Goal: Obtain resource: Download file/media

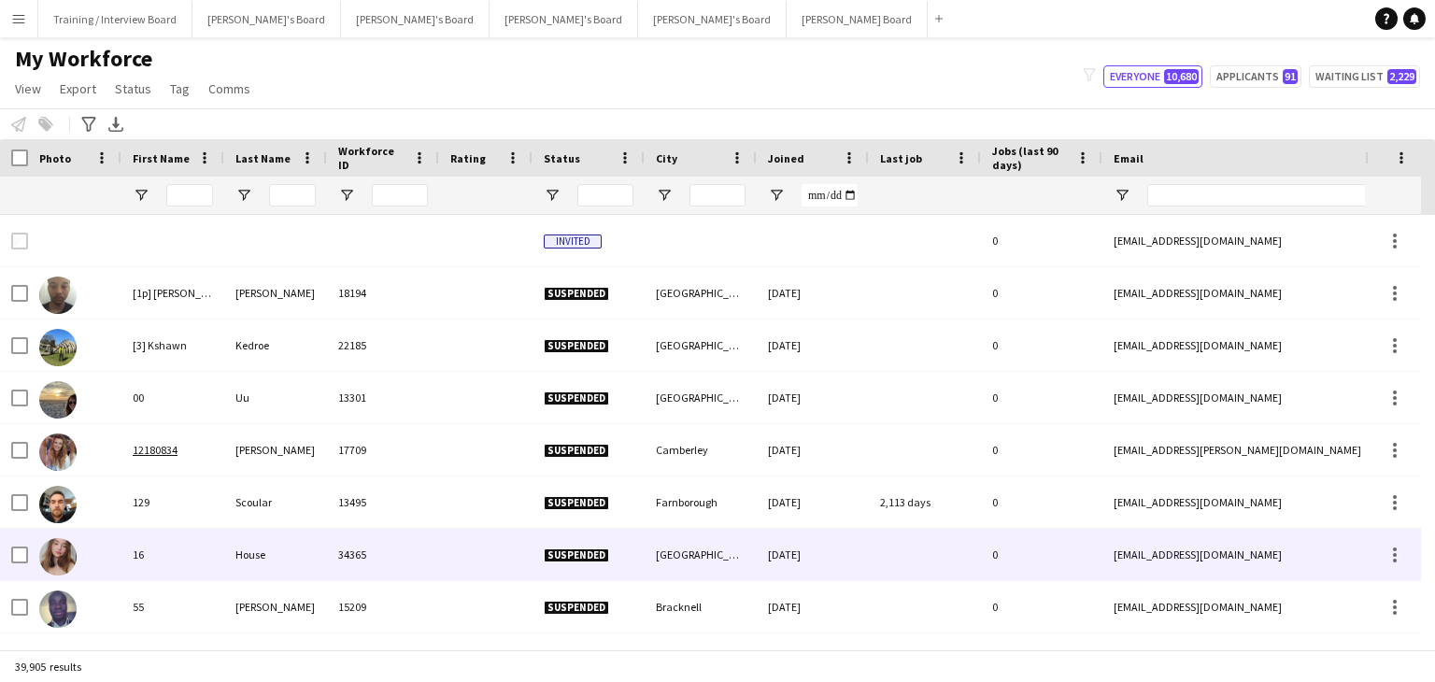
scroll to position [280, 0]
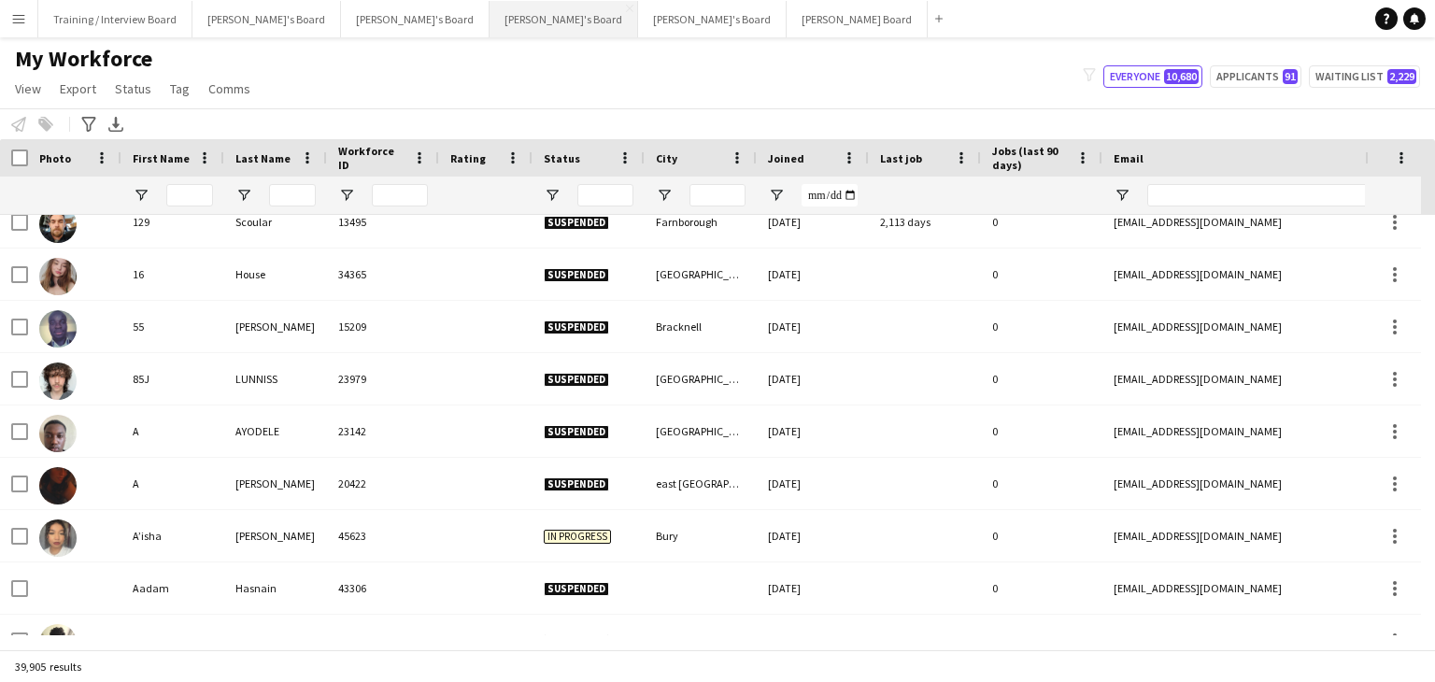
click at [489, 15] on button "[PERSON_NAME]'s Board Close" at bounding box center [563, 19] width 149 height 36
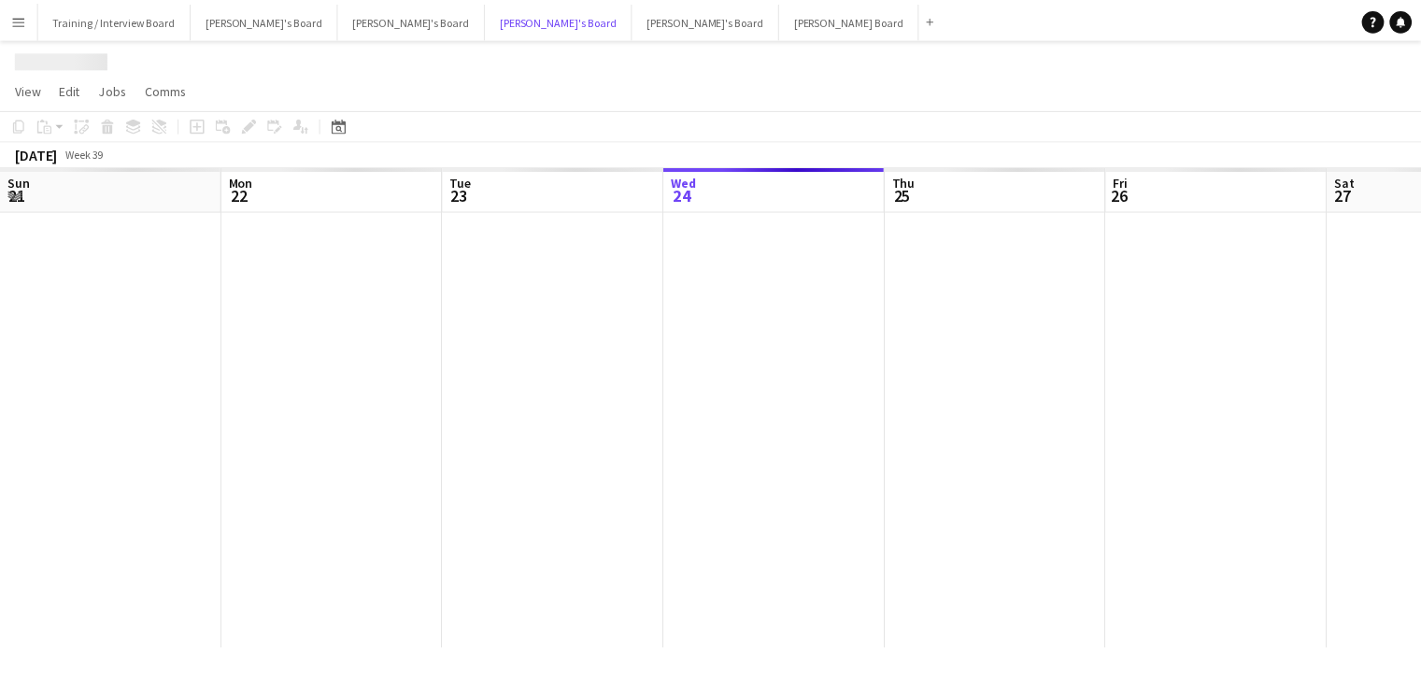
scroll to position [0, 446]
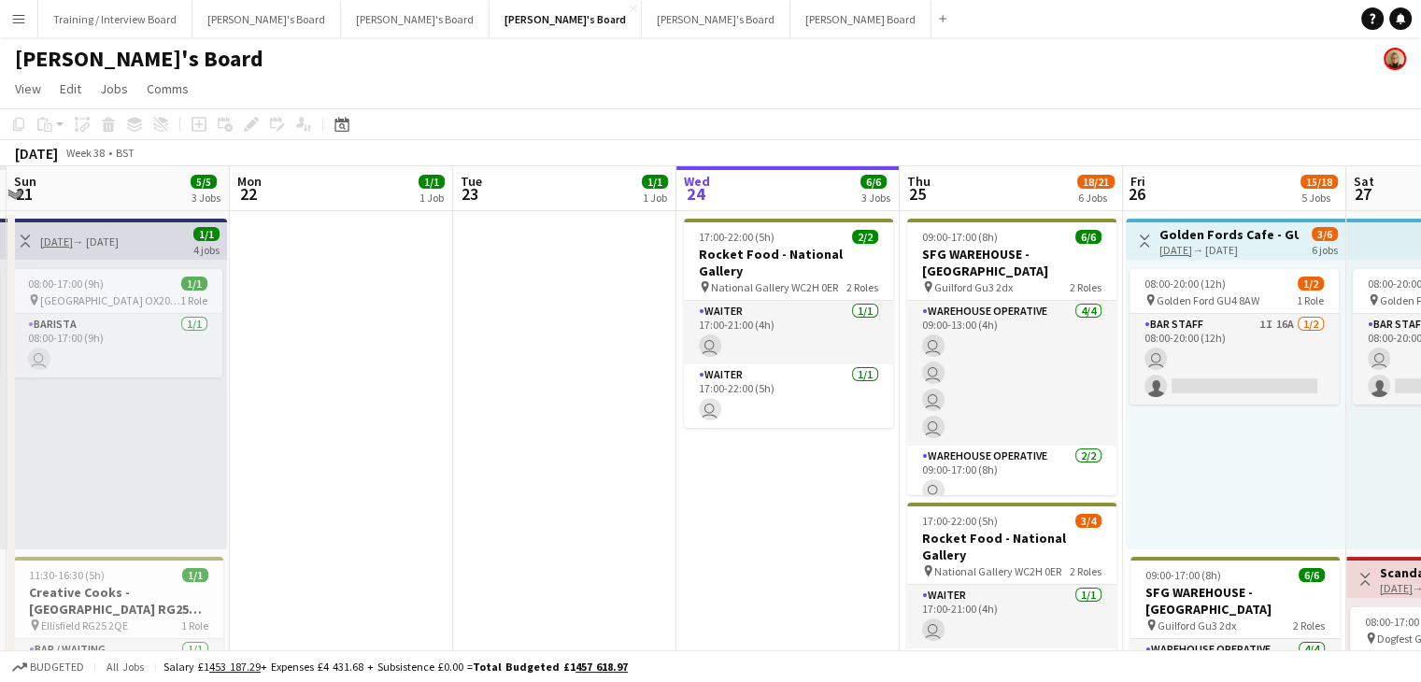
drag, startPoint x: 294, startPoint y: 190, endPoint x: 220, endPoint y: 184, distance: 74.0
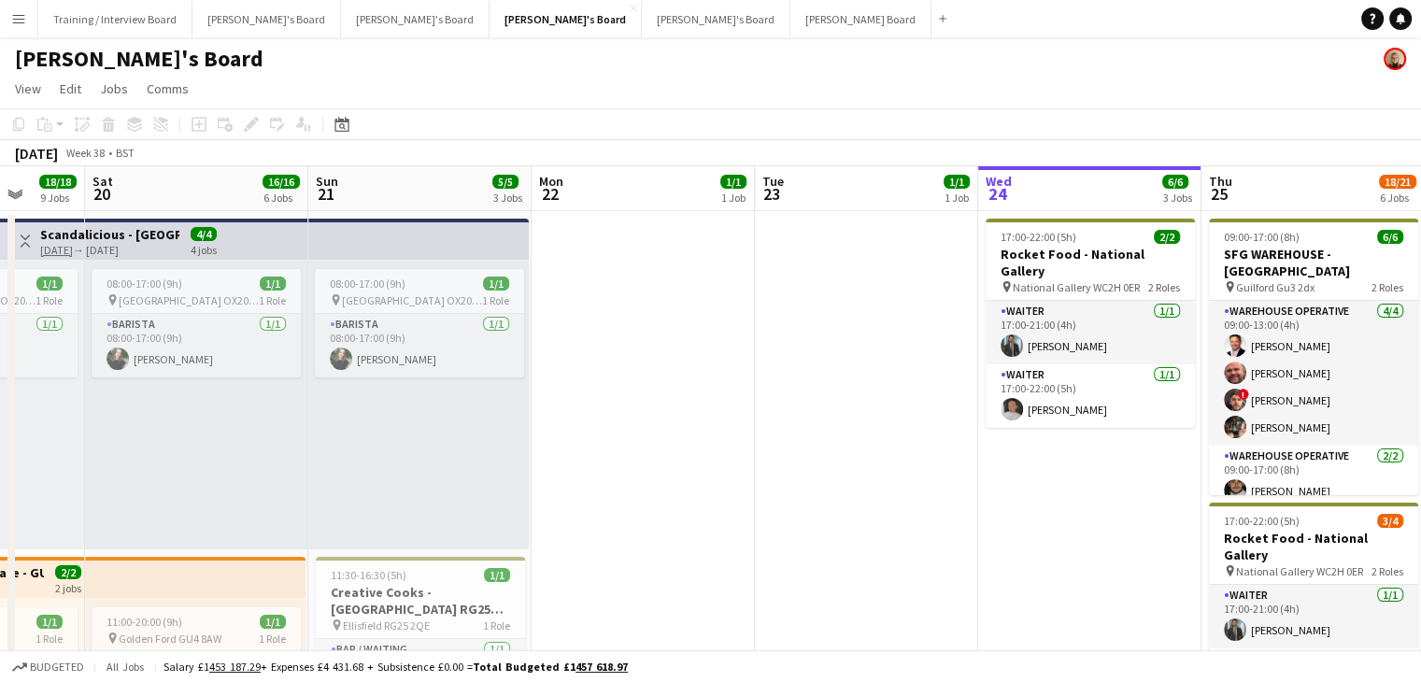
drag, startPoint x: 213, startPoint y: 184, endPoint x: 783, endPoint y: 180, distance: 569.8
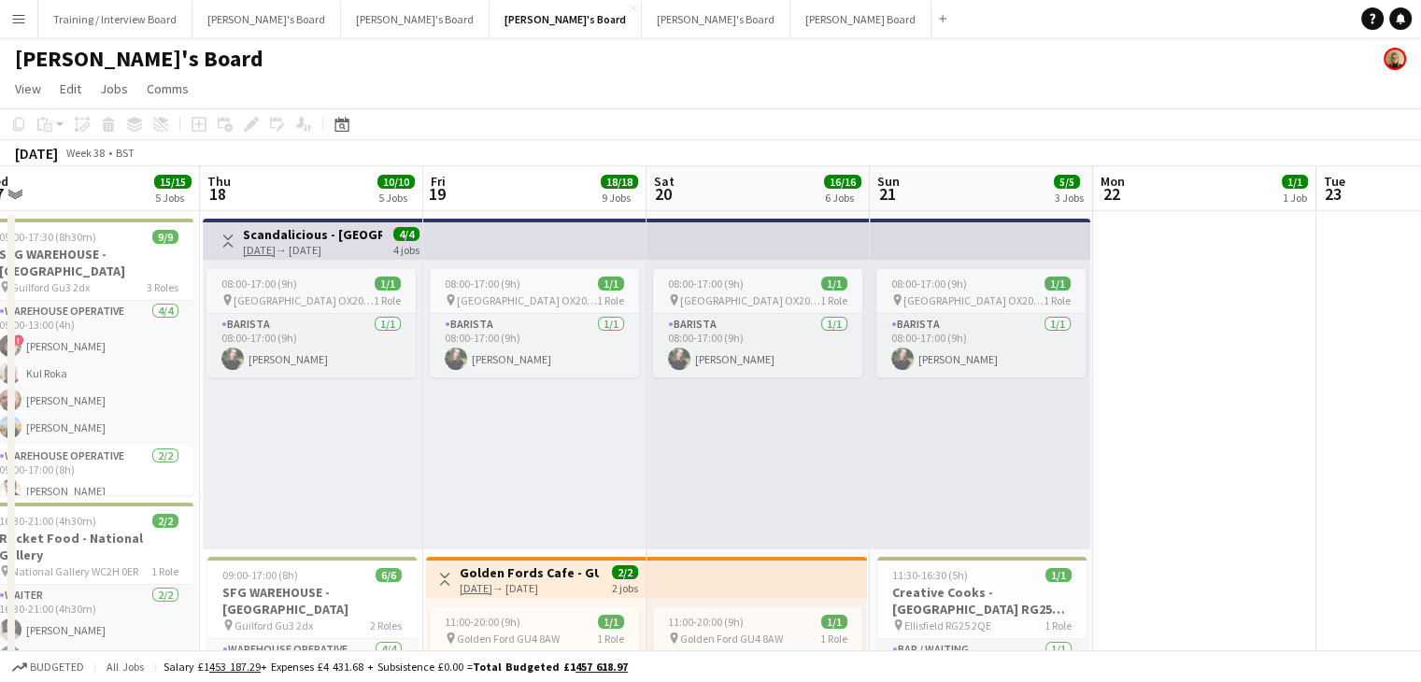
drag, startPoint x: 276, startPoint y: 190, endPoint x: 821, endPoint y: 185, distance: 544.6
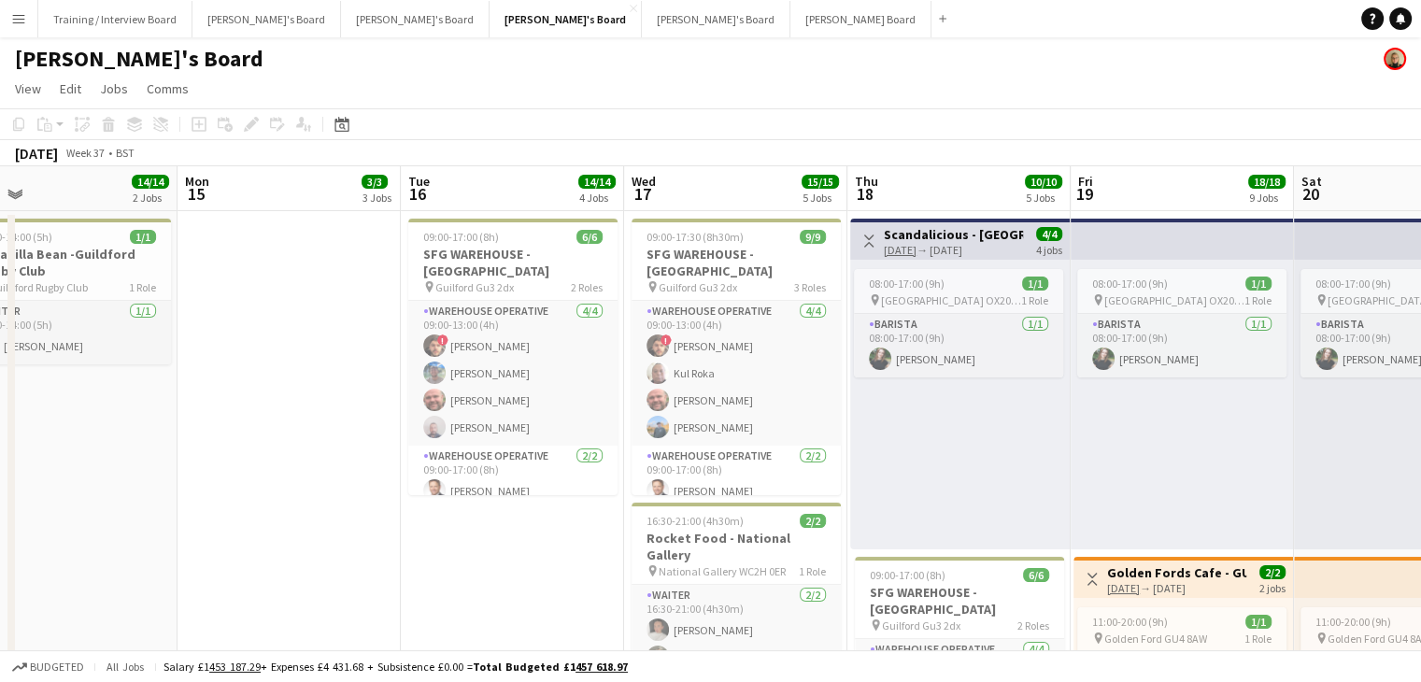
drag, startPoint x: 201, startPoint y: 191, endPoint x: 639, endPoint y: 199, distance: 438.1
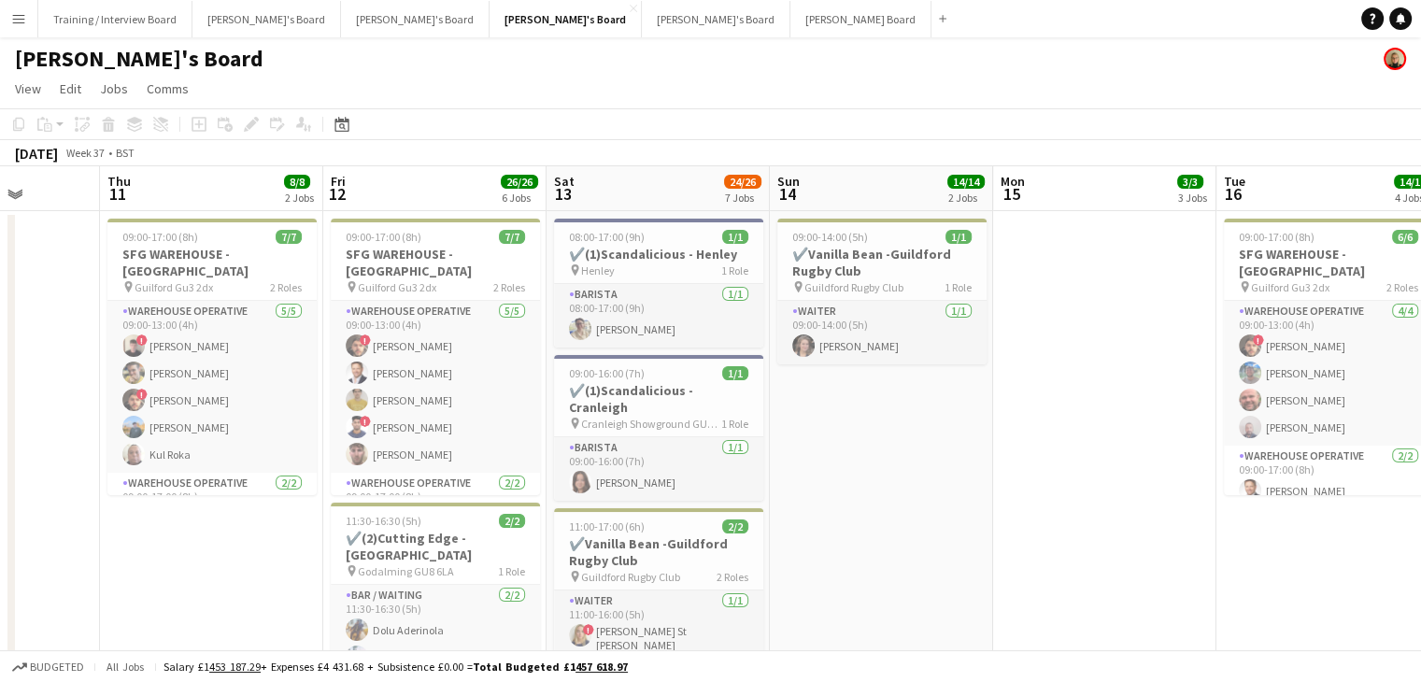
drag, startPoint x: 179, startPoint y: 191, endPoint x: 604, endPoint y: 195, distance: 425.0
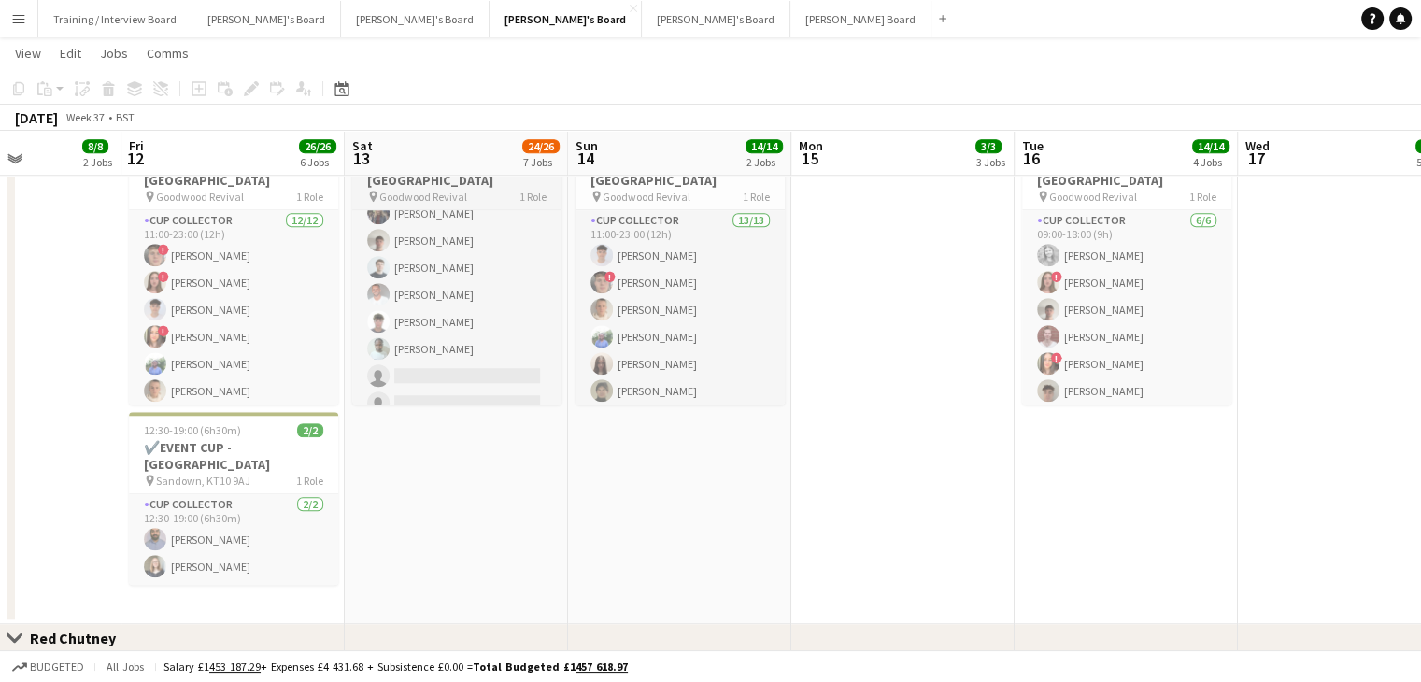
scroll to position [303, 0]
click at [27, 20] on button "Menu" at bounding box center [18, 18] width 37 height 37
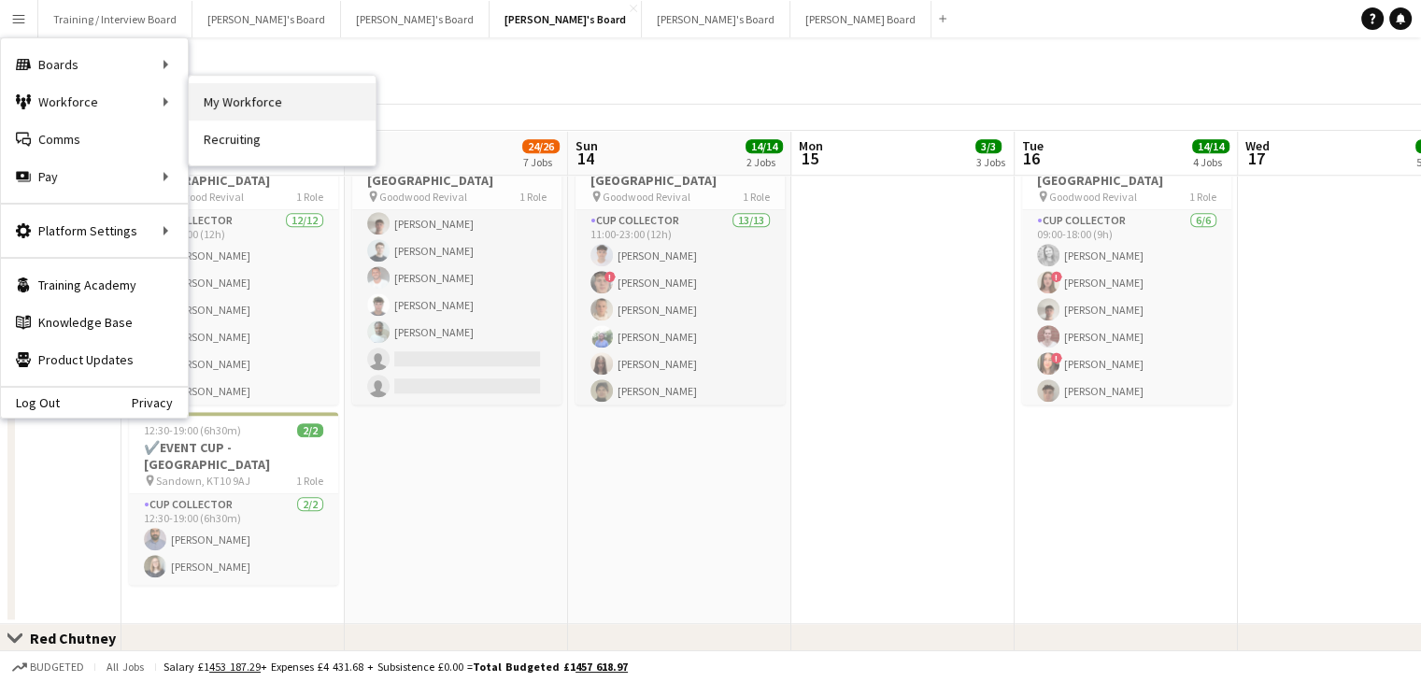
click at [241, 104] on link "My Workforce" at bounding box center [282, 101] width 187 height 37
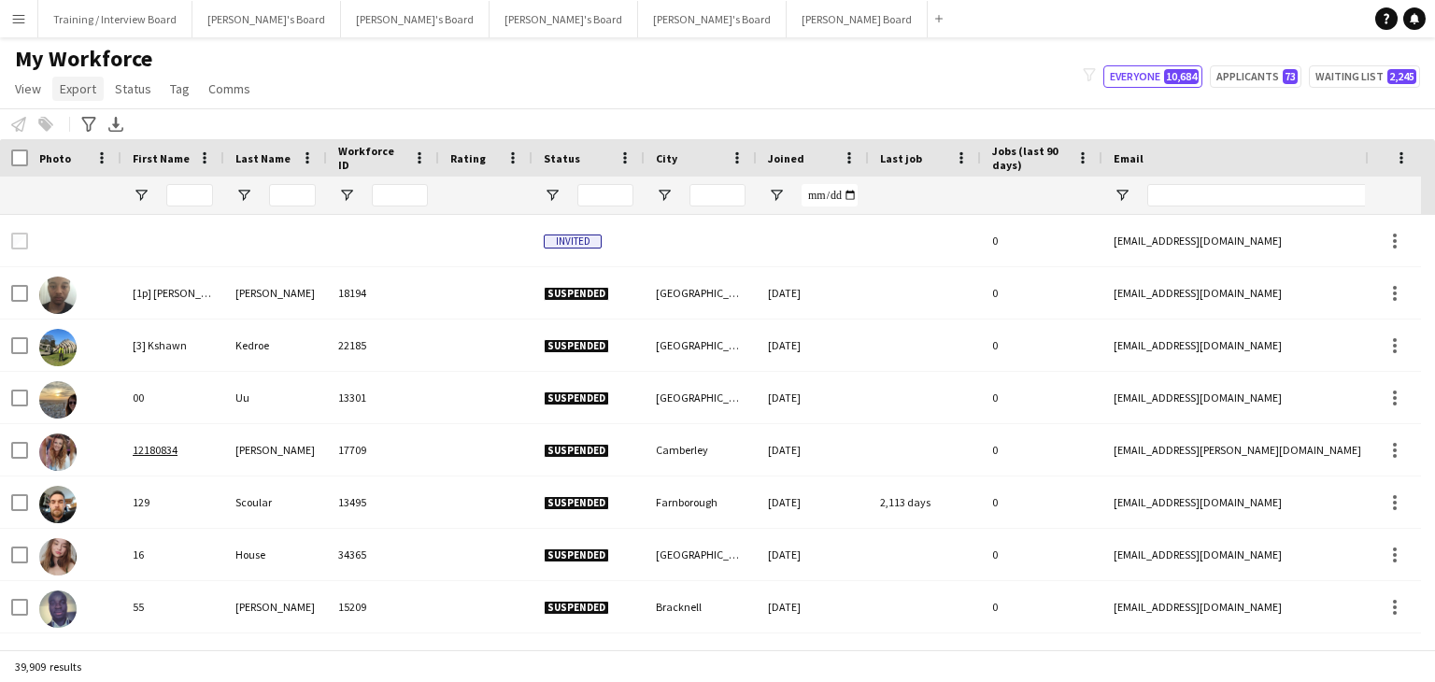
click at [78, 93] on span "Export" at bounding box center [78, 88] width 36 height 17
click at [108, 119] on link "New starters report" at bounding box center [124, 128] width 142 height 39
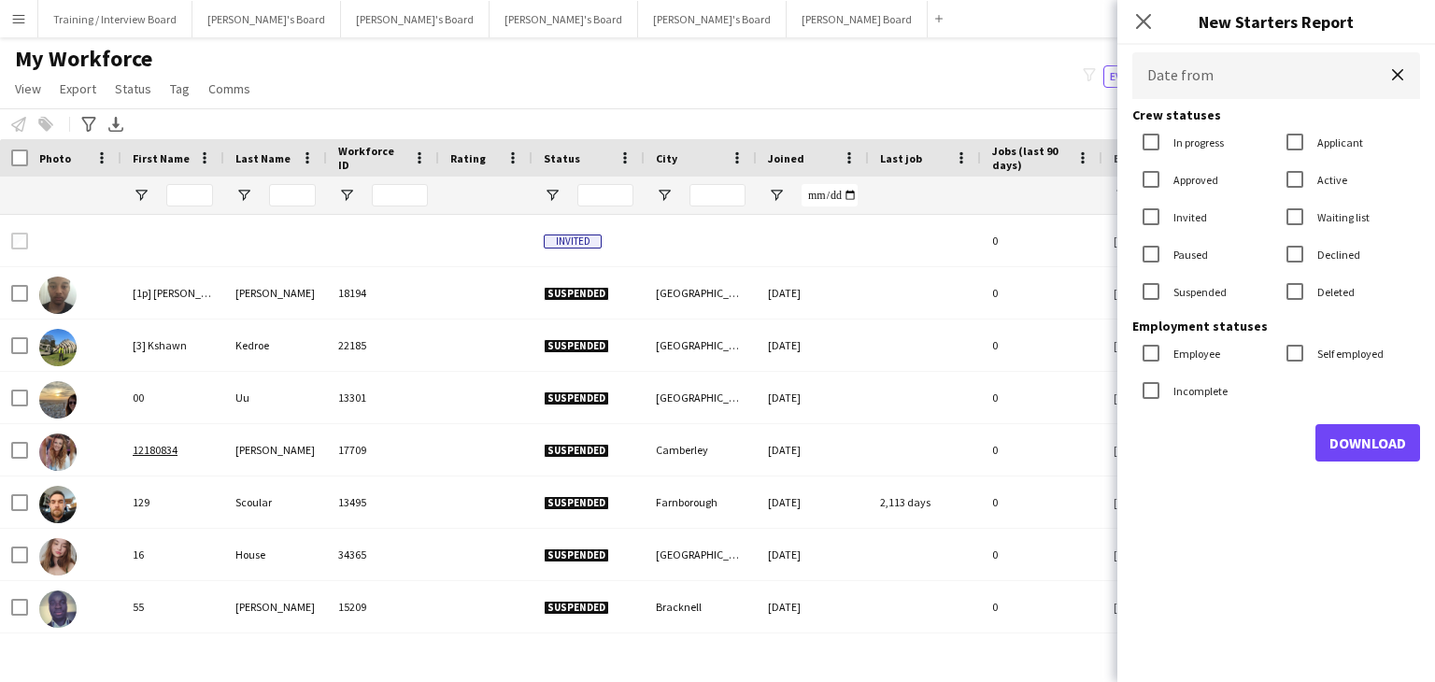
click at [1218, 149] on div "In progress" at bounding box center [1178, 141] width 92 height 37
click at [1215, 140] on label "In progress" at bounding box center [1196, 142] width 54 height 14
click at [1188, 215] on label "Invited" at bounding box center [1187, 217] width 37 height 14
click at [1197, 292] on label "Suspended" at bounding box center [1197, 292] width 57 height 14
drag, startPoint x: 1337, startPoint y: 252, endPoint x: 1356, endPoint y: 256, distance: 20.0
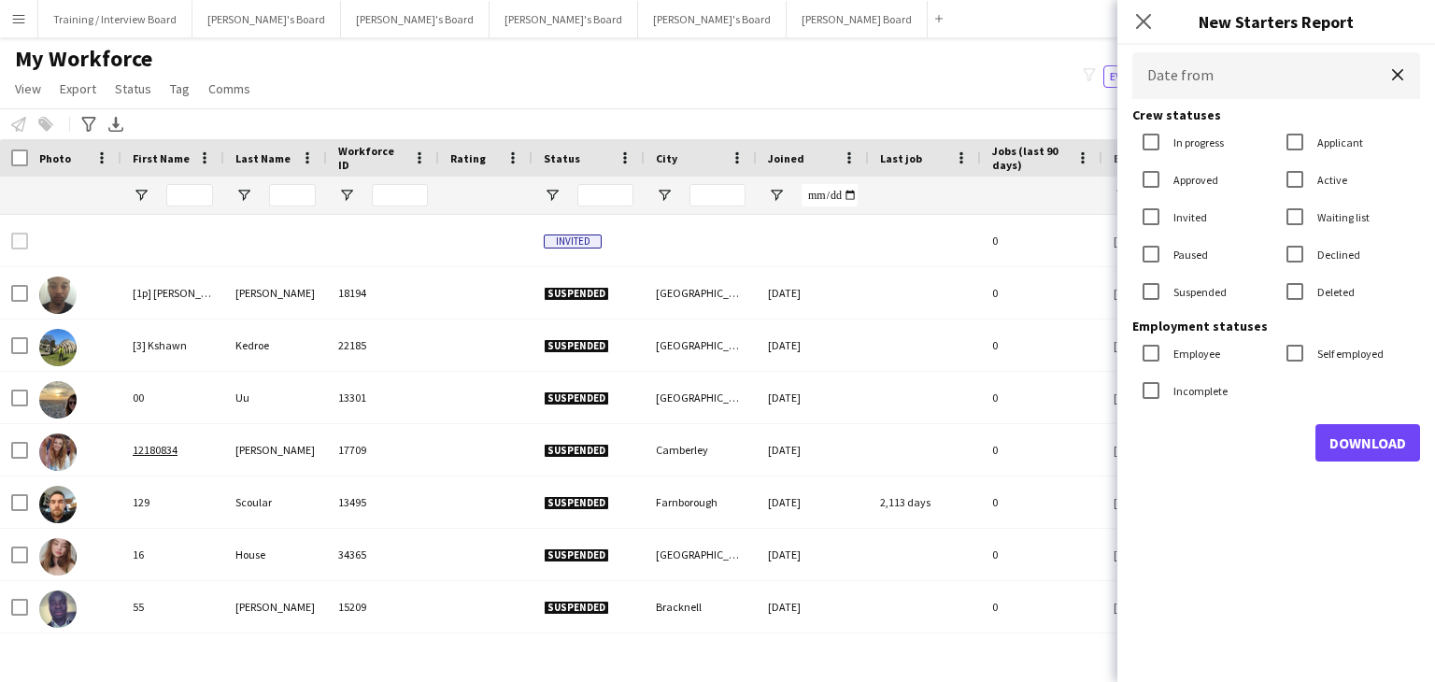
click at [1338, 252] on label "Declined" at bounding box center [1336, 255] width 47 height 14
click at [1216, 87] on body "Menu Boards Boards Boards All jobs Status Workforce Workforce My Workforce Recr…" at bounding box center [717, 341] width 1435 height 682
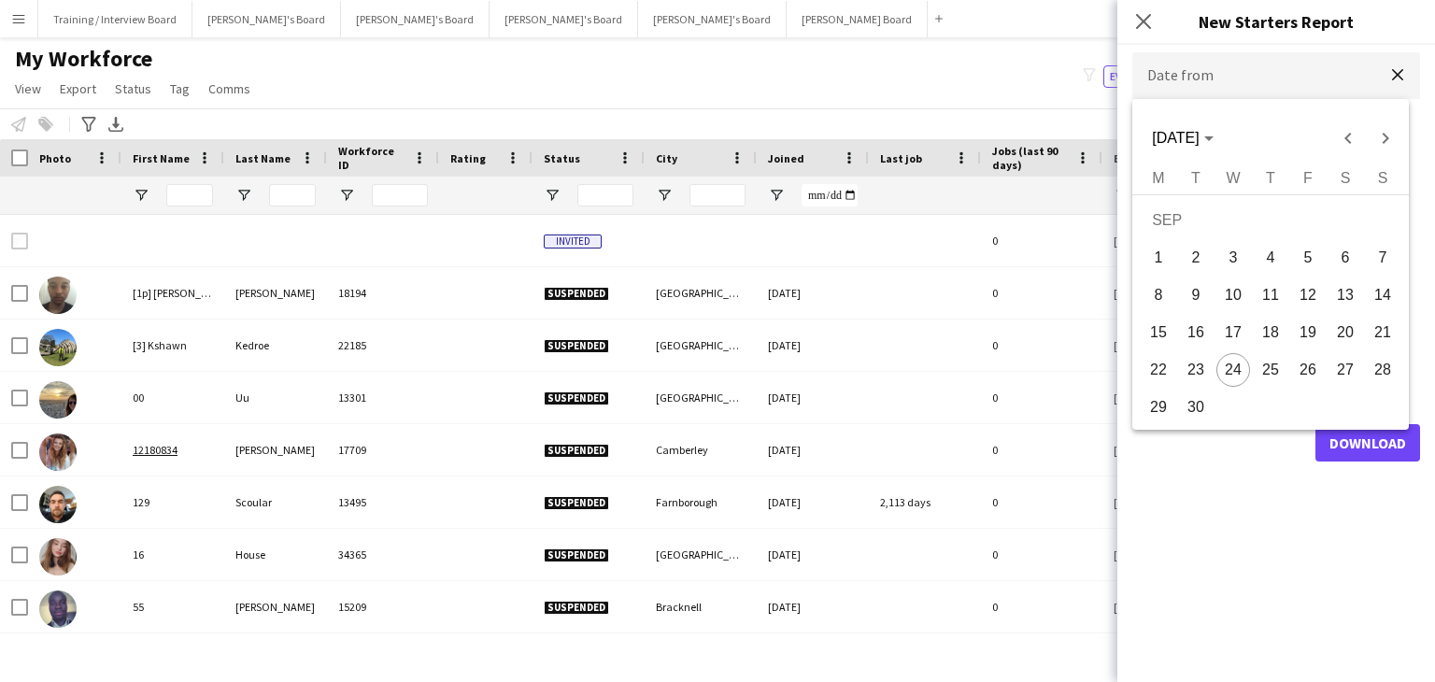
click at [1211, 83] on div at bounding box center [717, 341] width 1435 height 682
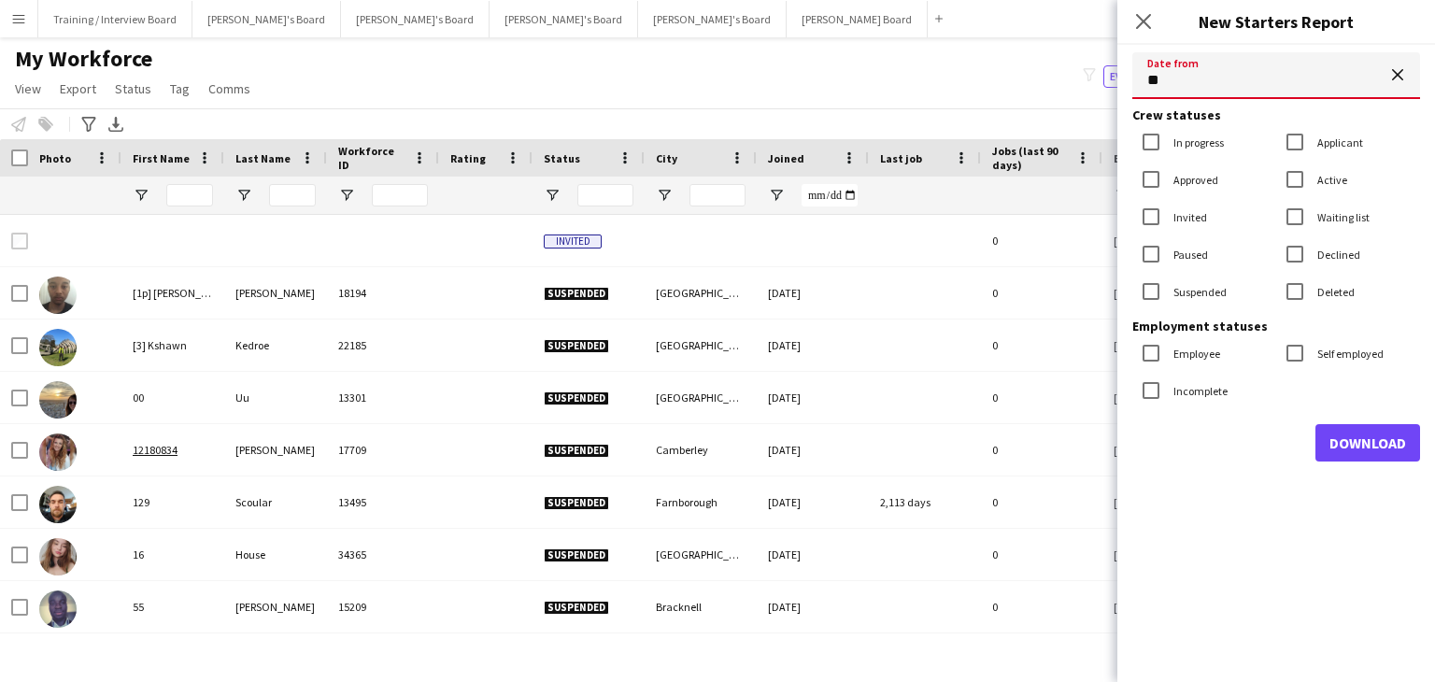
type input "**********"
click at [1359, 446] on button "Download" at bounding box center [1367, 442] width 105 height 37
click at [238, 8] on button "[PERSON_NAME]'s Board Close" at bounding box center [266, 19] width 149 height 36
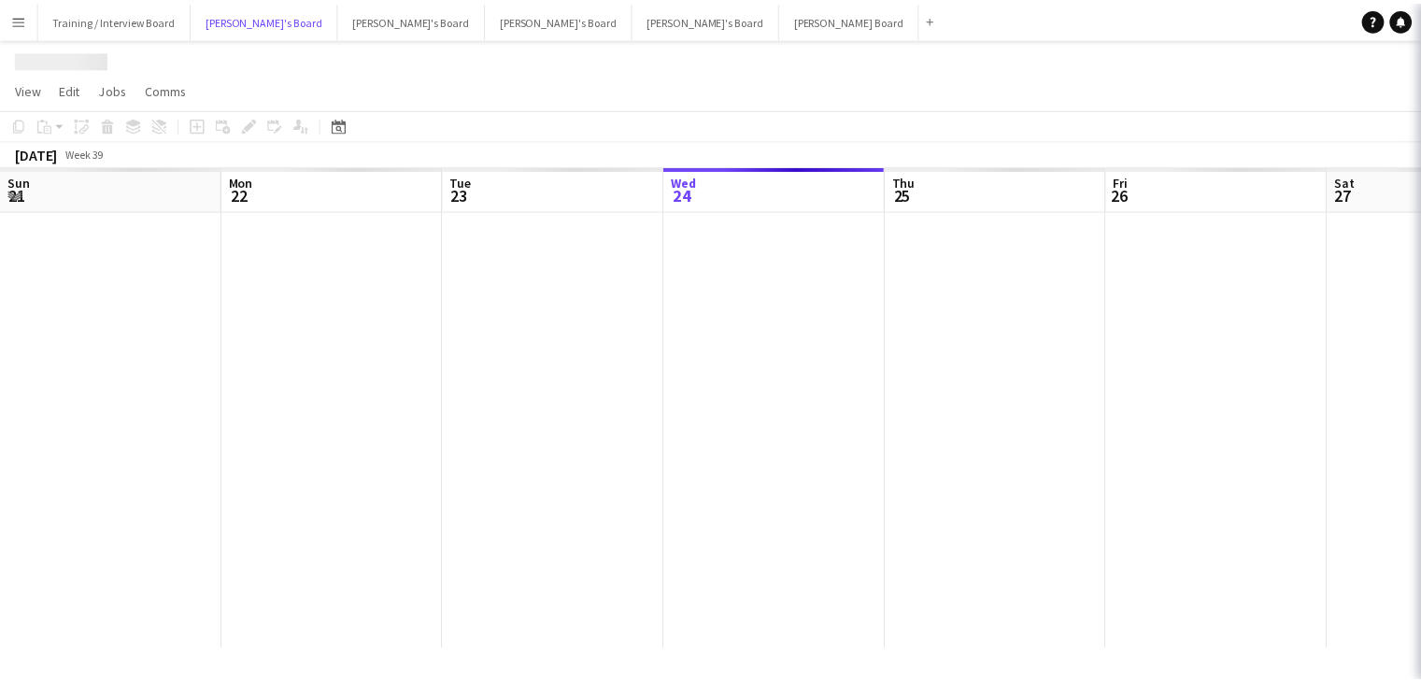
scroll to position [0, 446]
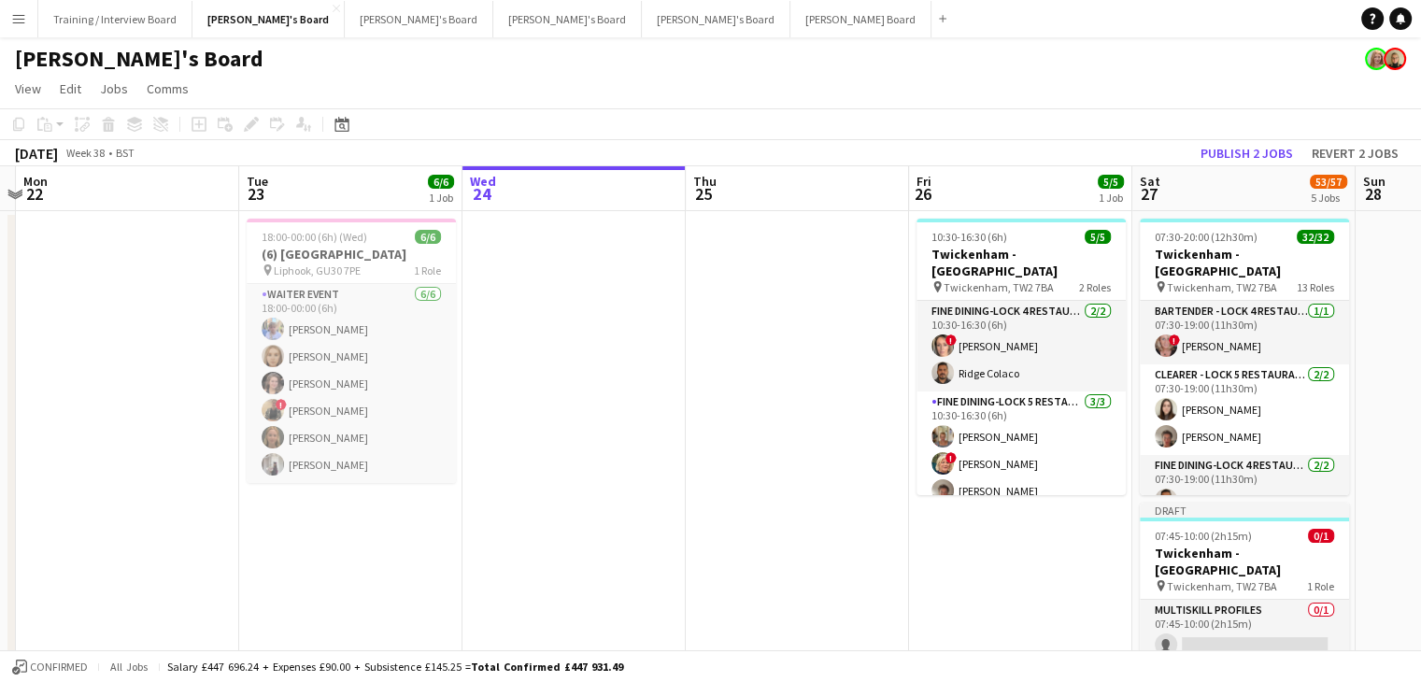
drag, startPoint x: 342, startPoint y: 191, endPoint x: 581, endPoint y: 186, distance: 239.2
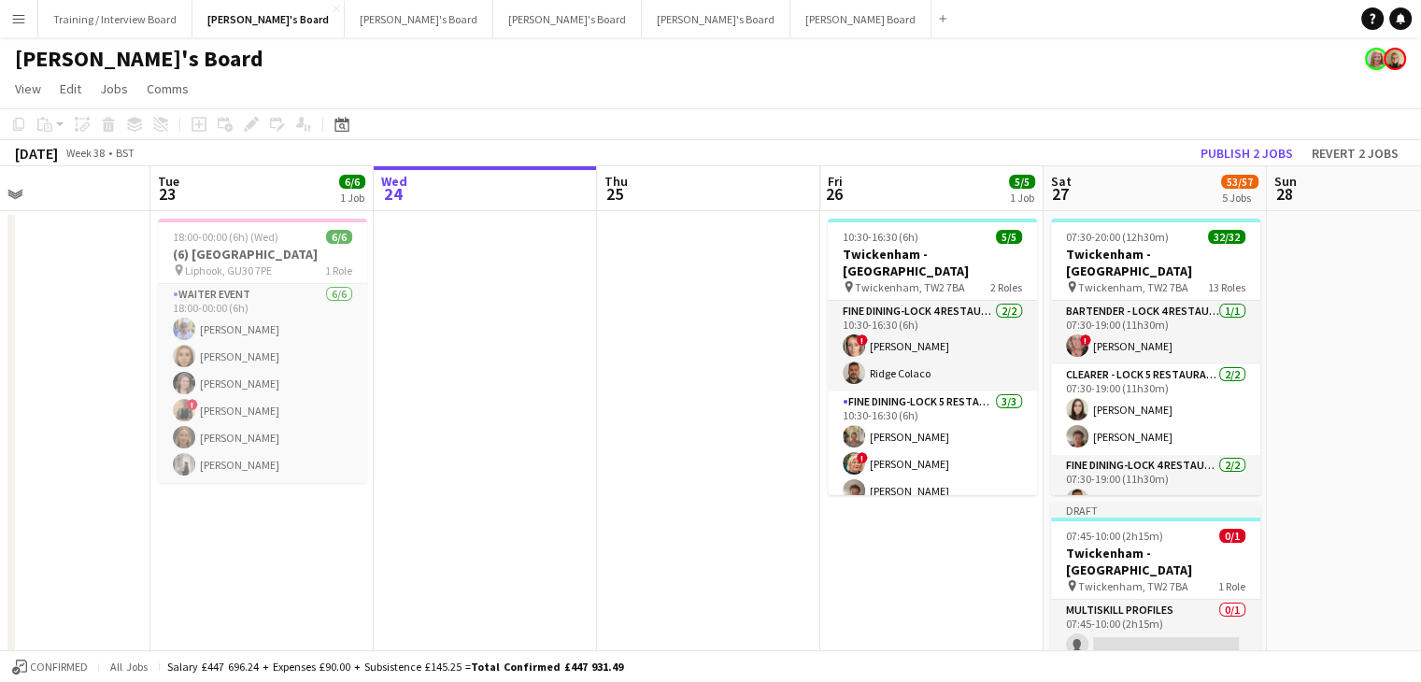
drag, startPoint x: 317, startPoint y: 193, endPoint x: 738, endPoint y: 195, distance: 421.3
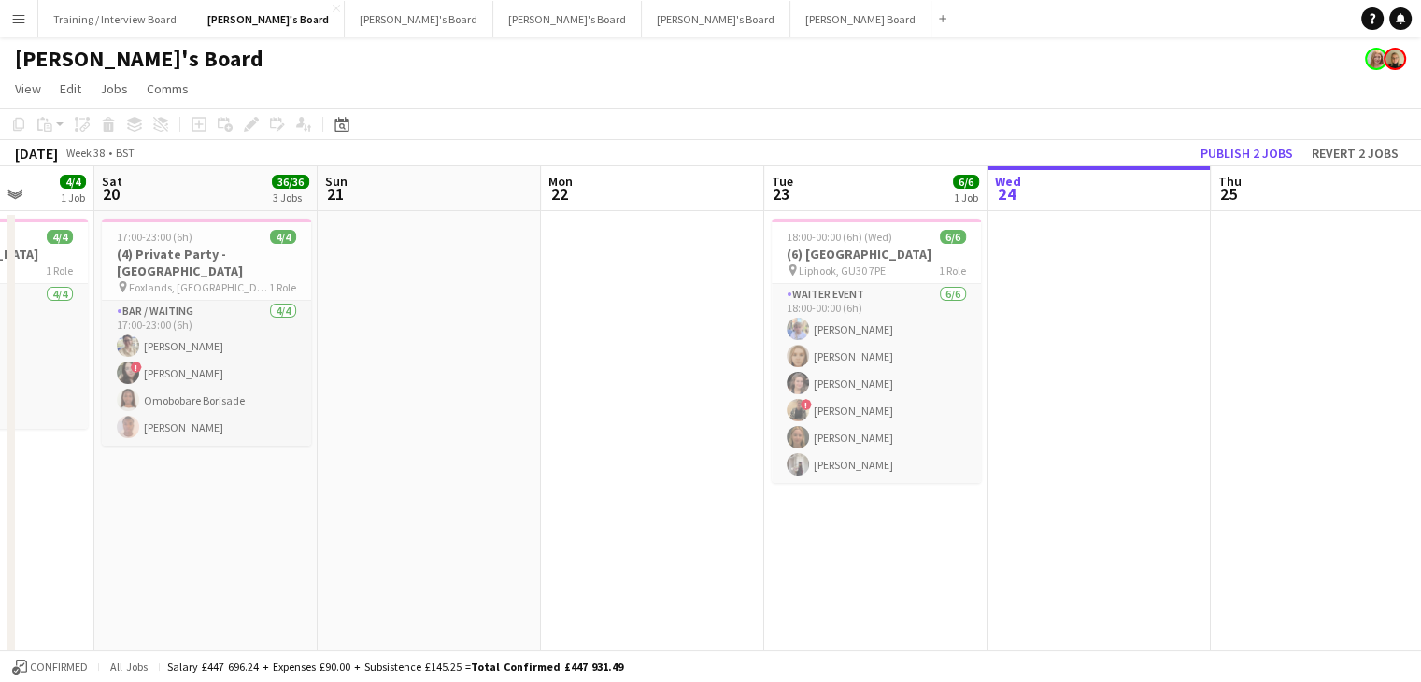
drag, startPoint x: 315, startPoint y: 196, endPoint x: 744, endPoint y: 209, distance: 429.9
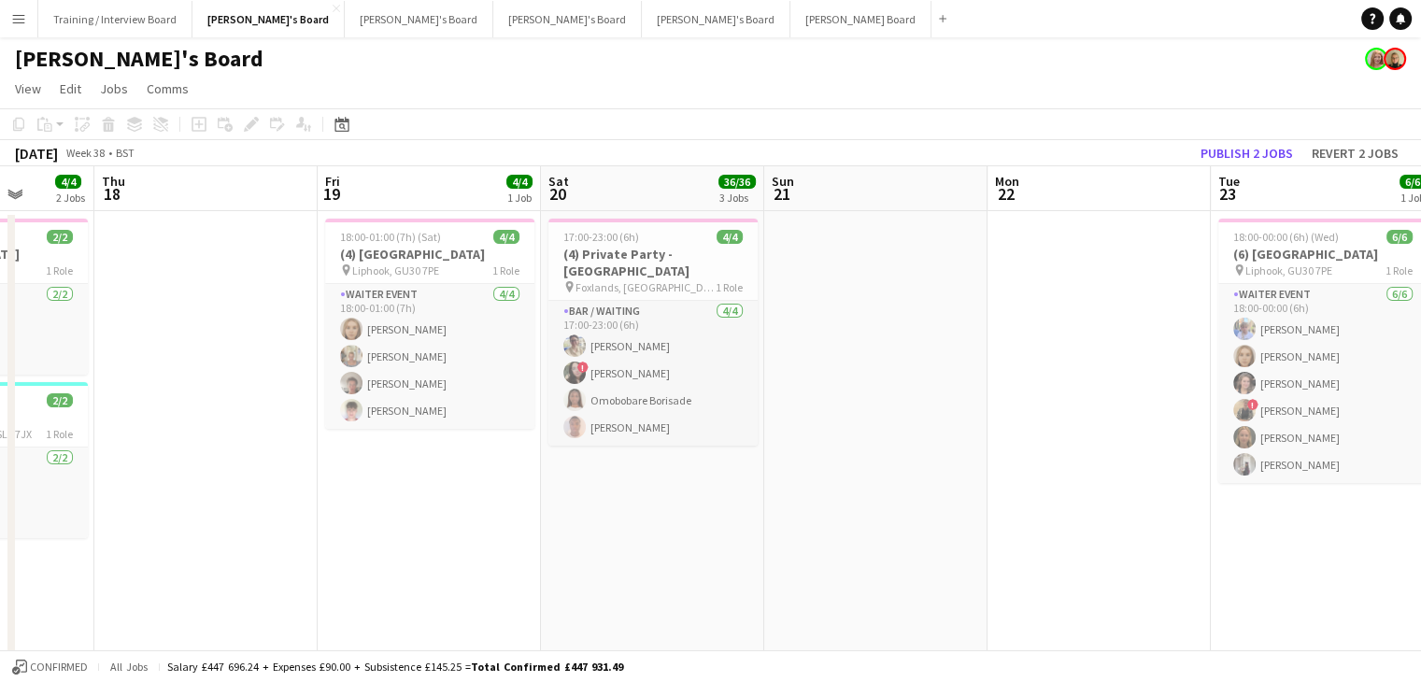
scroll to position [0, 472]
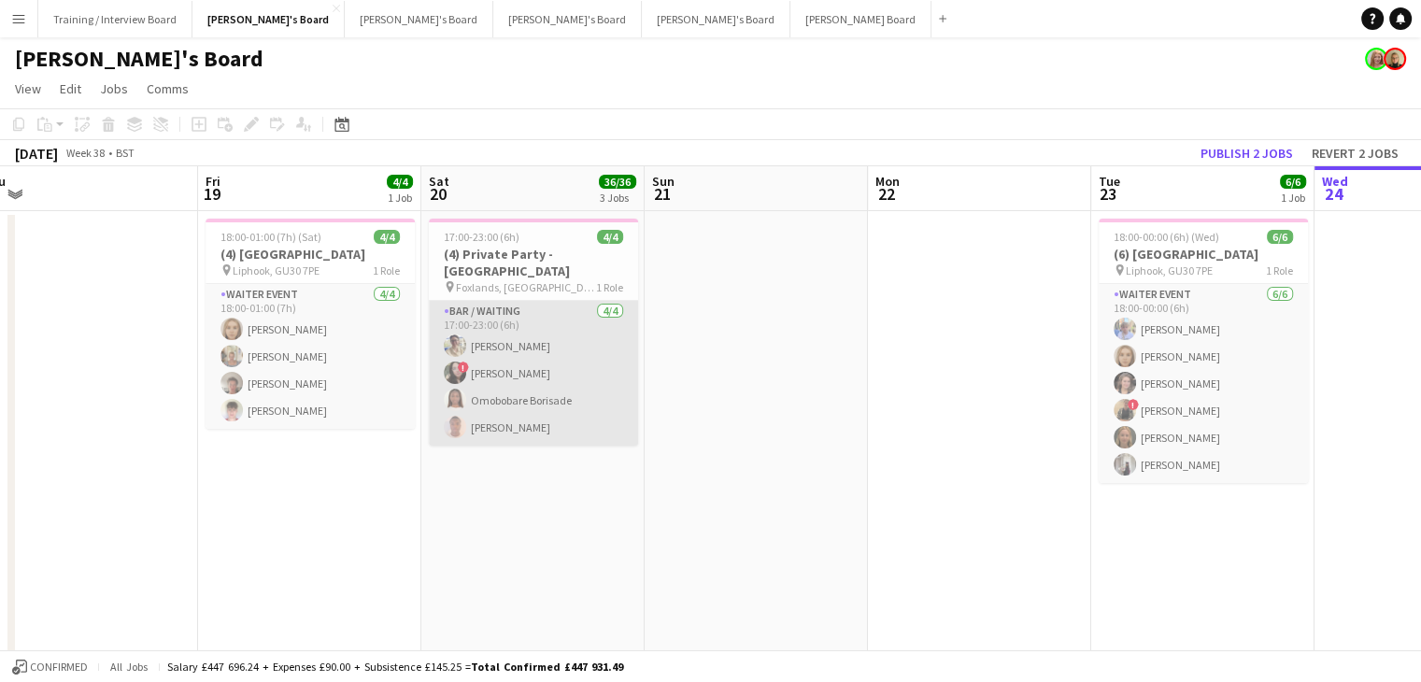
click at [555, 402] on app-card-role "Bar / Waiting [DATE] 17:00-23:00 (6h) [PERSON_NAME] ! [PERSON_NAME] Omobobare B…" at bounding box center [533, 373] width 209 height 145
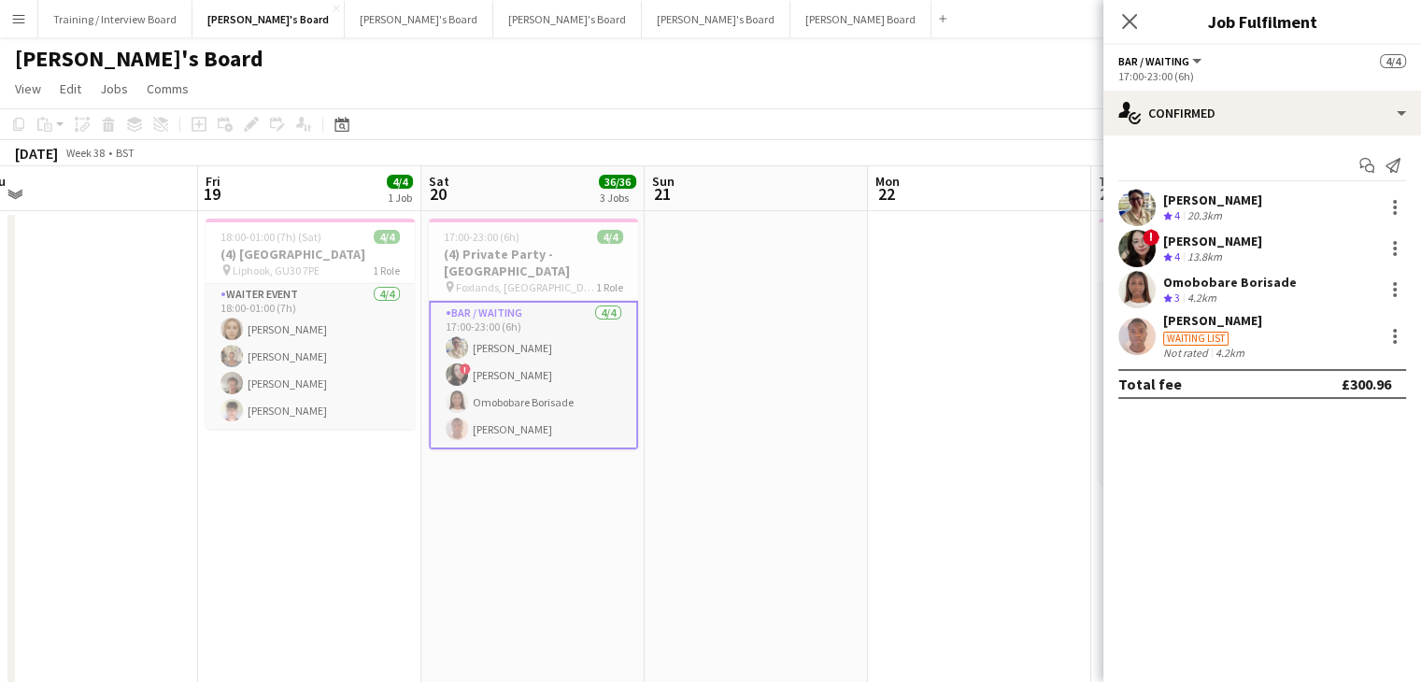
click at [1217, 346] on div "4.2km" at bounding box center [1229, 353] width 36 height 14
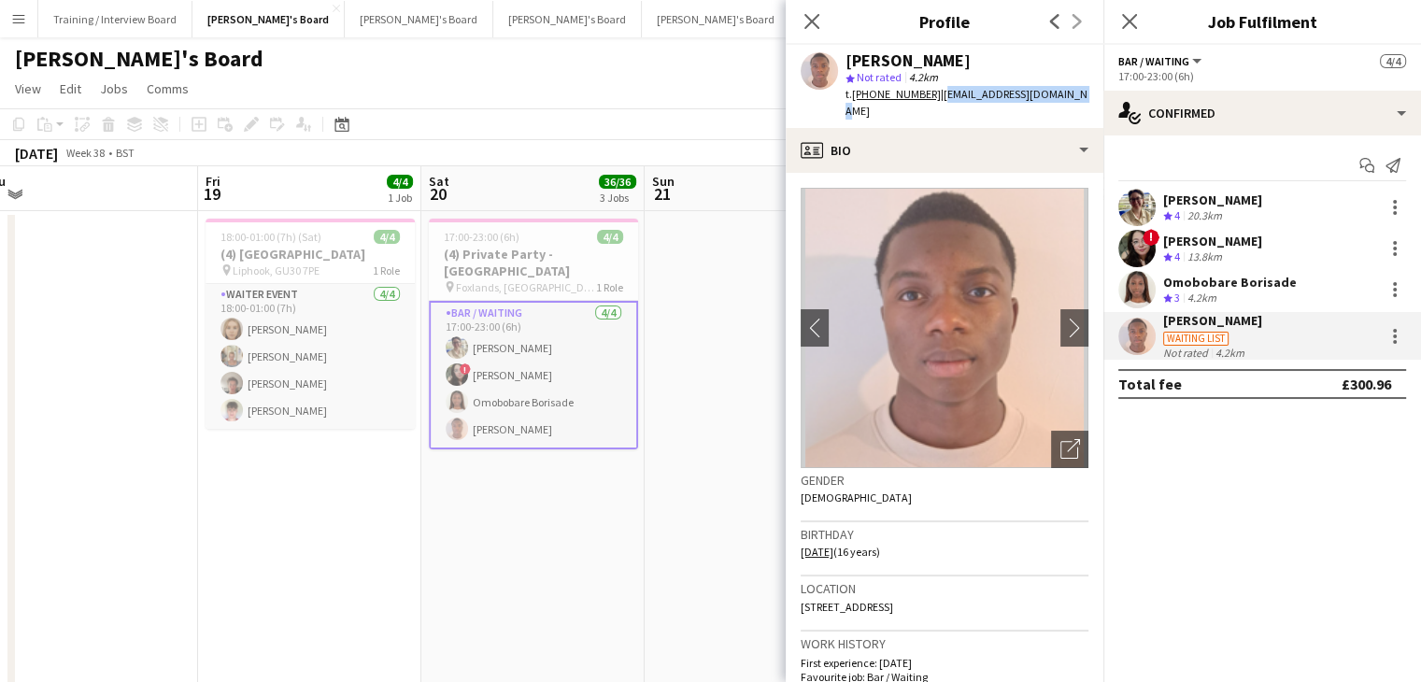
drag, startPoint x: 1076, startPoint y: 94, endPoint x: 933, endPoint y: 99, distance: 143.0
click at [933, 99] on div "[PERSON_NAME] star Not rated 4.2km t. [PHONE_NUMBER] | [EMAIL_ADDRESS][DOMAIN_N…" at bounding box center [945, 86] width 318 height 83
copy span "[EMAIL_ADDRESS][DOMAIN_NAME]"
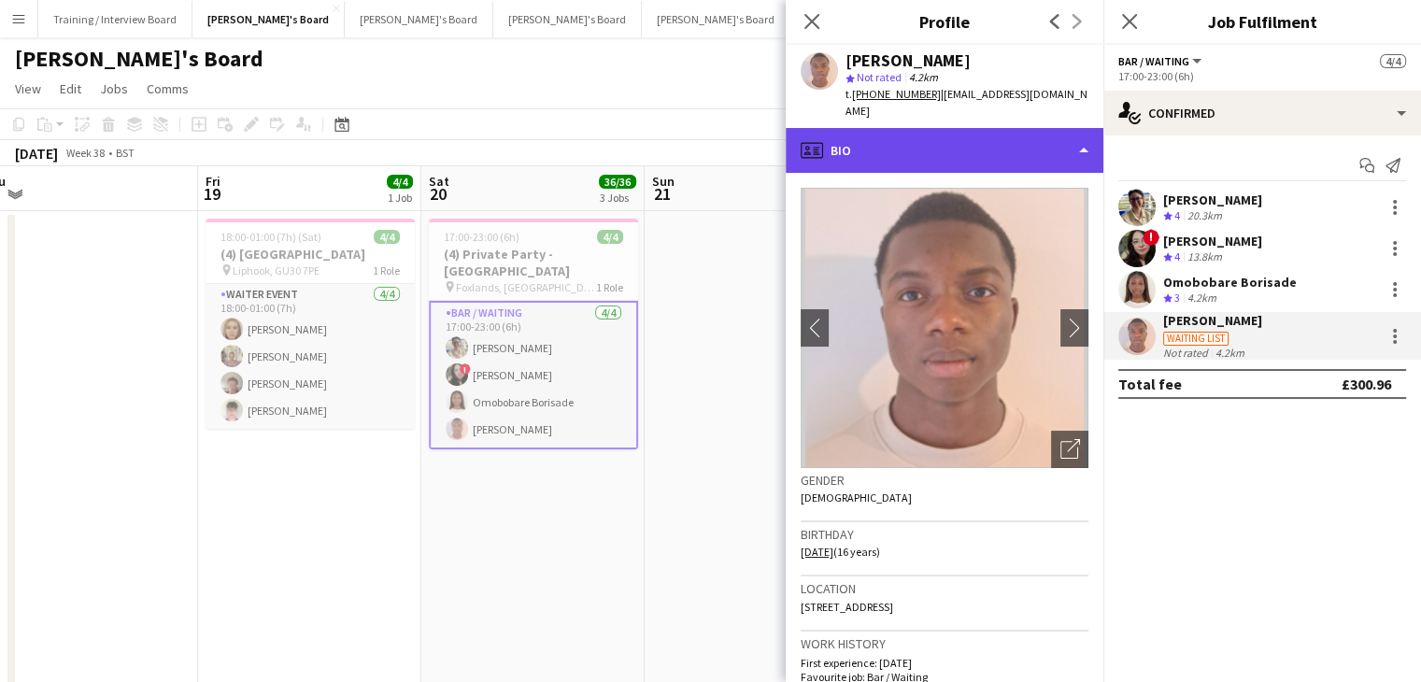
click at [945, 128] on div "profile Bio" at bounding box center [945, 150] width 318 height 45
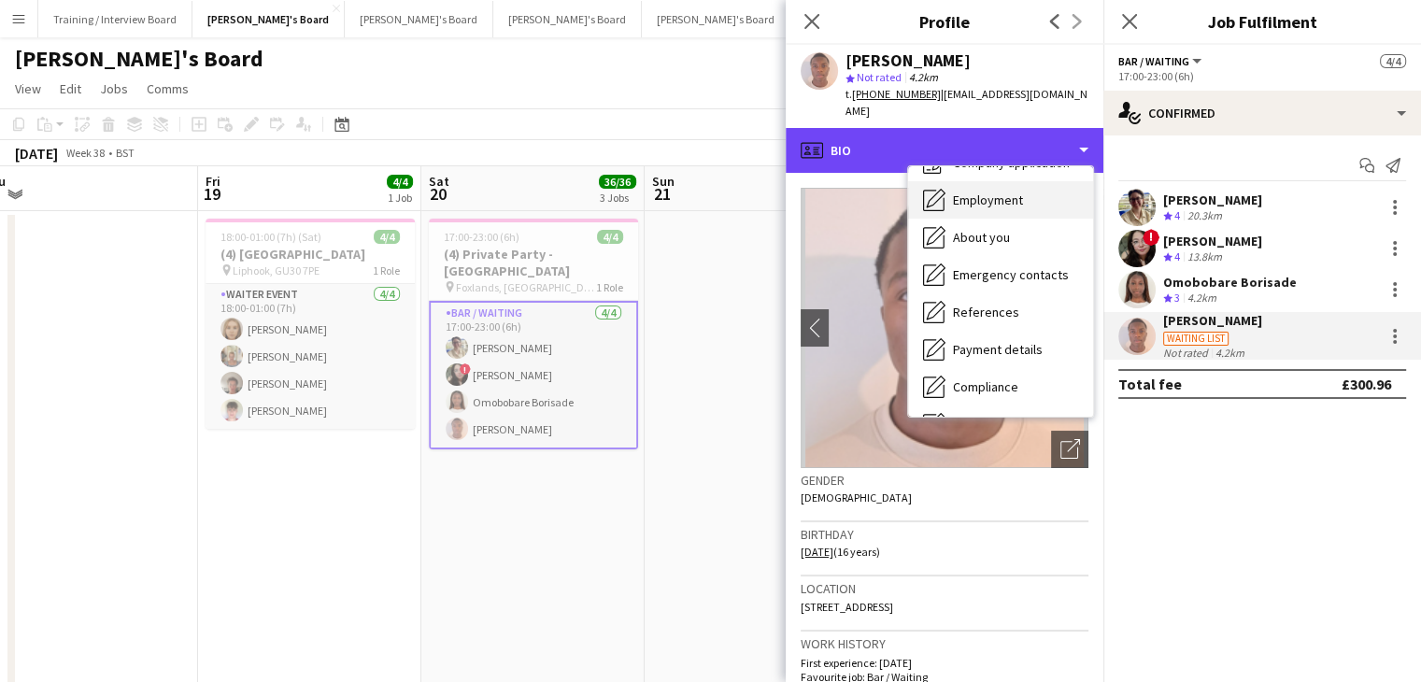
scroll to position [93, 0]
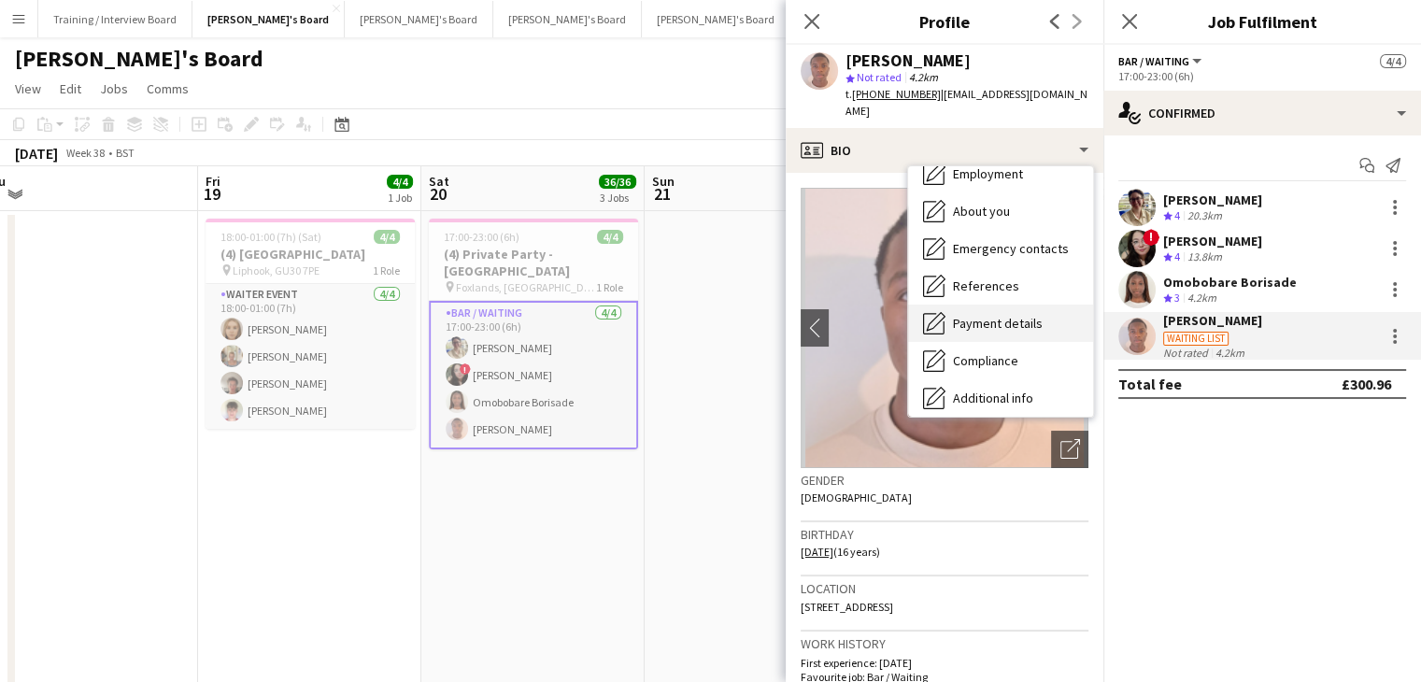
click at [992, 315] on span "Payment details" at bounding box center [998, 323] width 90 height 17
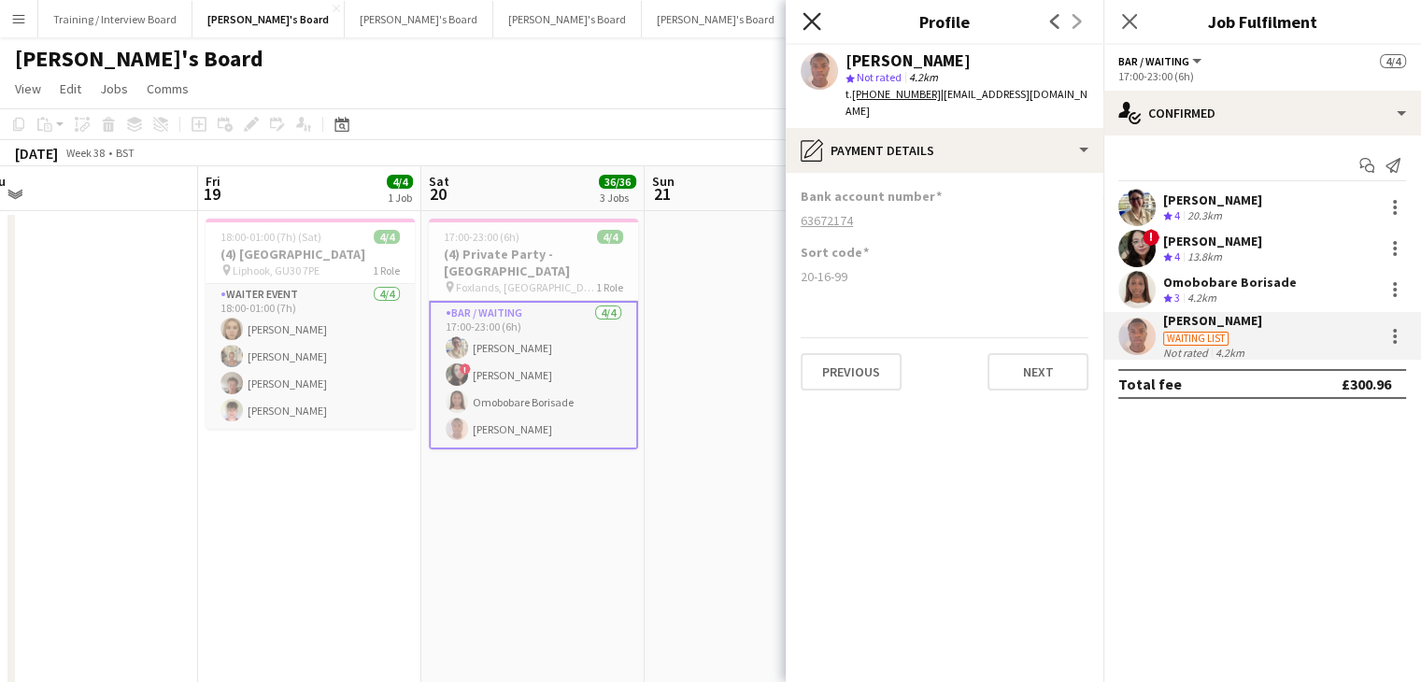
click at [812, 14] on icon "Close pop-in" at bounding box center [811, 21] width 18 height 18
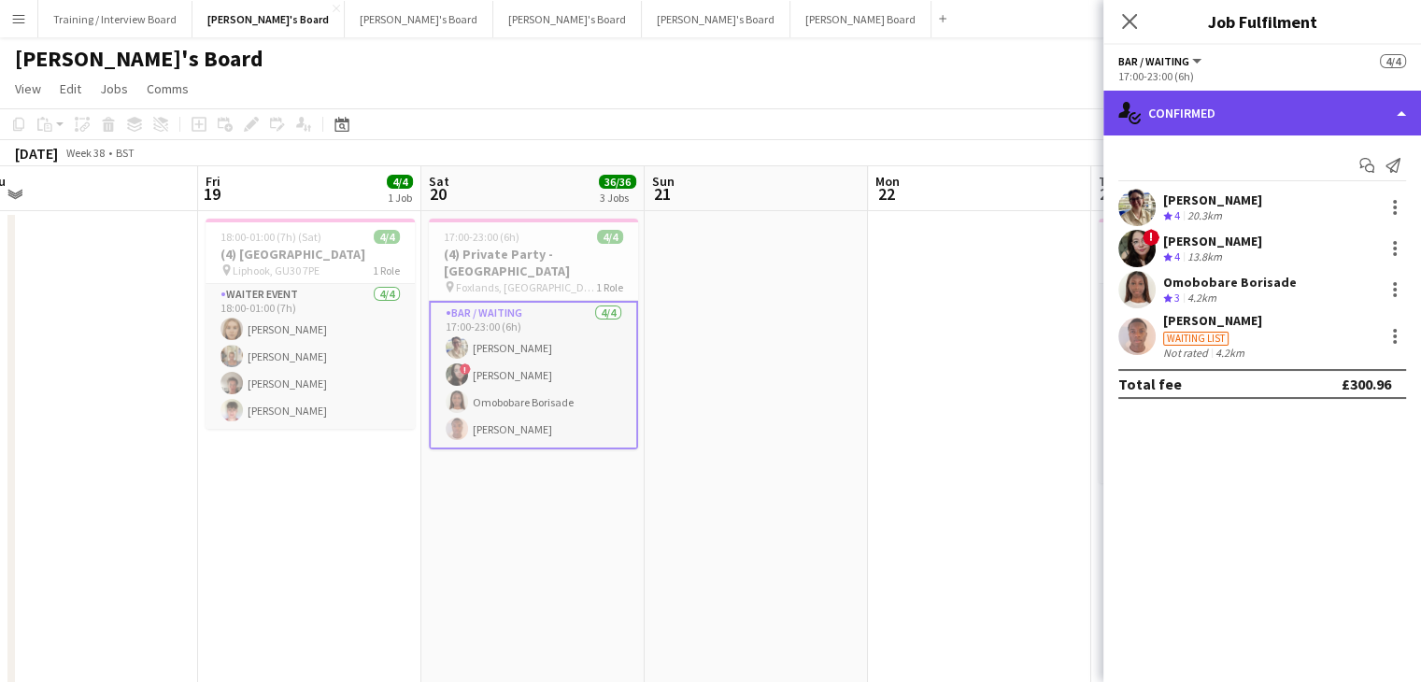
click at [1270, 126] on div "single-neutral-actions-check-2 Confirmed" at bounding box center [1262, 113] width 318 height 45
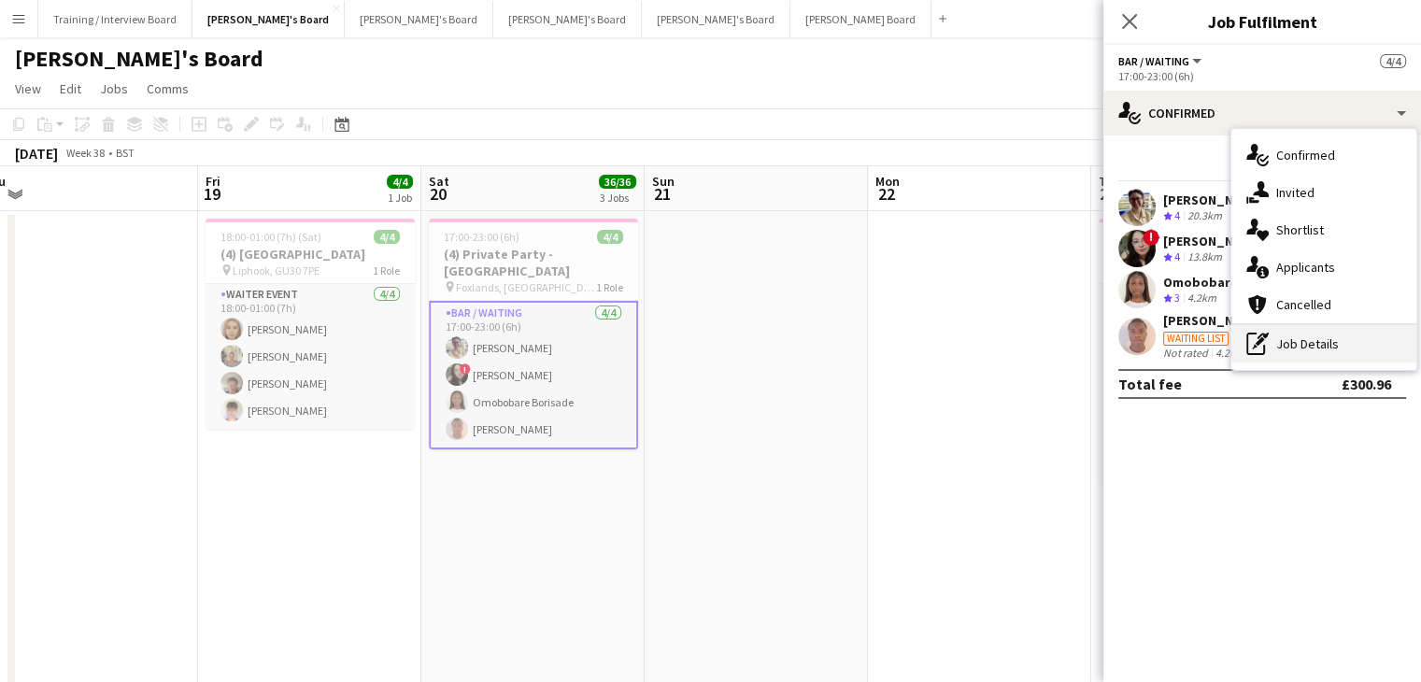
click at [1323, 331] on div "pen-write Job Details" at bounding box center [1323, 343] width 185 height 37
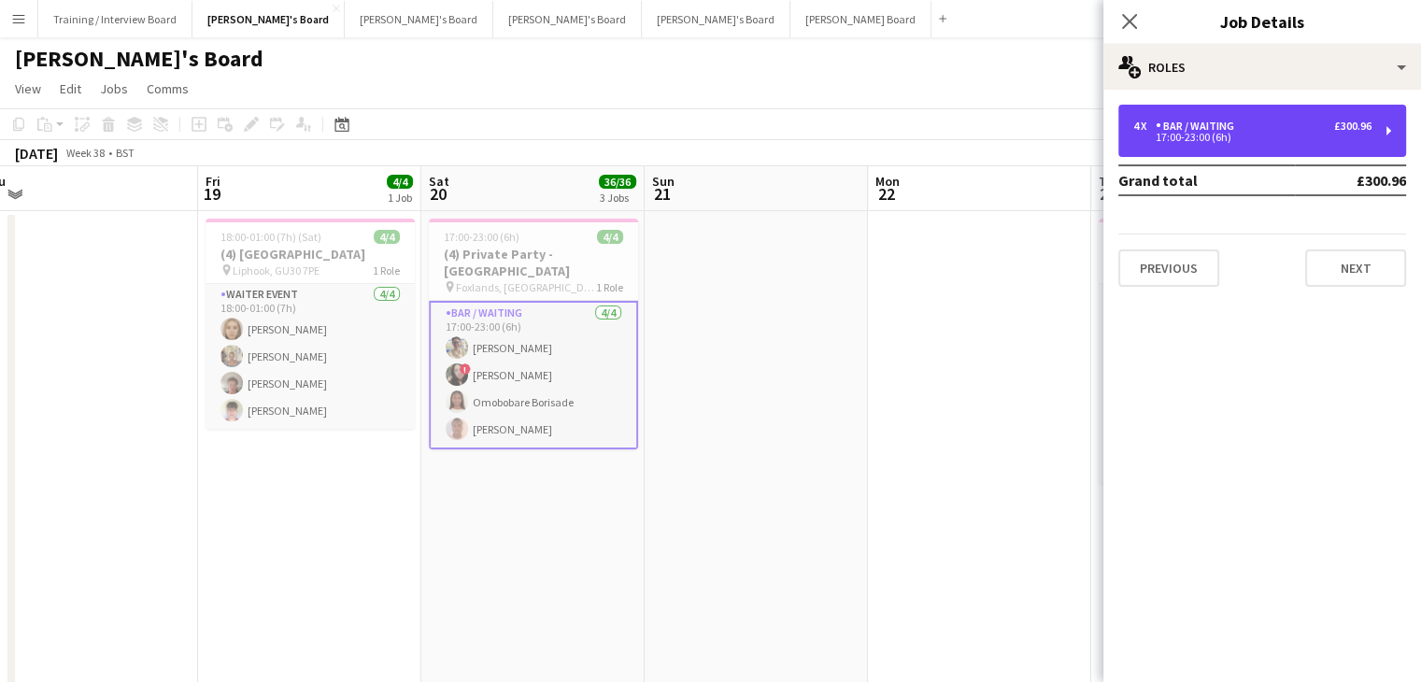
click at [1252, 136] on div "17:00-23:00 (6h)" at bounding box center [1252, 137] width 238 height 9
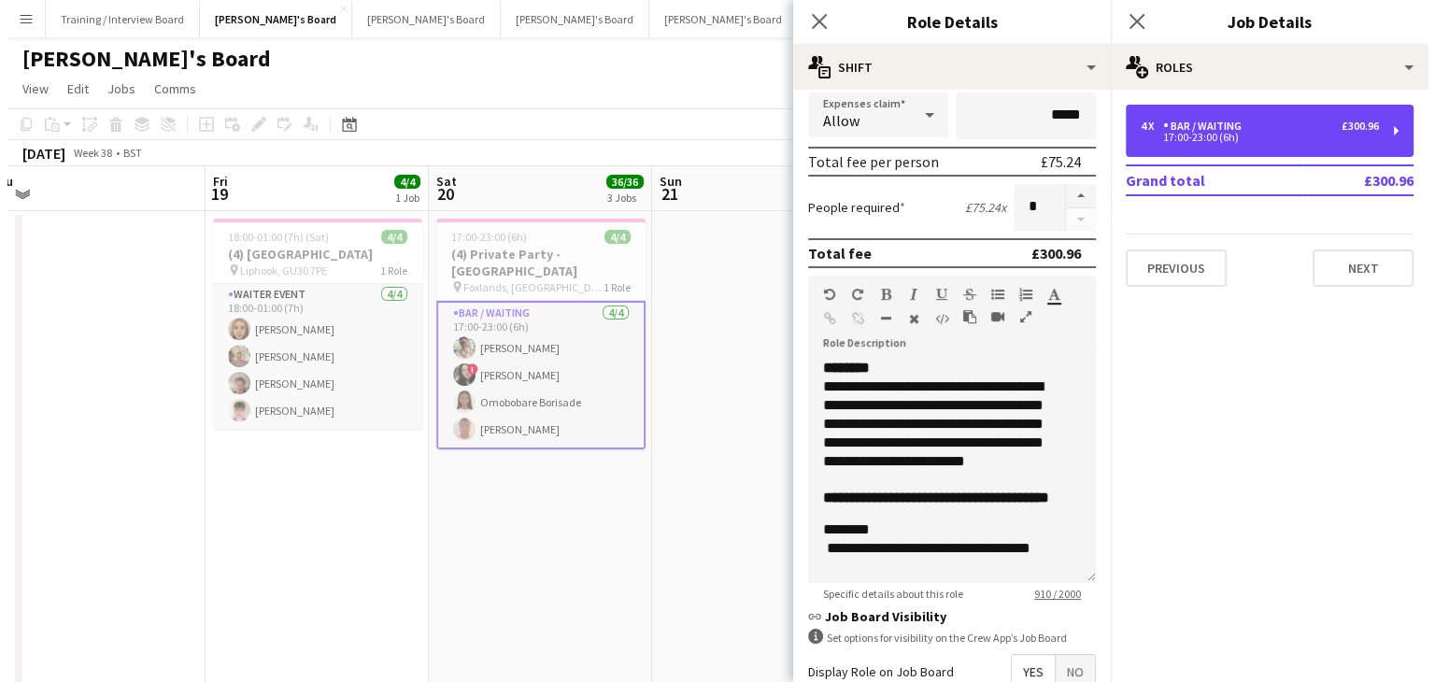
scroll to position [386, 0]
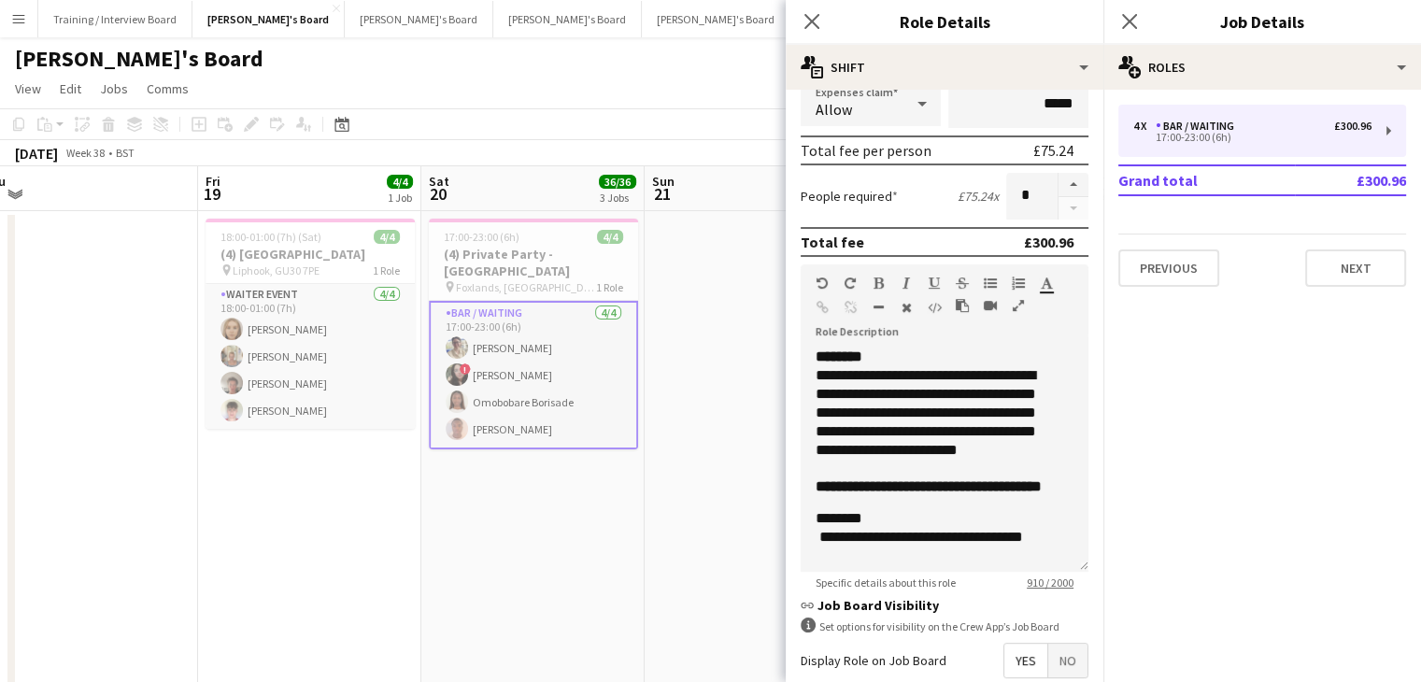
drag, startPoint x: 709, startPoint y: 98, endPoint x: 696, endPoint y: 96, distance: 13.2
click at [708, 97] on app-page-menu "View Day view expanded Day view collapsed Month view Date picker Jump to [DATE]…" at bounding box center [710, 90] width 1421 height 35
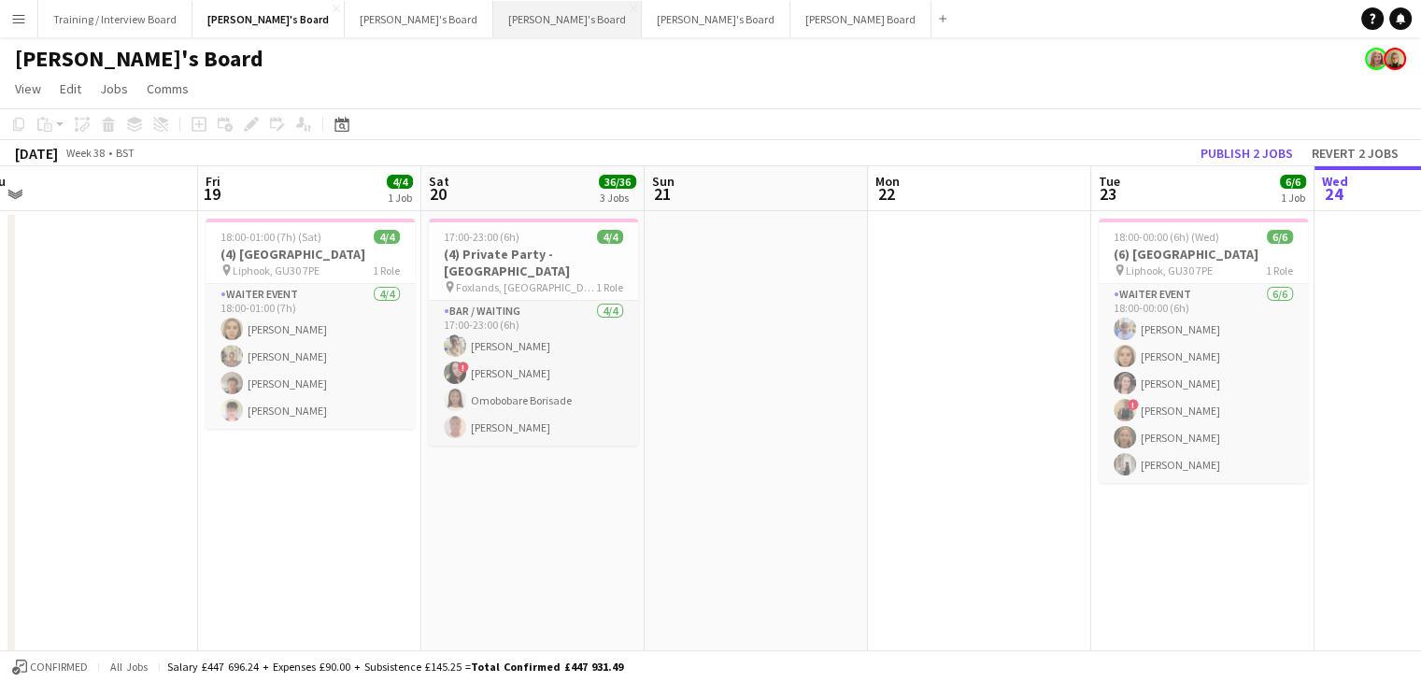
click at [493, 24] on button "[PERSON_NAME]'s Board Close" at bounding box center [567, 19] width 149 height 36
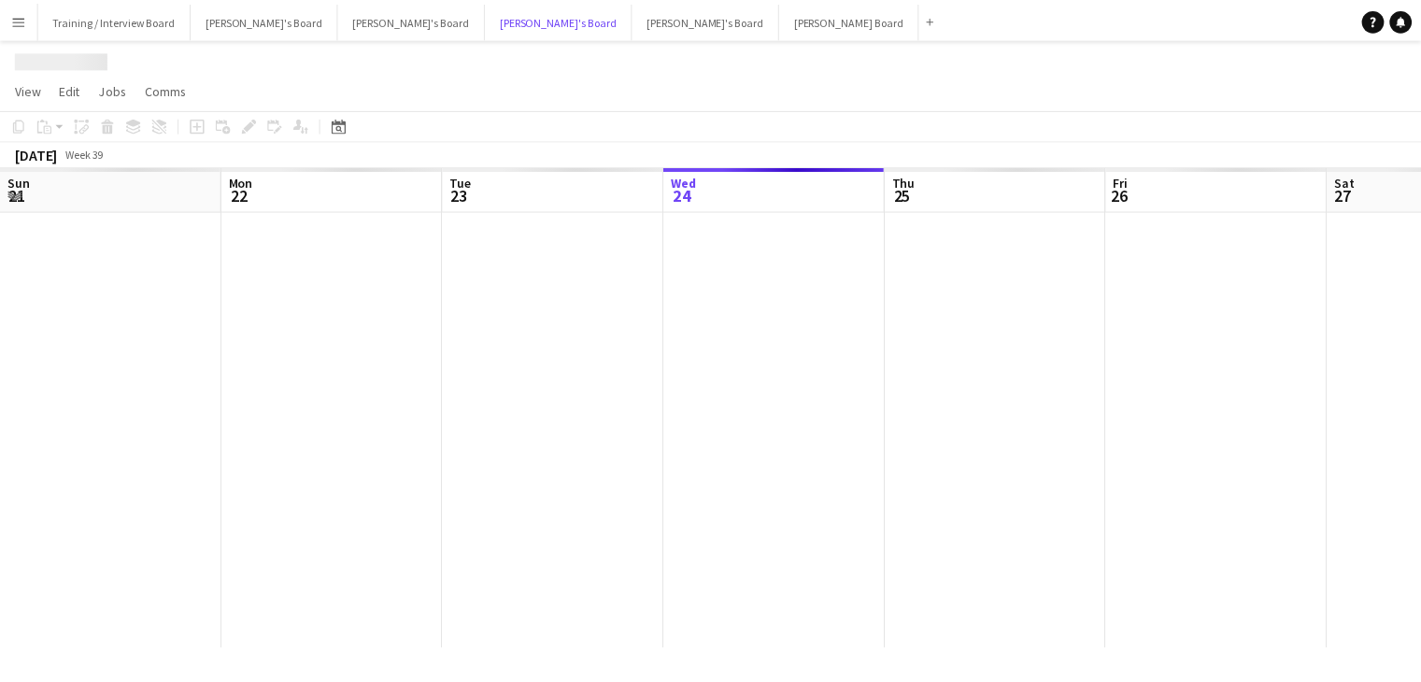
scroll to position [0, 446]
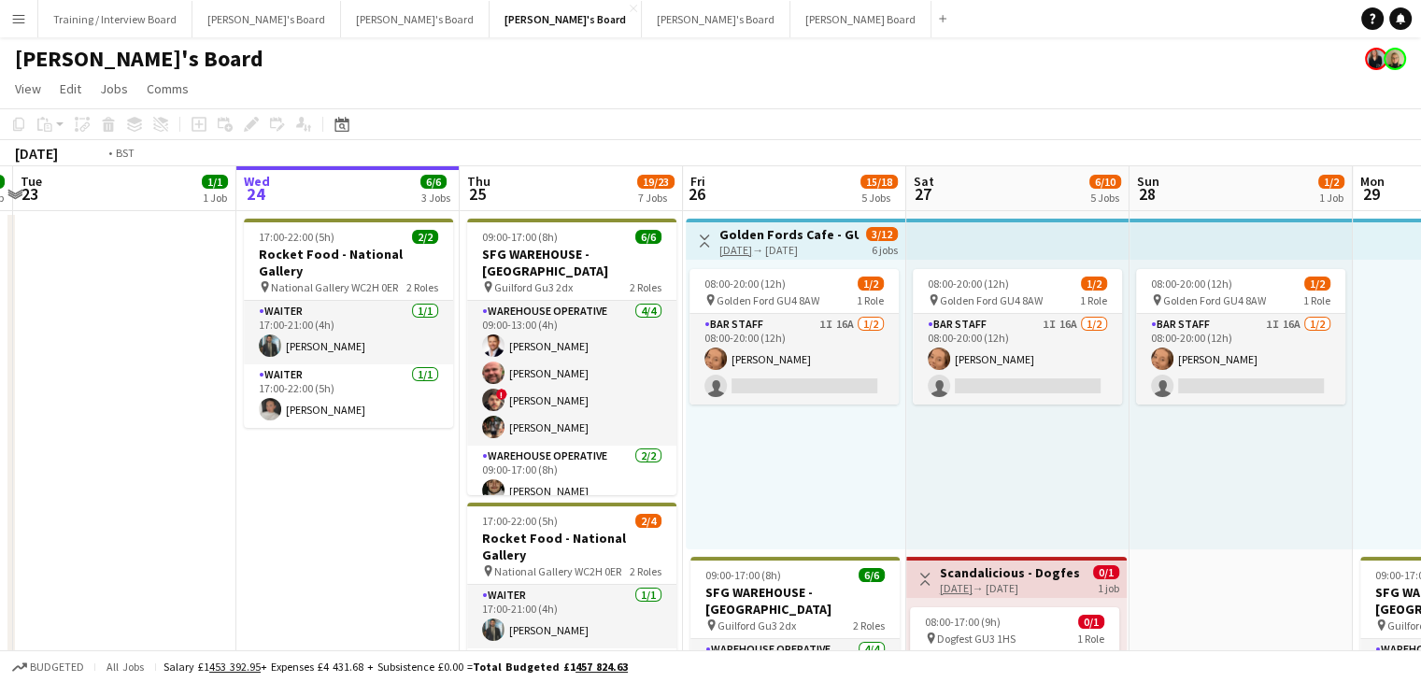
drag, startPoint x: 307, startPoint y: 193, endPoint x: 889, endPoint y: 211, distance: 582.2
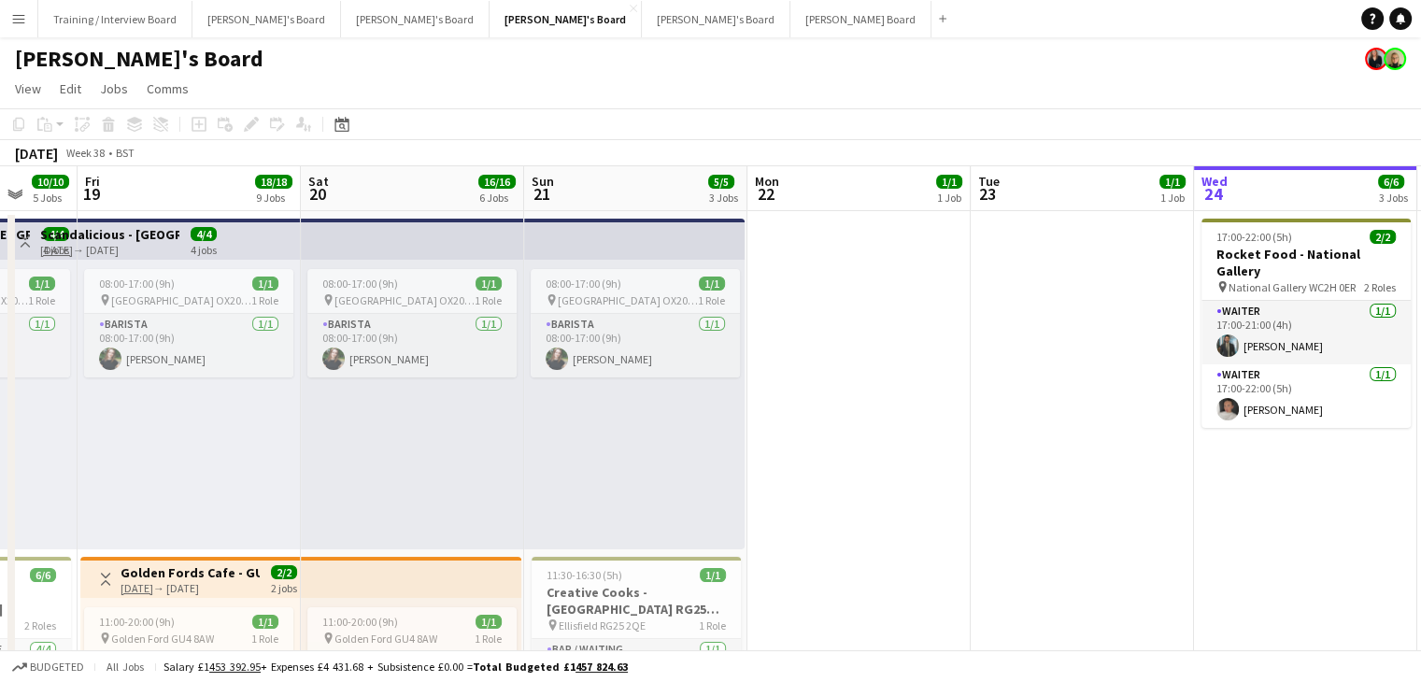
drag, startPoint x: 343, startPoint y: 201, endPoint x: 974, endPoint y: 199, distance: 631.4
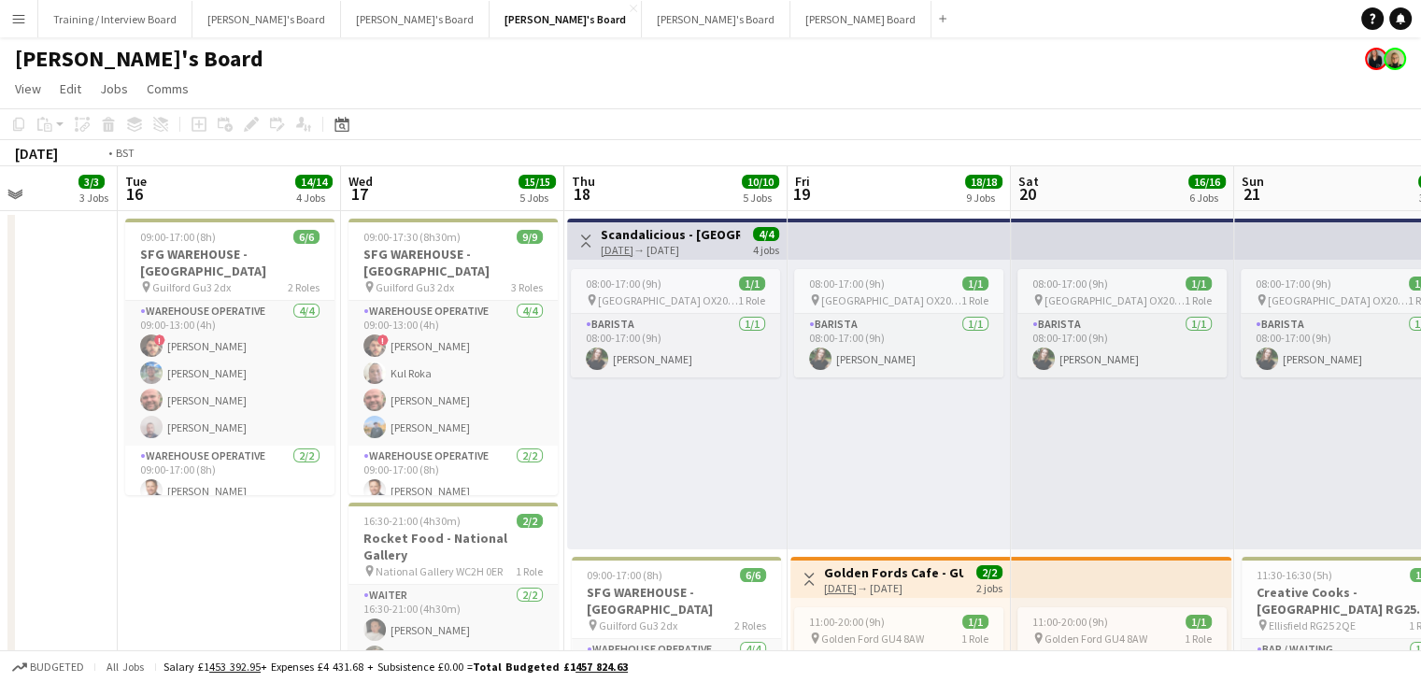
drag, startPoint x: 321, startPoint y: 187, endPoint x: 929, endPoint y: 203, distance: 608.3
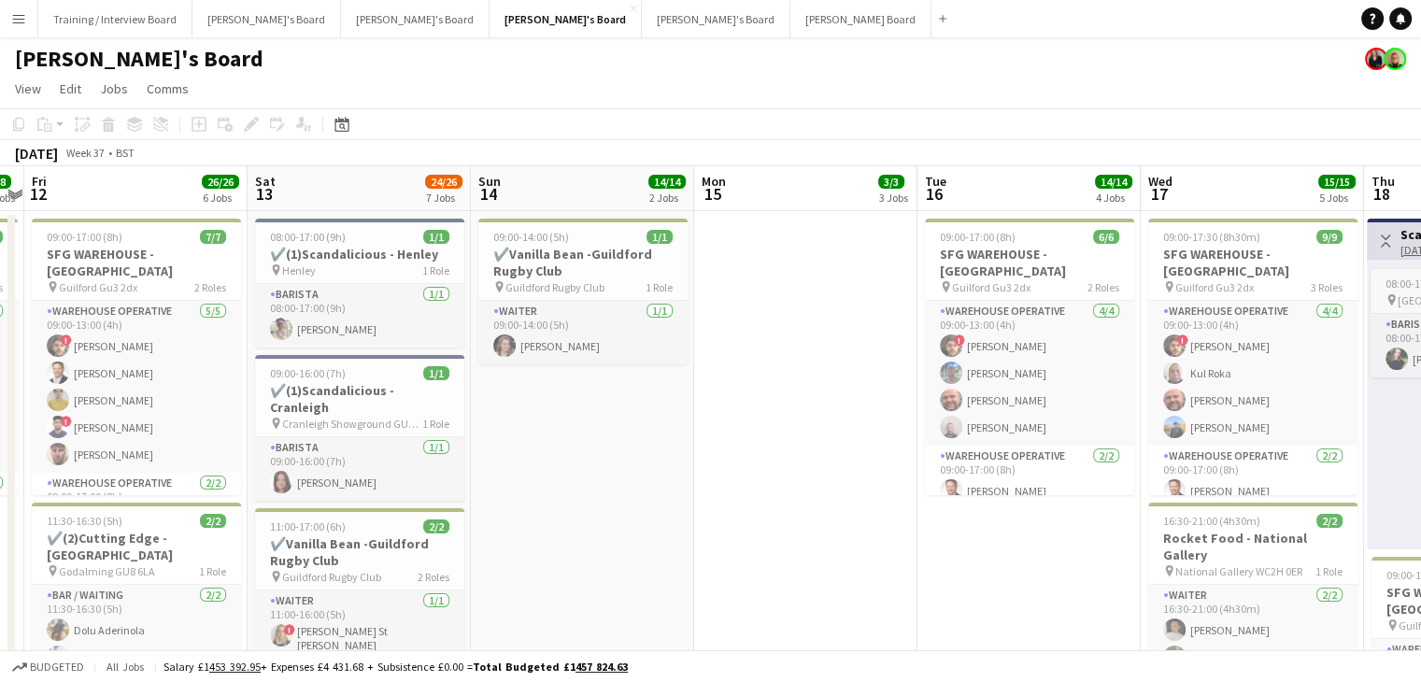
drag, startPoint x: 340, startPoint y: 201, endPoint x: 500, endPoint y: 189, distance: 160.2
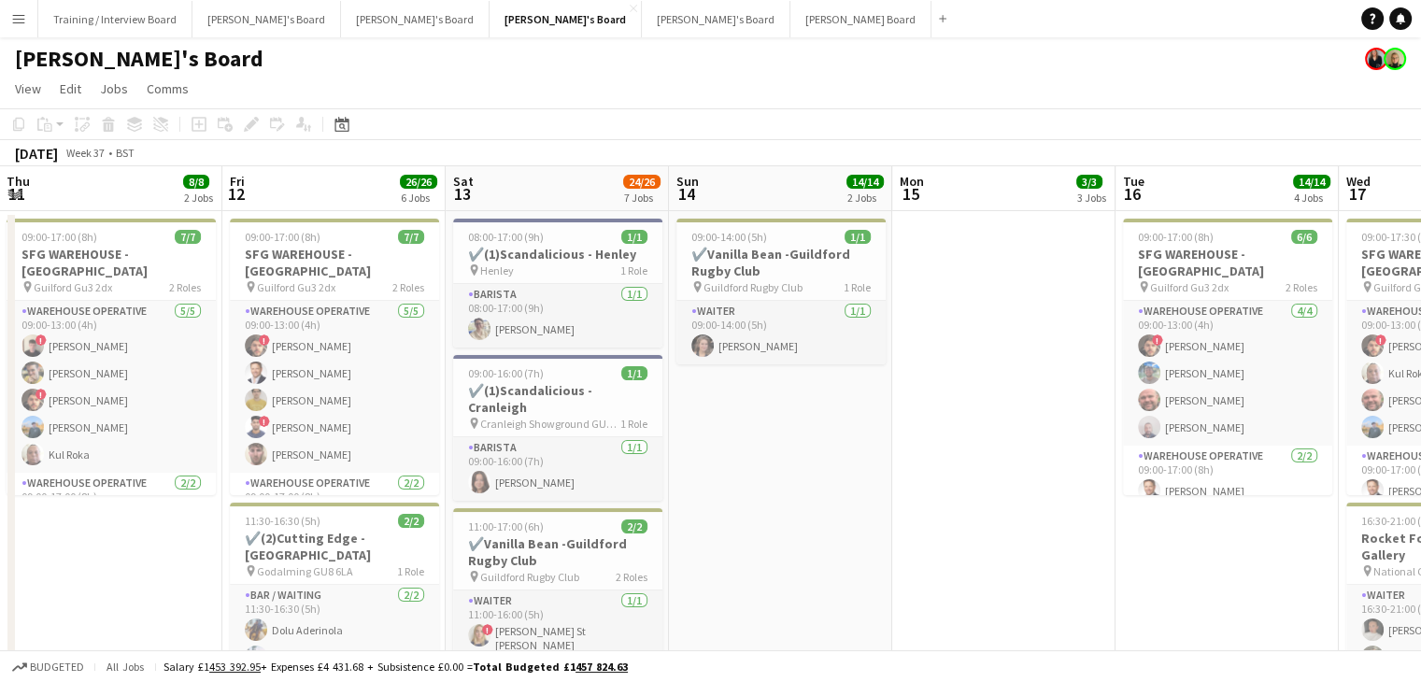
drag, startPoint x: 500, startPoint y: 199, endPoint x: 521, endPoint y: 199, distance: 21.5
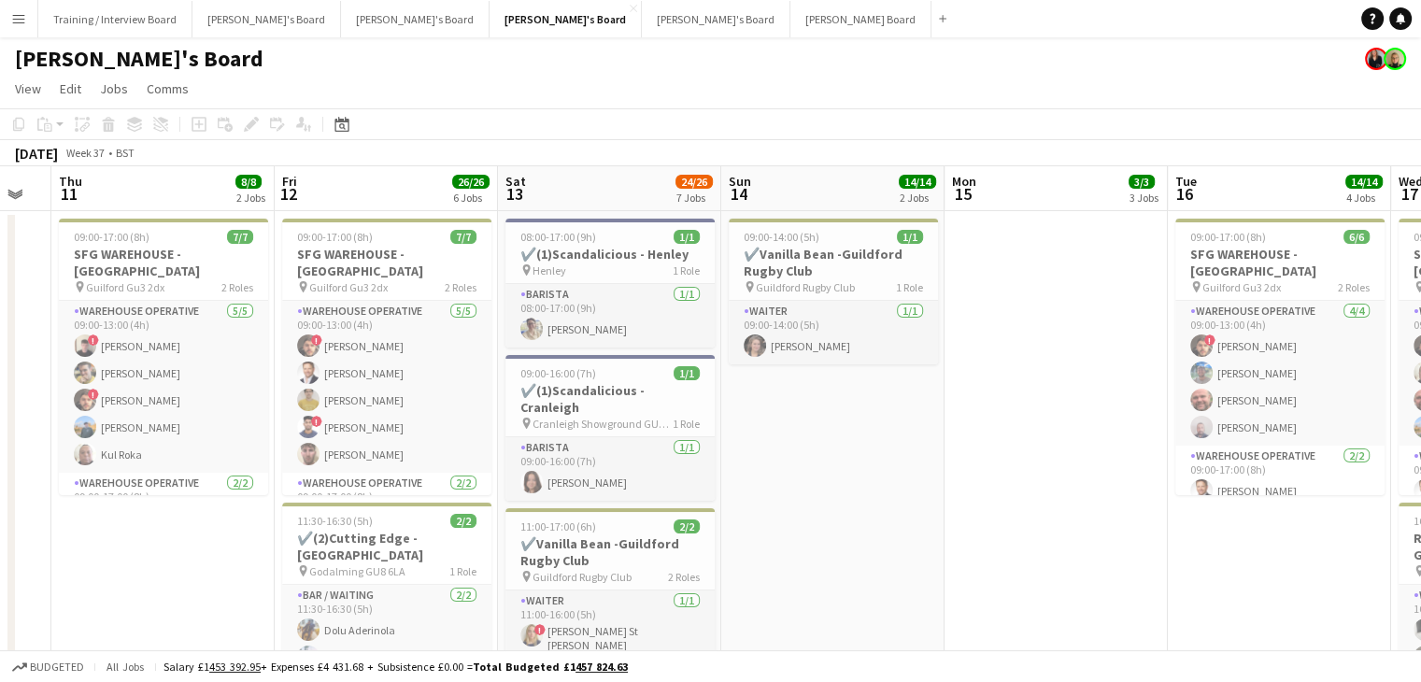
scroll to position [0, 414]
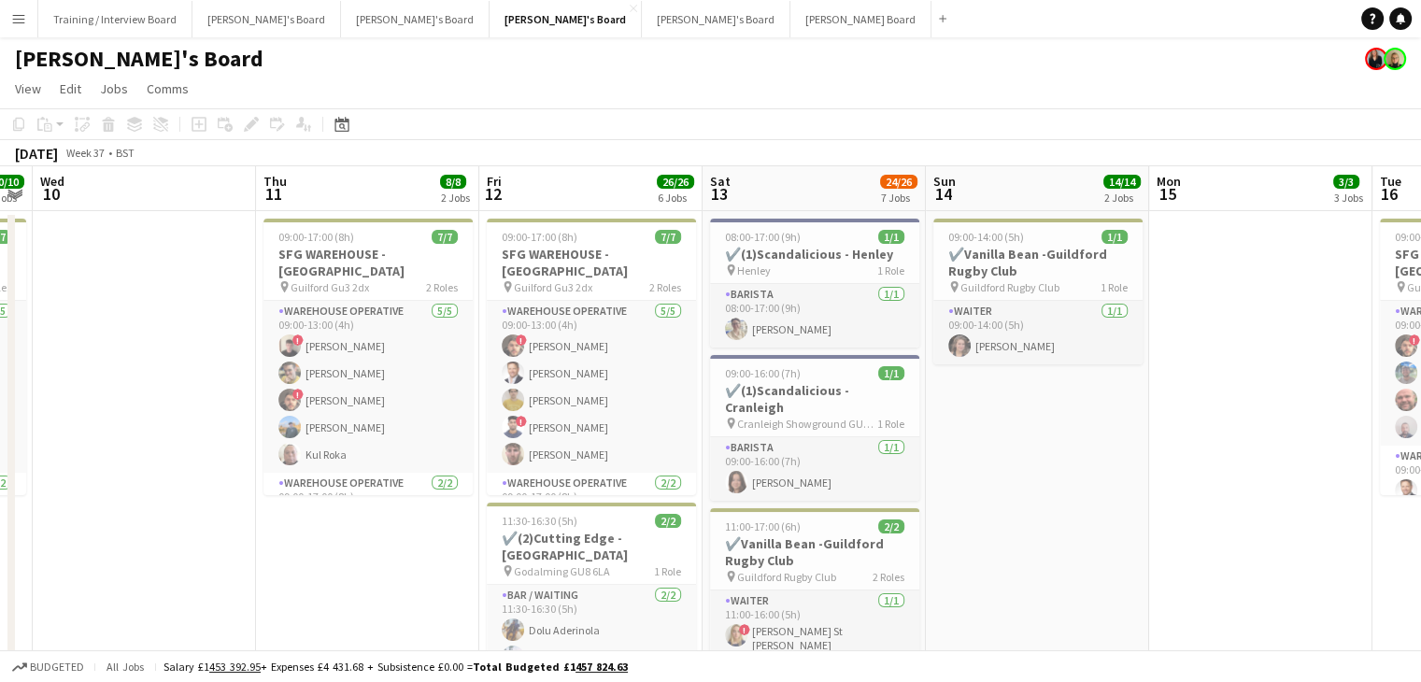
drag, startPoint x: 457, startPoint y: 195, endPoint x: 661, endPoint y: 212, distance: 205.2
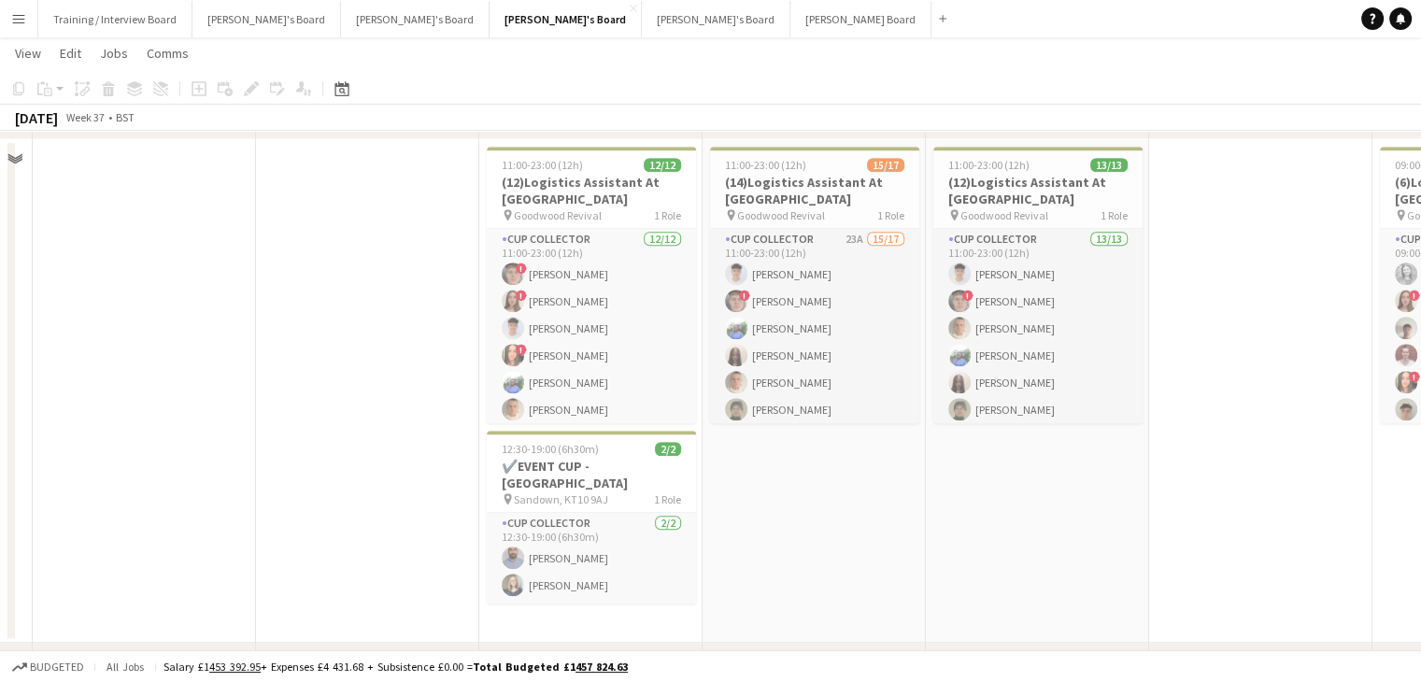
scroll to position [1494, 0]
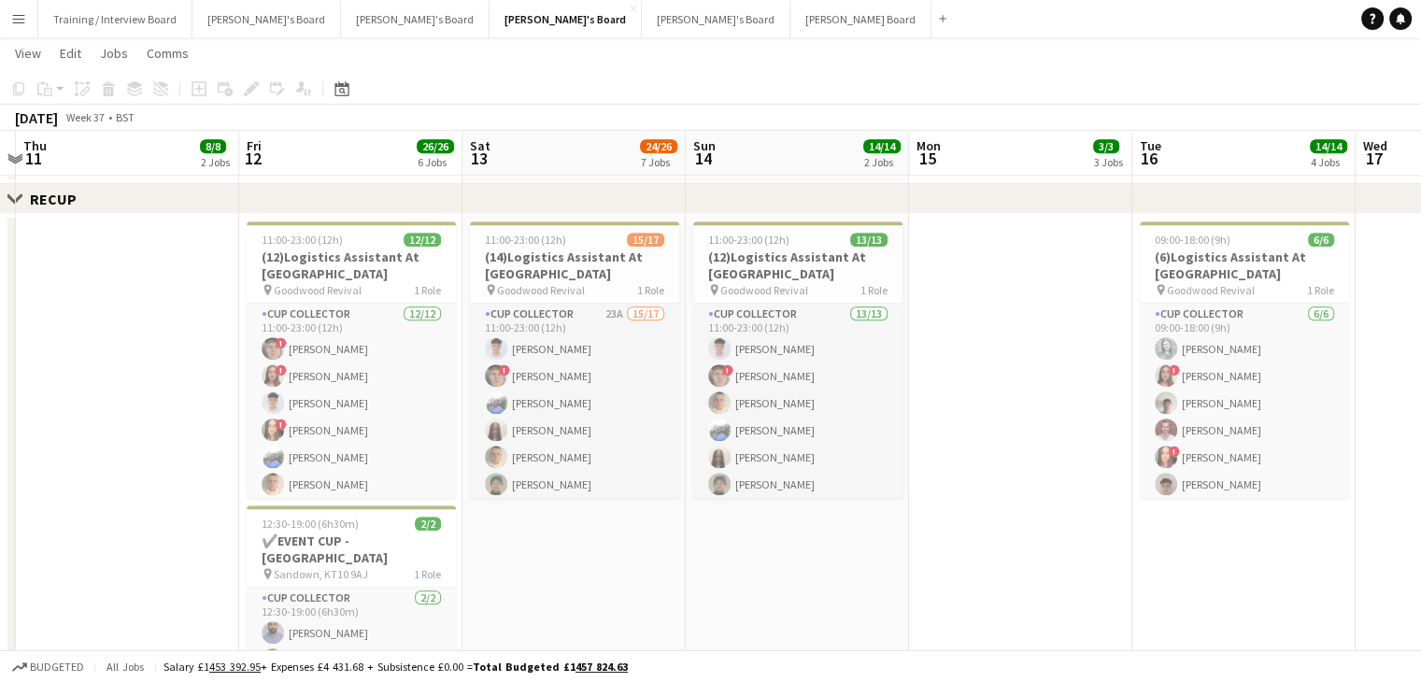
drag, startPoint x: 817, startPoint y: 174, endPoint x: 672, endPoint y: 196, distance: 147.4
click at [667, 187] on div "Close set RECUP Close set Red Chutney Close set Admin Mon 8 4/4 2 Jobs Tue 9 10…" at bounding box center [710, 139] width 1421 height 3123
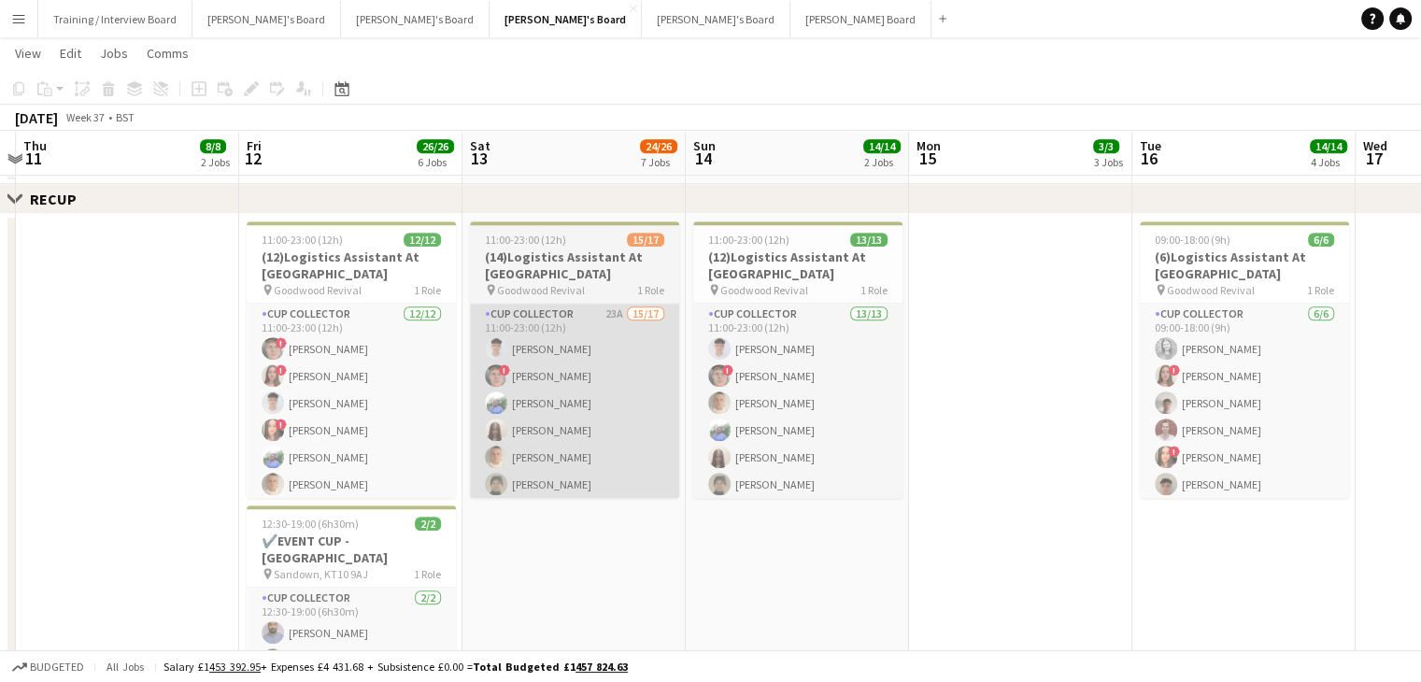
scroll to position [0, 636]
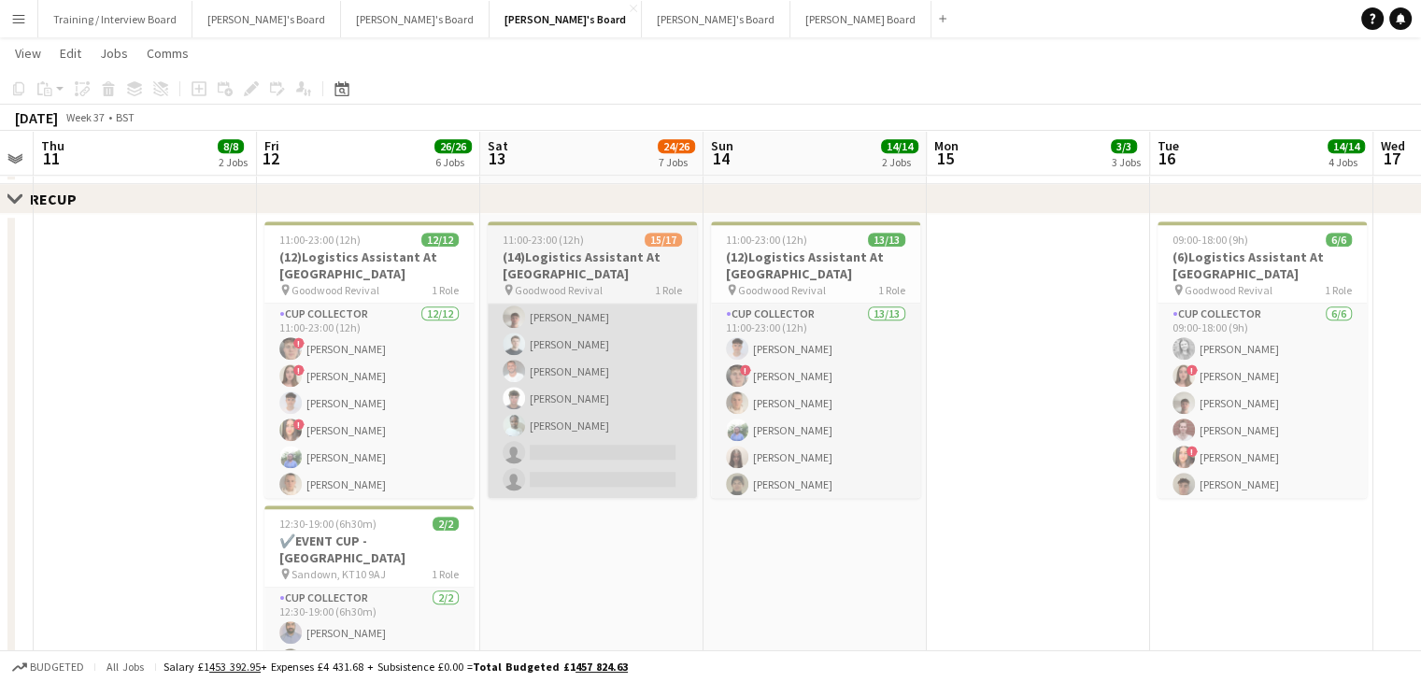
click at [616, 448] on app-card-role "CUP COLLECTOR 23A 15/17 11:00-23:00 (12h) [PERSON_NAME] ! [PERSON_NAME] [PERSON…" at bounding box center [592, 249] width 209 height 497
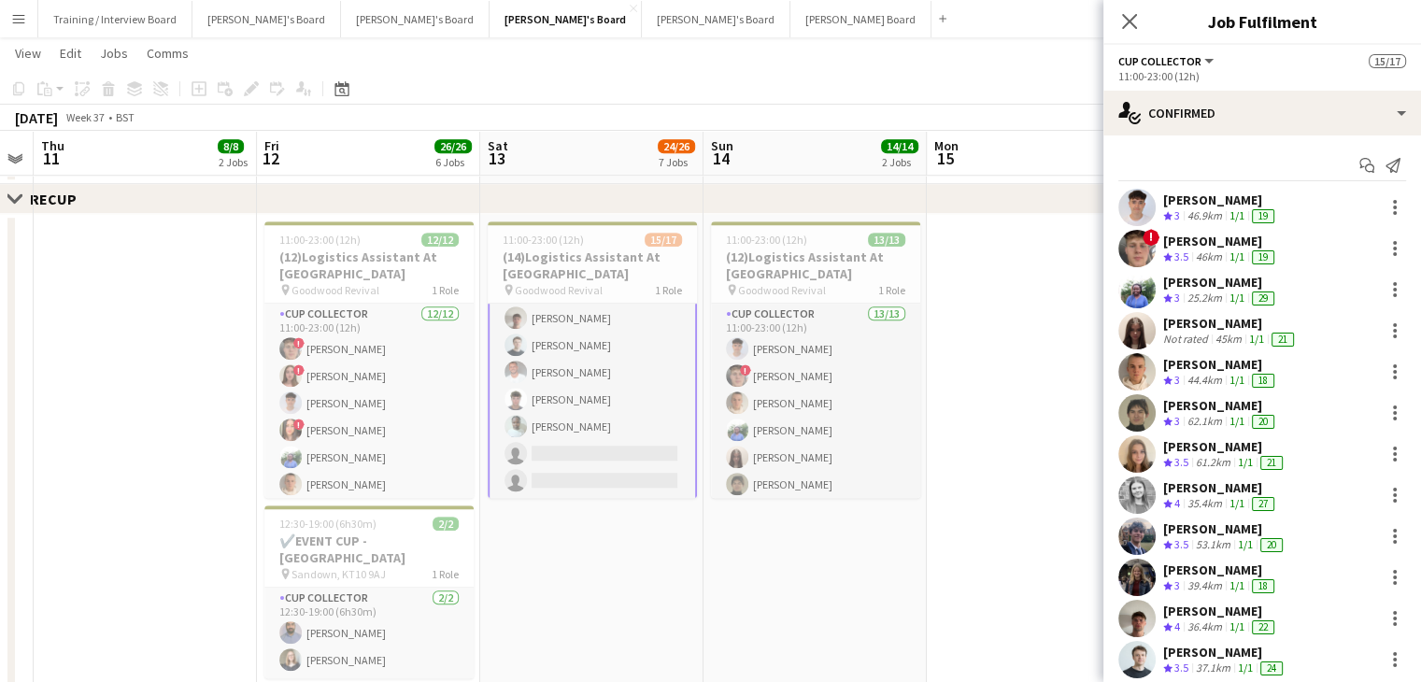
scroll to position [276, 0]
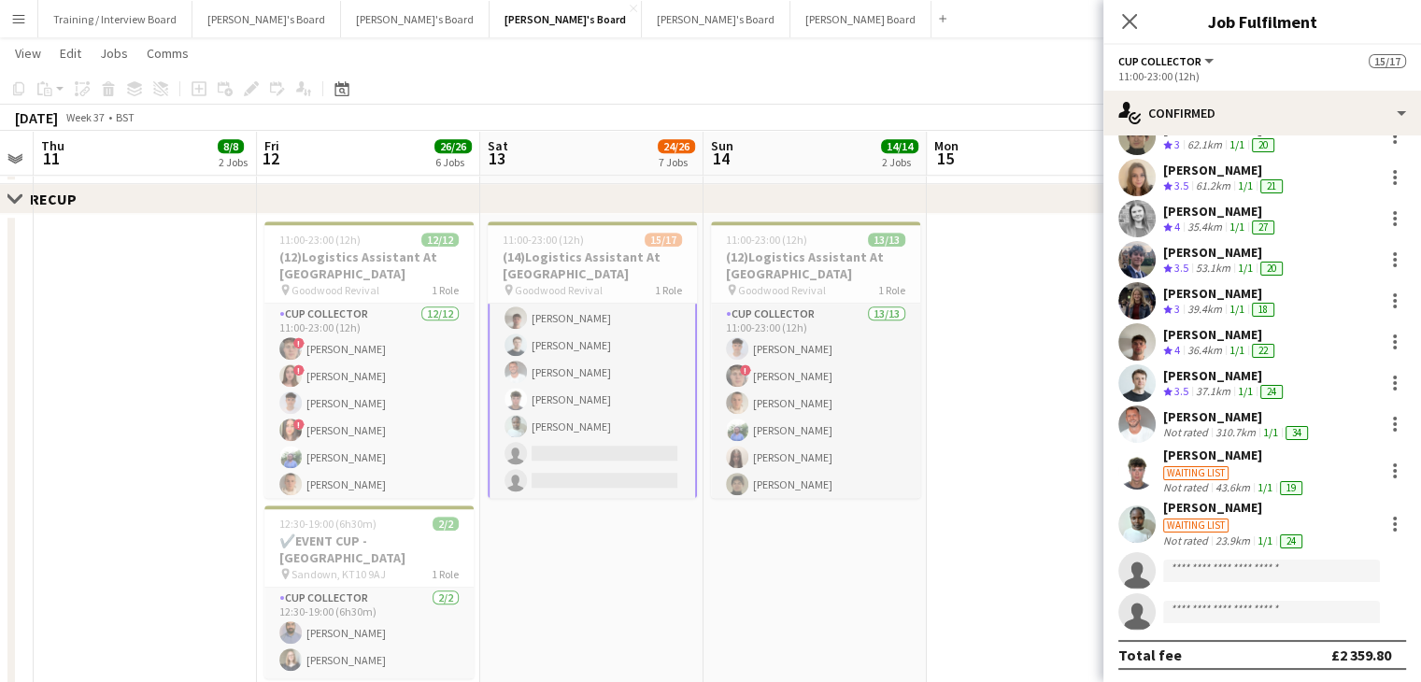
click at [1218, 472] on div "Waiting list" at bounding box center [1195, 473] width 65 height 14
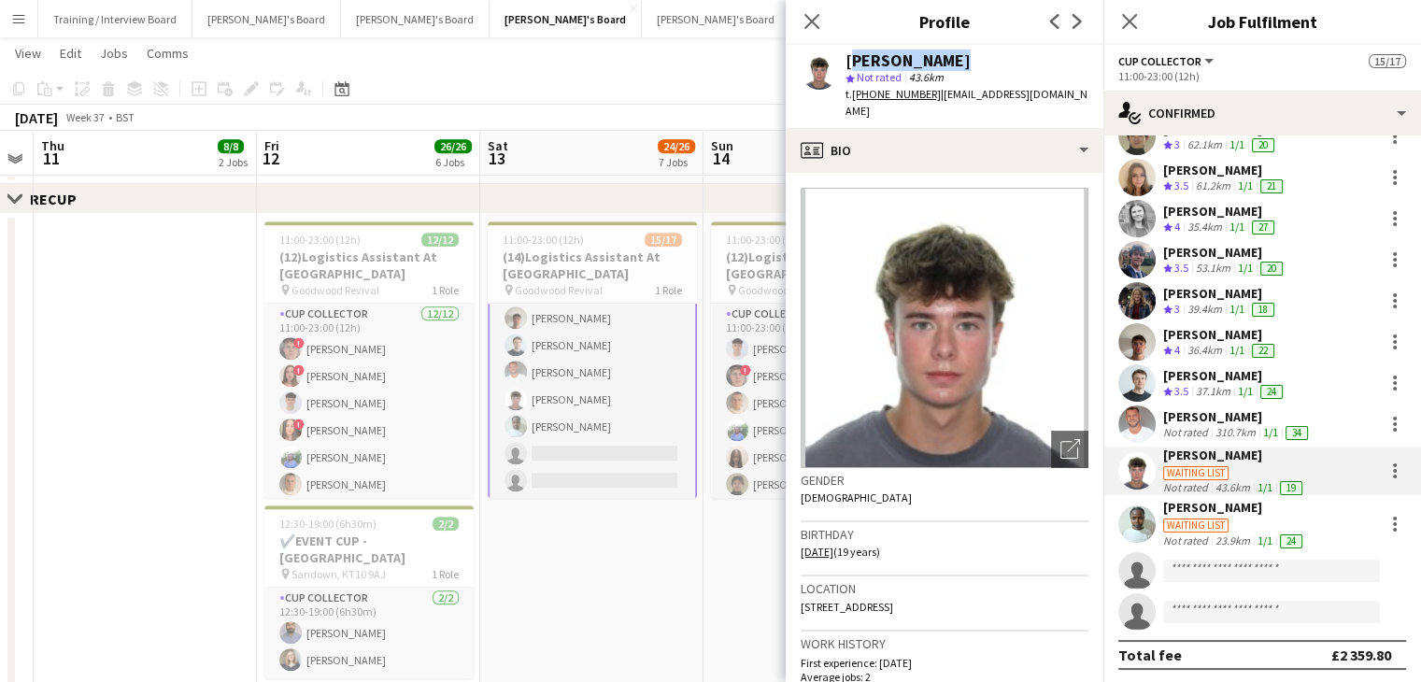
drag, startPoint x: 950, startPoint y: 57, endPoint x: 1036, endPoint y: 79, distance: 88.8
click at [869, 58] on div "[PERSON_NAME]" at bounding box center [966, 60] width 243 height 17
click at [1049, 90] on div "[PERSON_NAME] star Not rated 43.6km t. [PHONE_NUMBER] | [EMAIL_ADDRESS][DOMAIN_…" at bounding box center [945, 86] width 318 height 83
drag, startPoint x: 1058, startPoint y: 94, endPoint x: 942, endPoint y: 95, distance: 115.8
click at [938, 95] on div "[PERSON_NAME] star Not rated 43.6km t. [PHONE_NUMBER] | [EMAIL_ADDRESS][DOMAIN_…" at bounding box center [945, 86] width 318 height 83
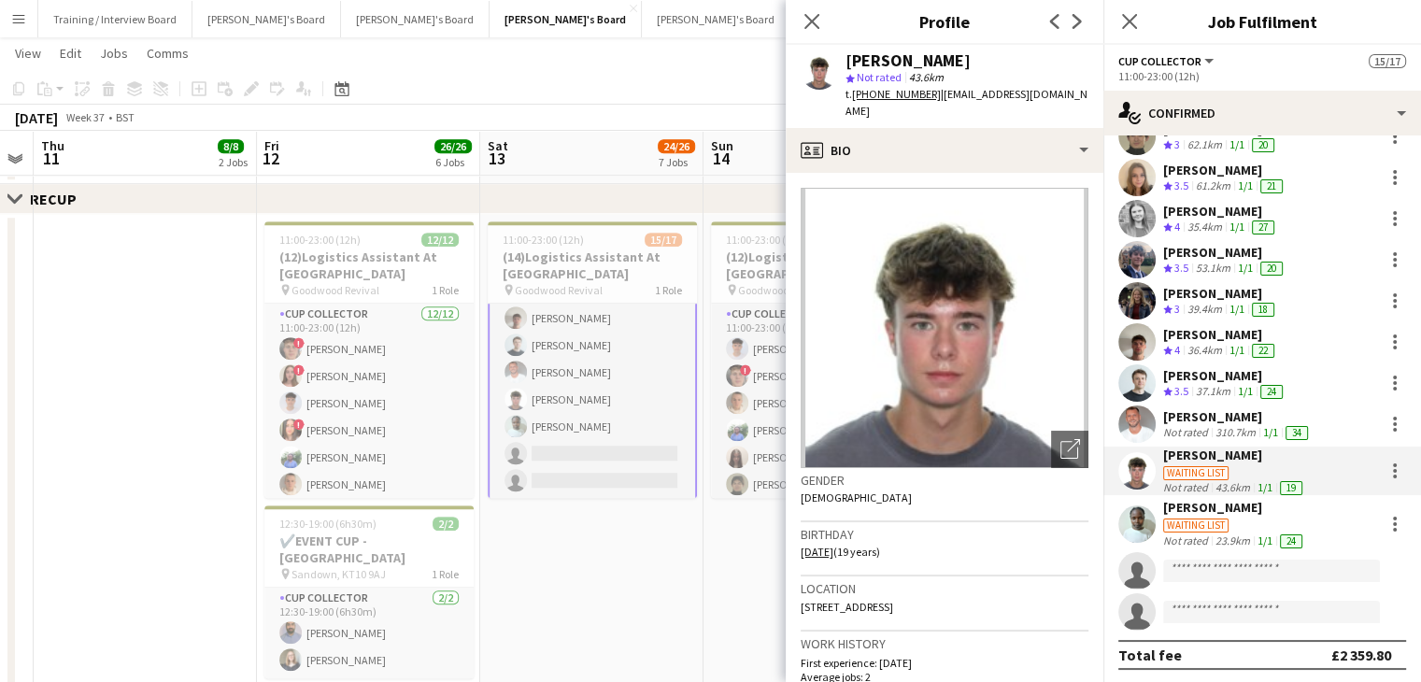
drag, startPoint x: 942, startPoint y: 95, endPoint x: 1042, endPoint y: 79, distance: 101.2
click at [1033, 71] on div "star Not rated 43.6km" at bounding box center [966, 77] width 243 height 17
click at [1058, 96] on div "[PERSON_NAME] star Not rated 43.6km t. [PHONE_NUMBER] | [EMAIL_ADDRESS][DOMAIN_…" at bounding box center [945, 86] width 318 height 83
drag, startPoint x: 1044, startPoint y: 94, endPoint x: 941, endPoint y: 100, distance: 103.8
click at [941, 100] on div "[PERSON_NAME] star Not rated 43.6km t. [PHONE_NUMBER] | [EMAIL_ADDRESS][DOMAIN_…" at bounding box center [945, 86] width 318 height 83
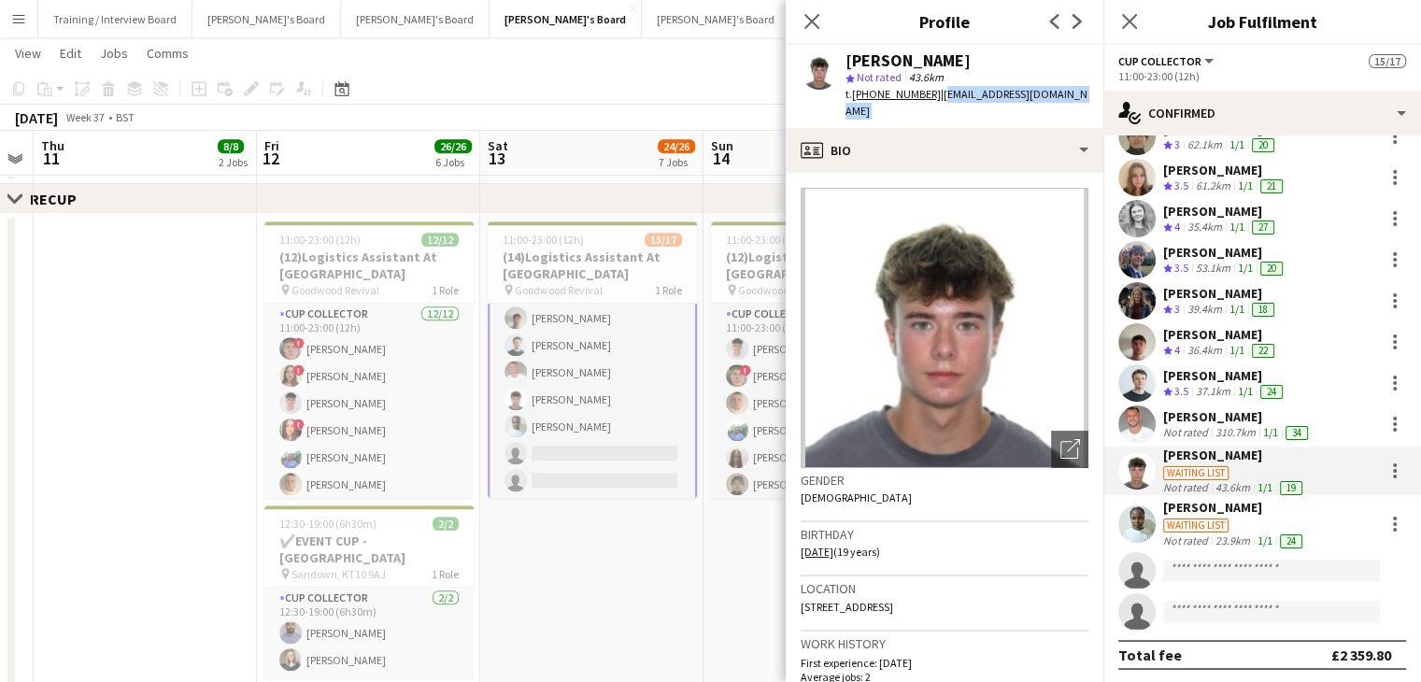
copy app-crew-profile "[EMAIL_ADDRESS][DOMAIN_NAME] profile"
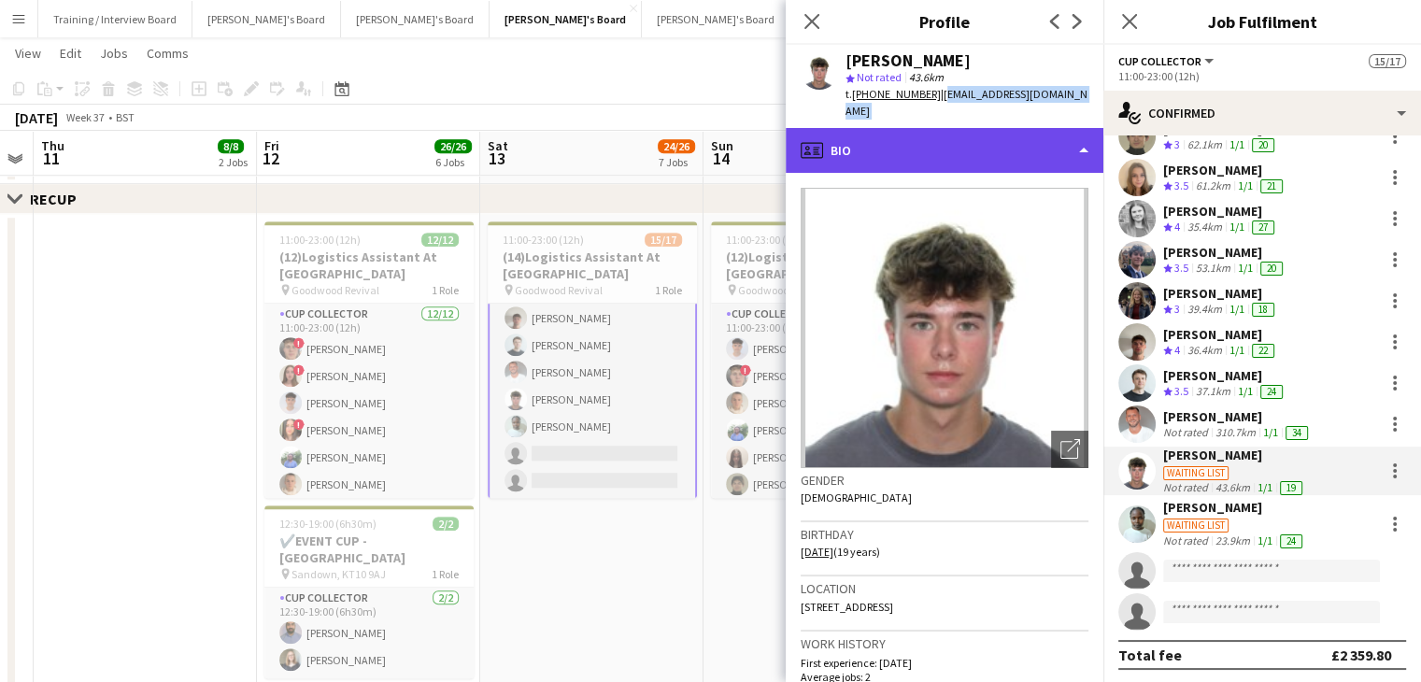
click at [1013, 141] on div "profile Bio" at bounding box center [945, 150] width 318 height 45
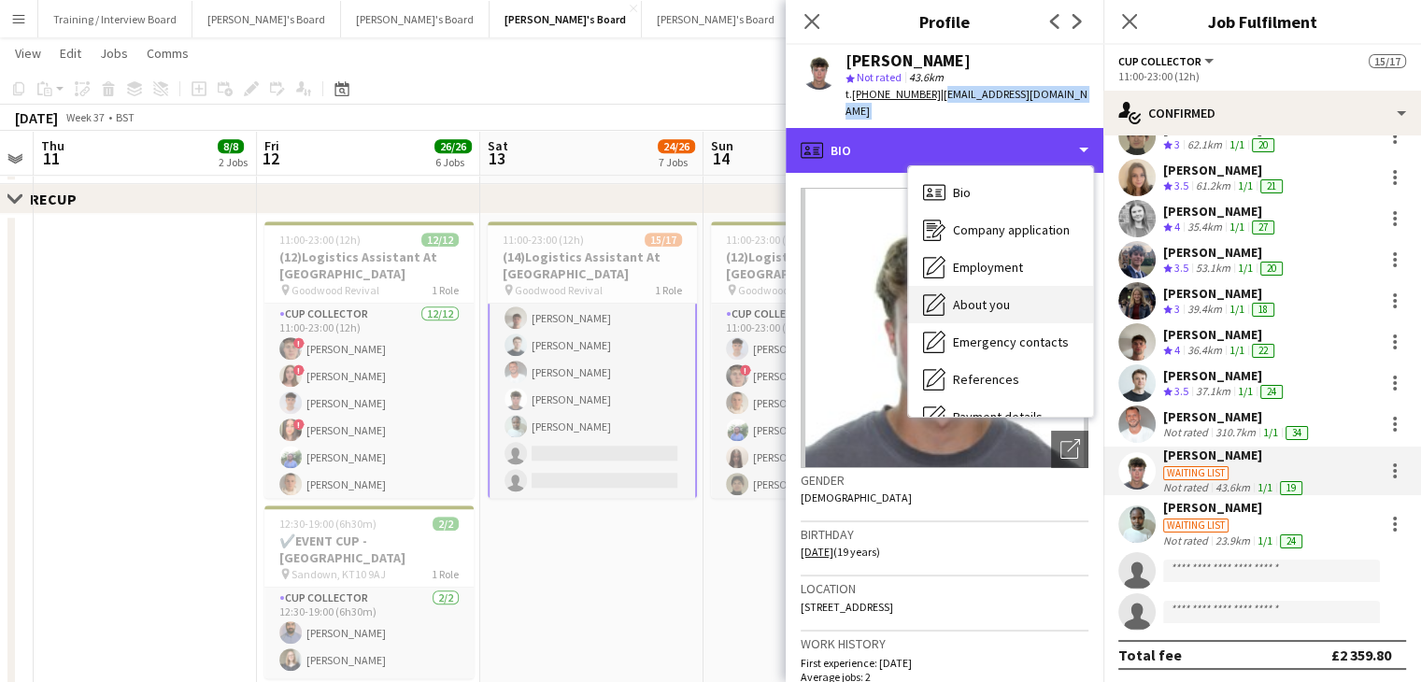
scroll to position [93, 0]
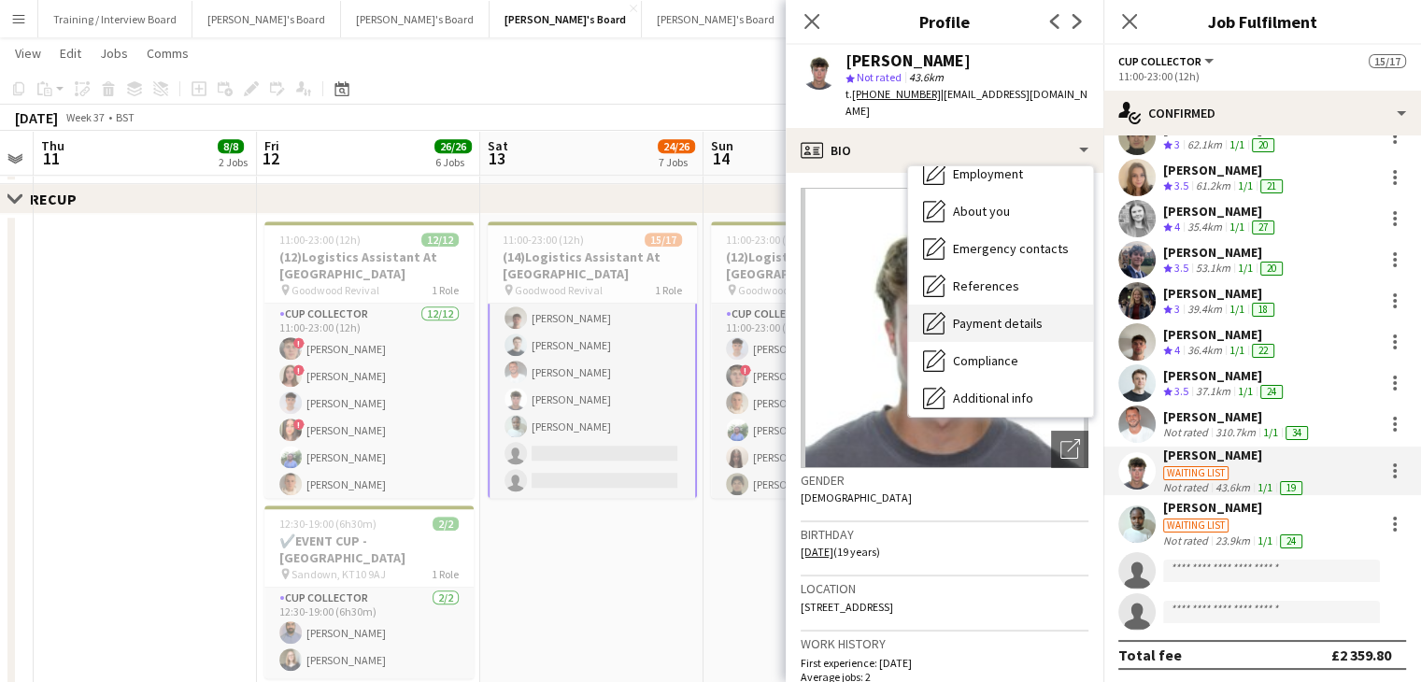
click at [1012, 315] on span "Payment details" at bounding box center [998, 323] width 90 height 17
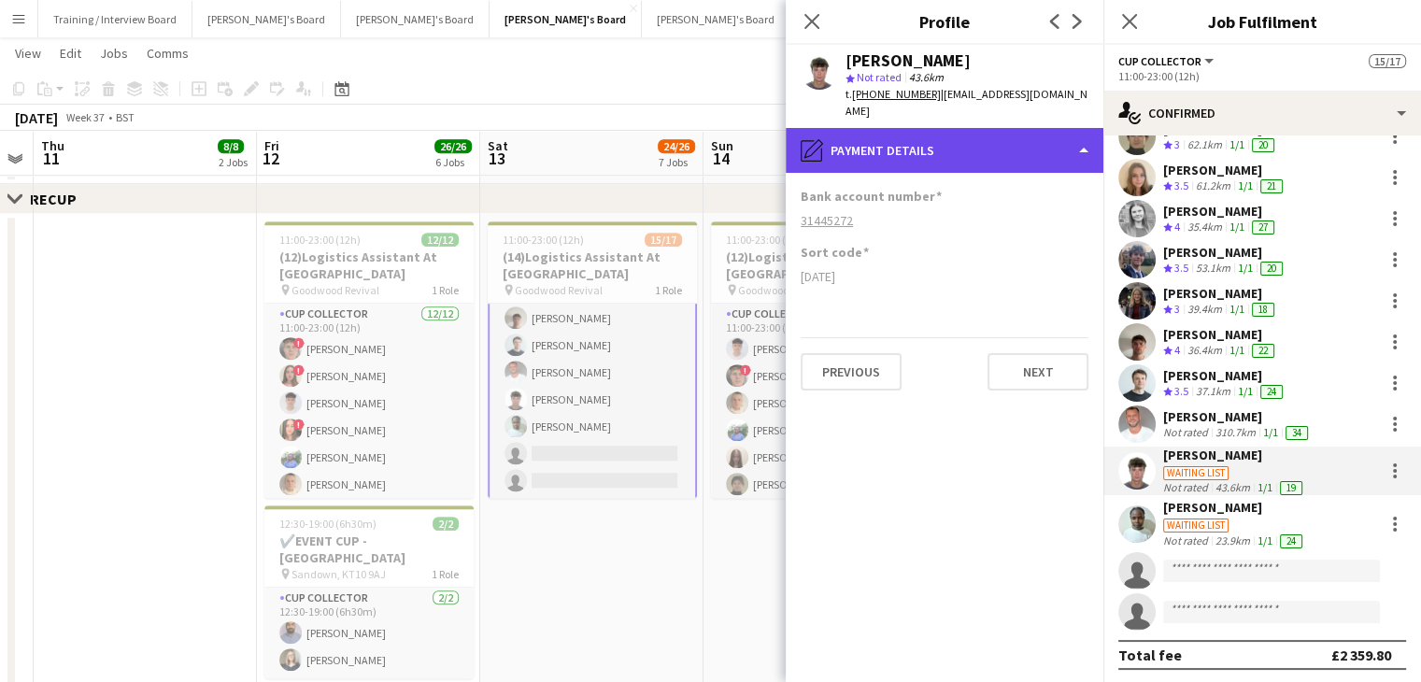
click at [1019, 130] on div "pencil4 Payment details" at bounding box center [945, 150] width 318 height 45
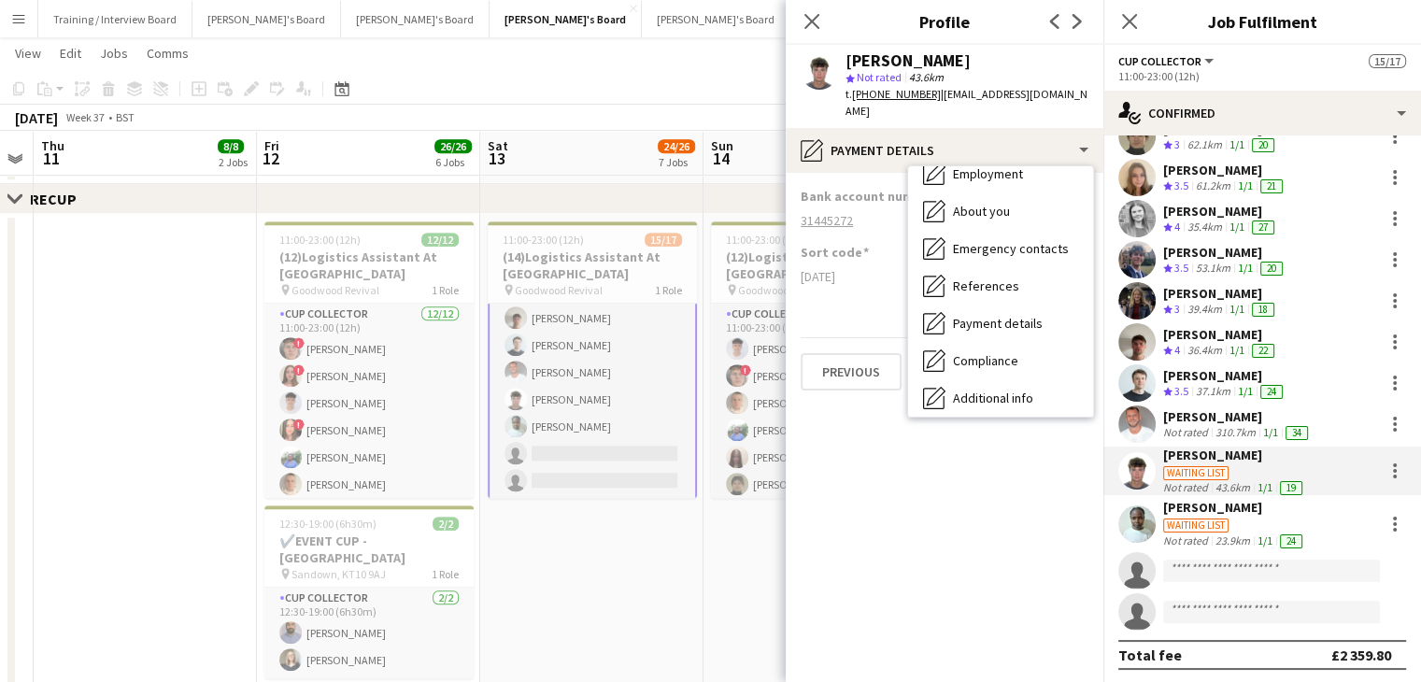
click at [1020, 165] on span "Employment" at bounding box center [988, 173] width 70 height 17
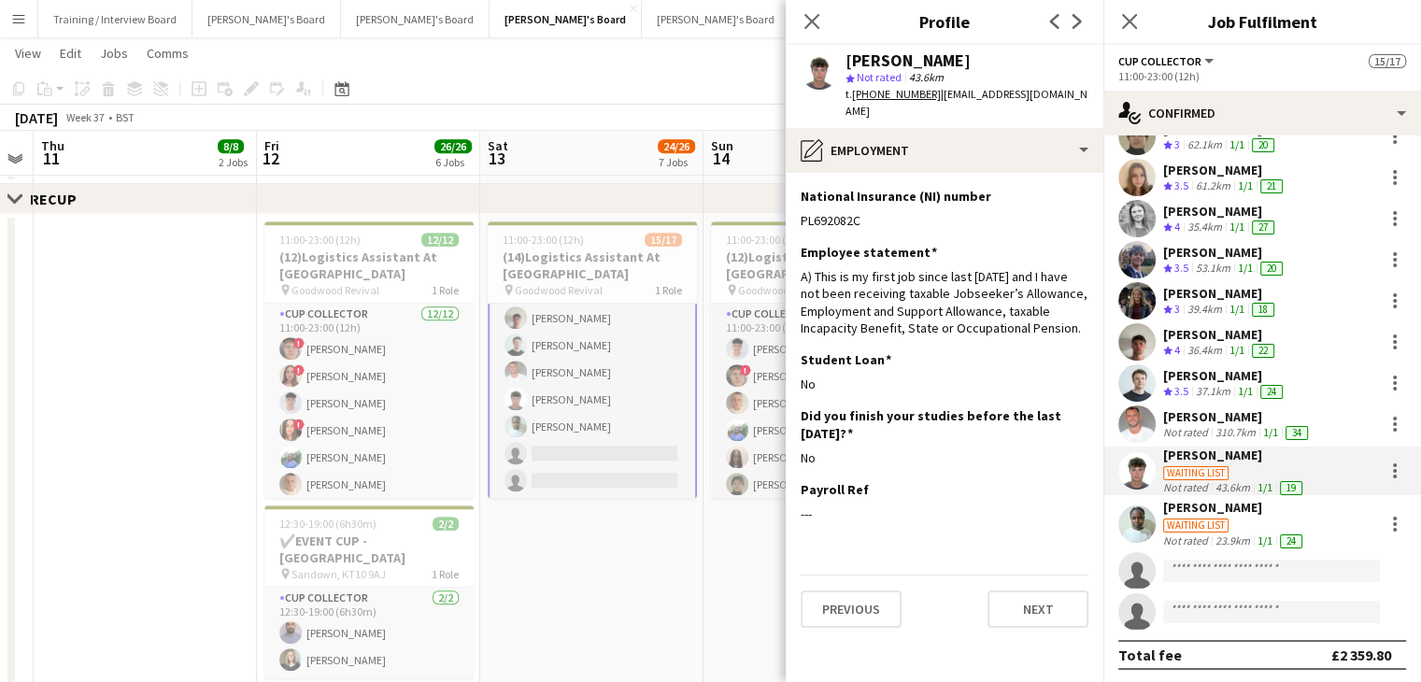
drag, startPoint x: 1214, startPoint y: 520, endPoint x: 1138, endPoint y: 467, distance: 93.3
click at [1214, 519] on div "Waiting list" at bounding box center [1195, 525] width 65 height 14
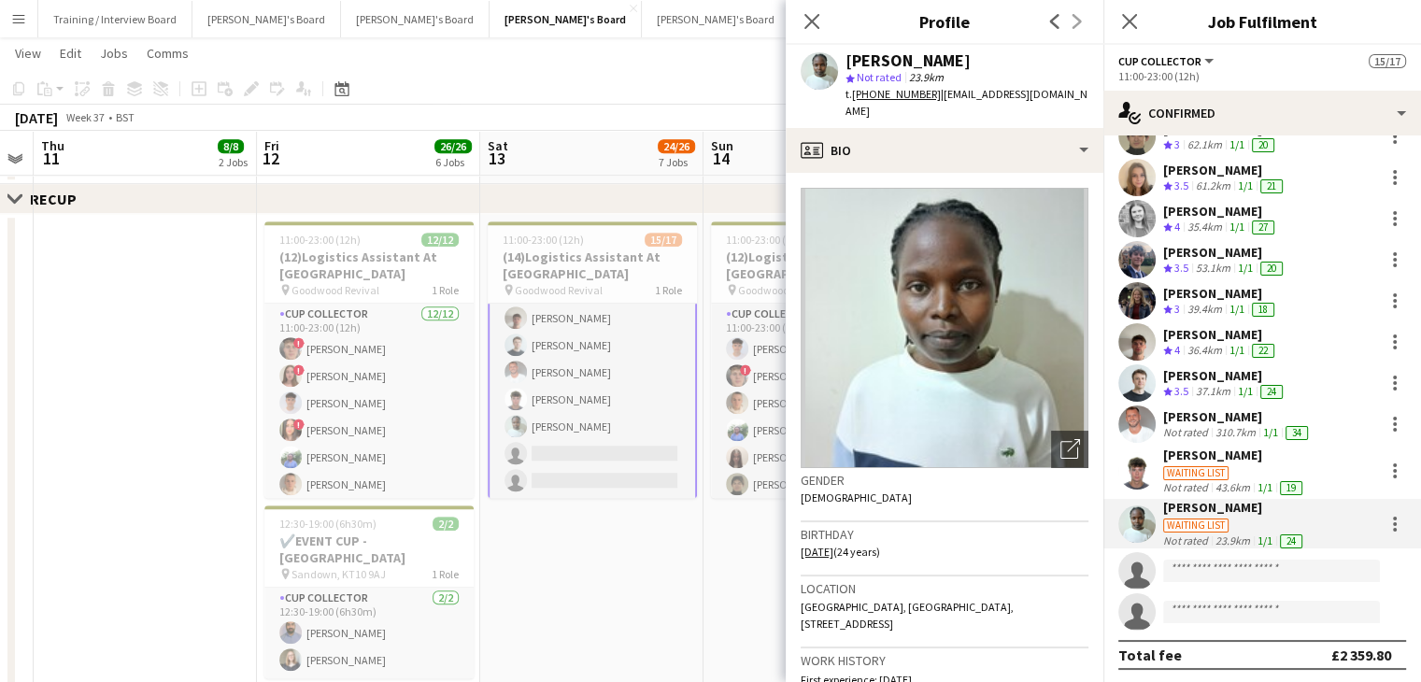
drag, startPoint x: 971, startPoint y: 61, endPoint x: 848, endPoint y: 63, distance: 123.3
click at [848, 63] on div "[PERSON_NAME]" at bounding box center [966, 60] width 243 height 17
copy div "[PERSON_NAME]"
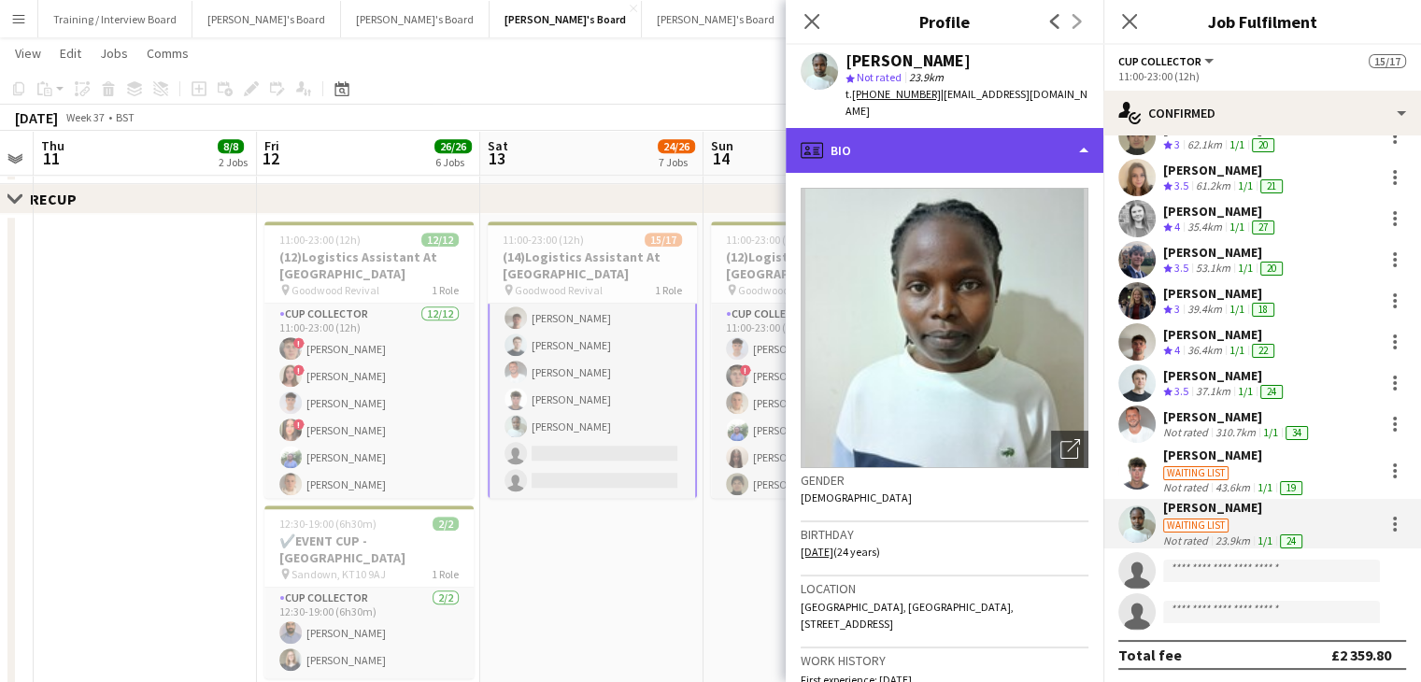
click at [917, 128] on div "profile Bio" at bounding box center [945, 150] width 318 height 45
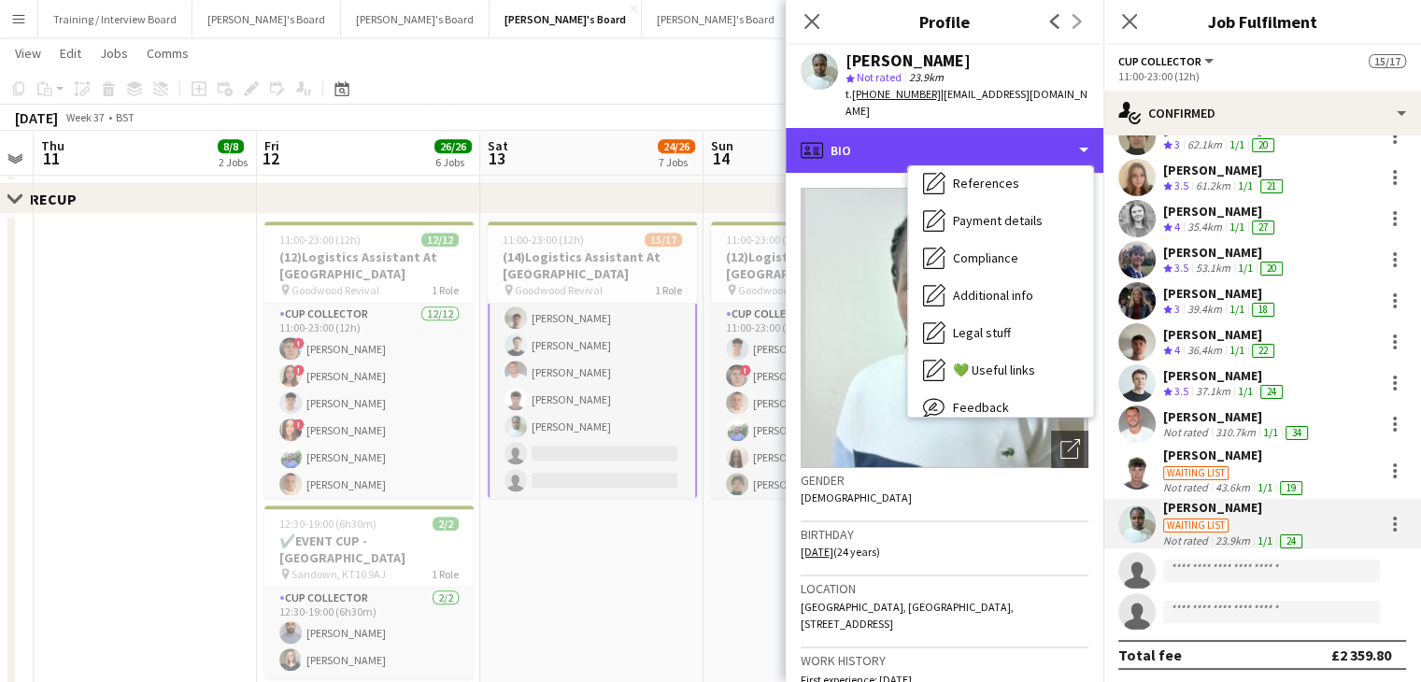
scroll to position [198, 0]
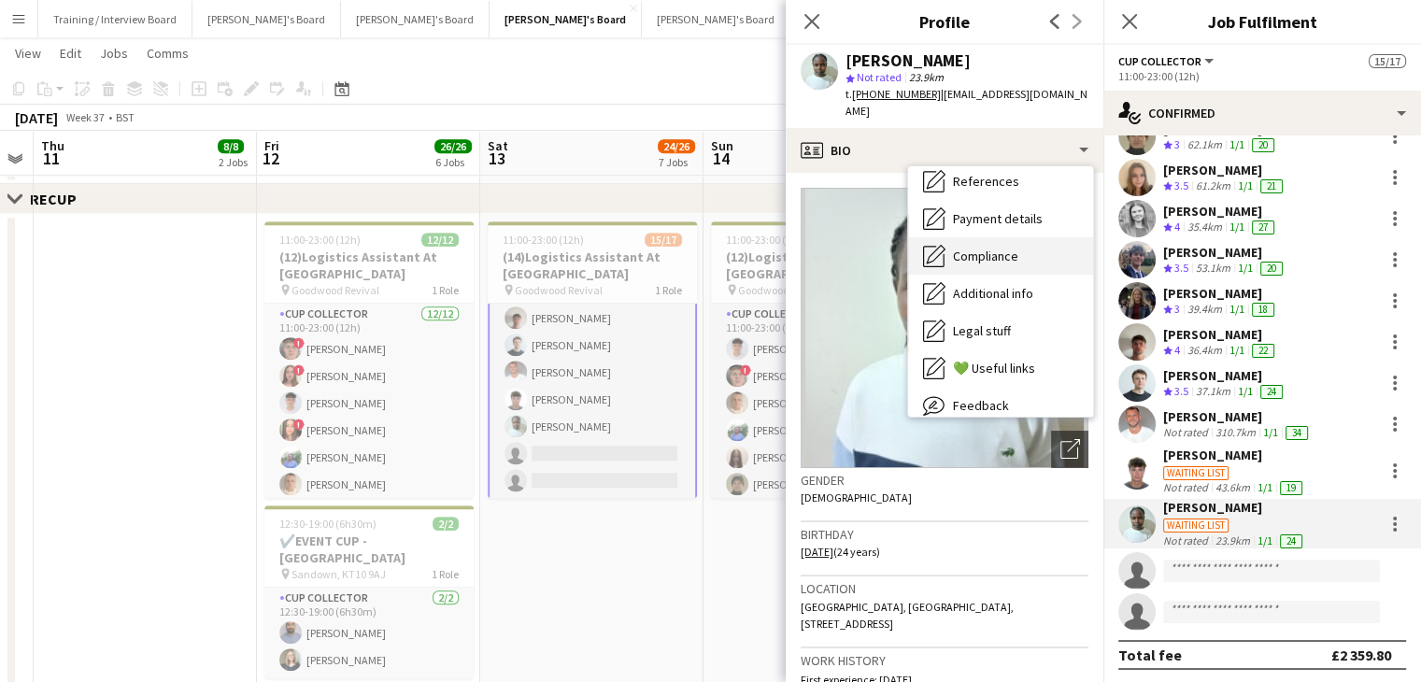
click at [1042, 246] on div "Compliance Compliance" at bounding box center [1000, 255] width 185 height 37
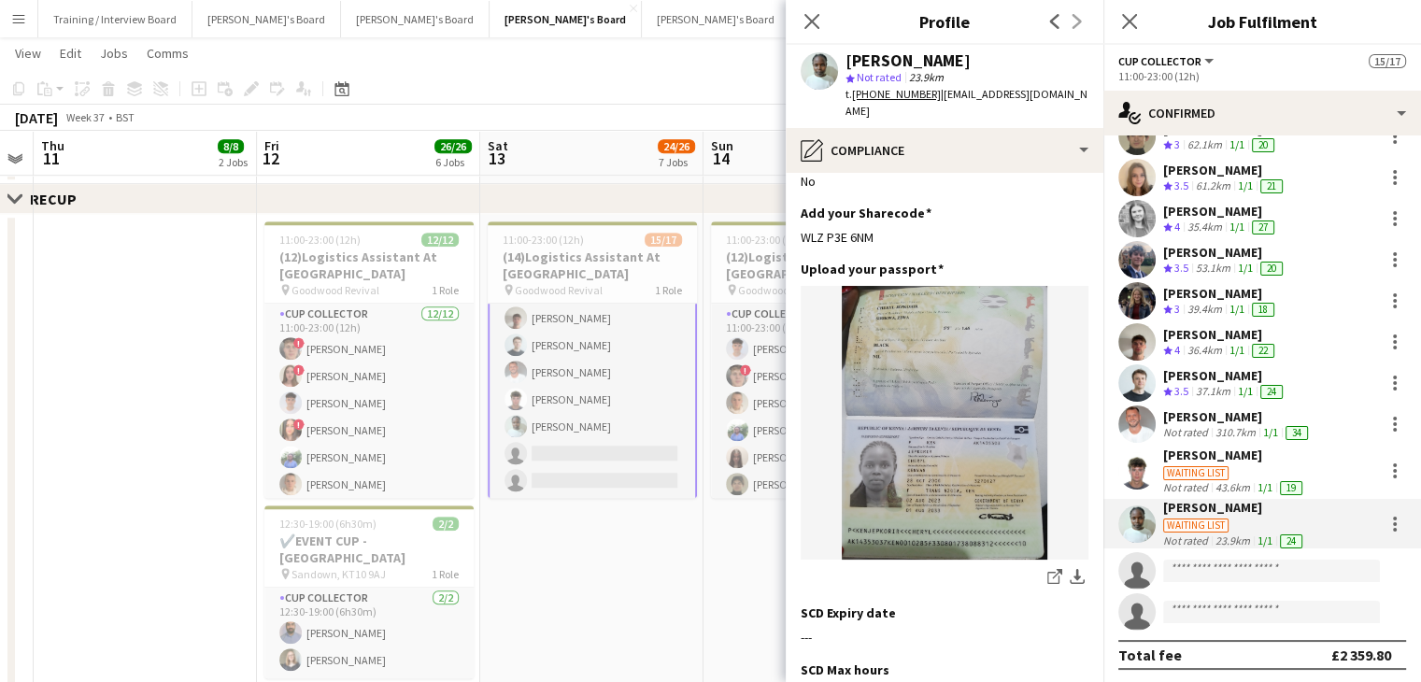
scroll to position [318, 0]
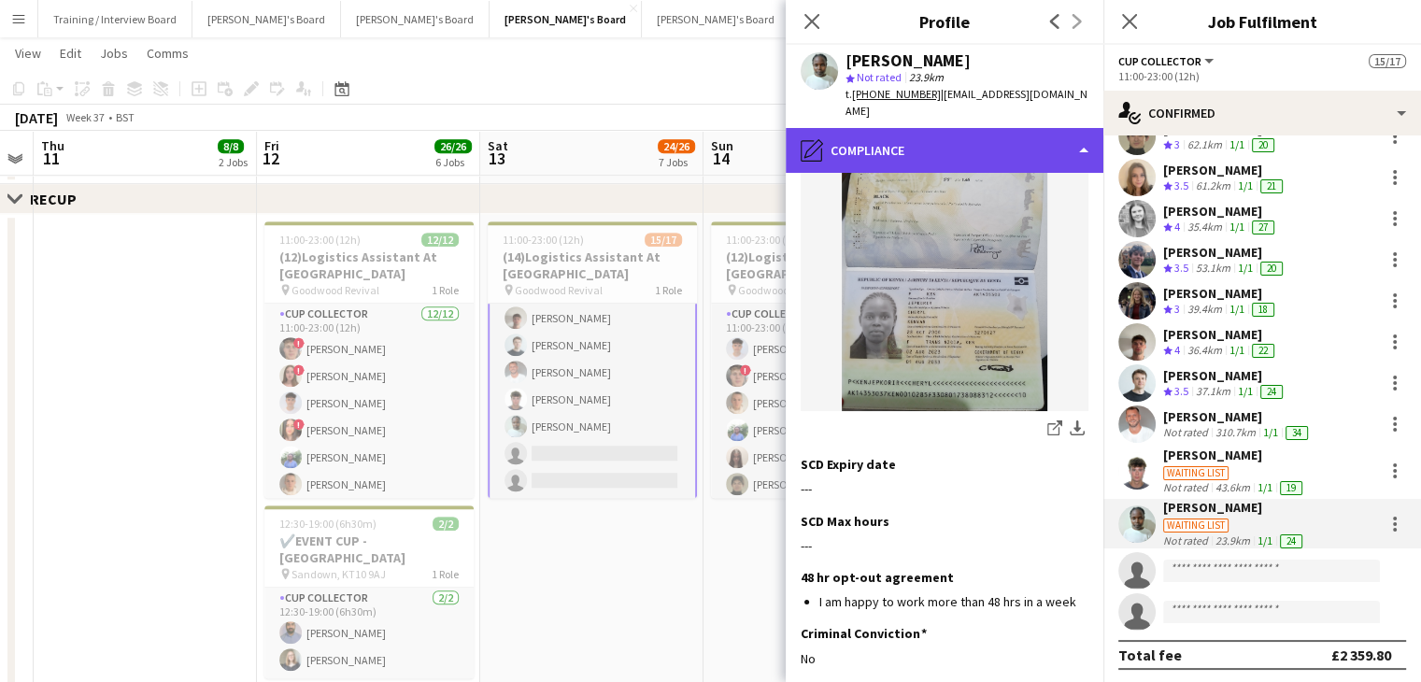
click at [988, 128] on div "pencil4 Compliance" at bounding box center [945, 150] width 318 height 45
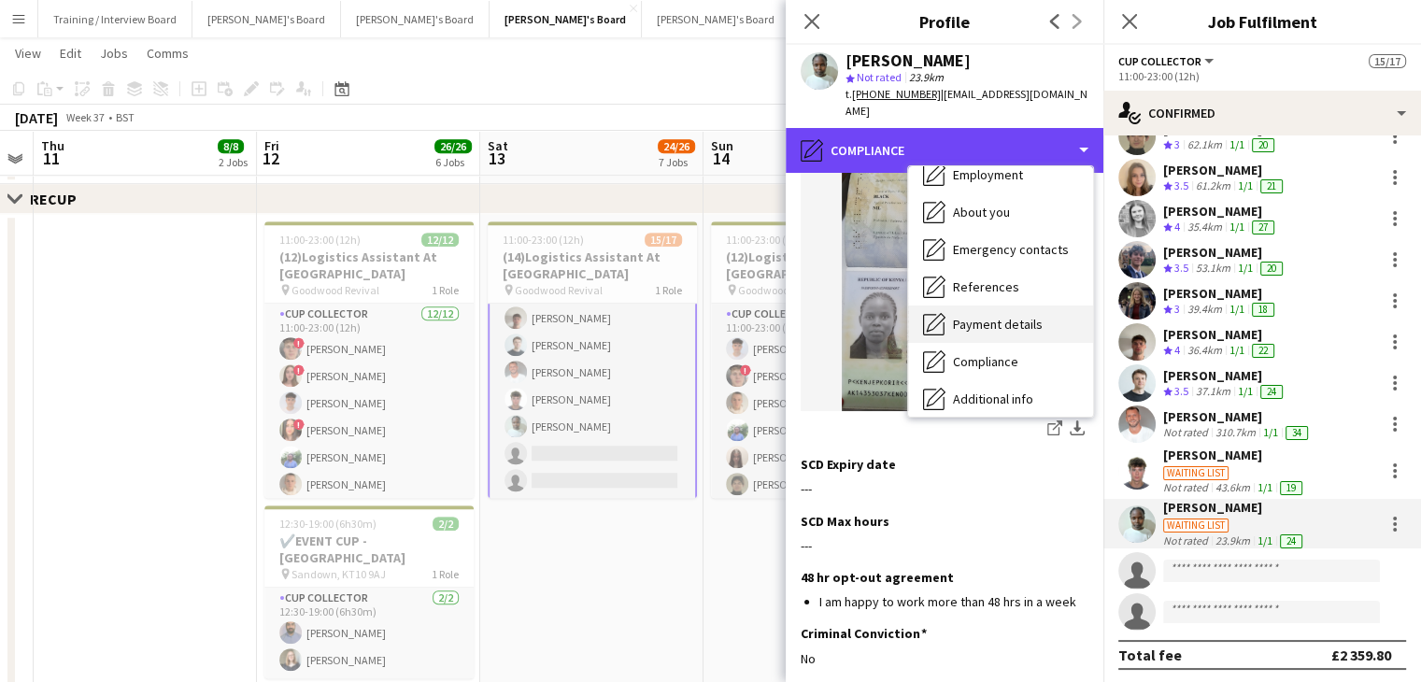
scroll to position [93, 0]
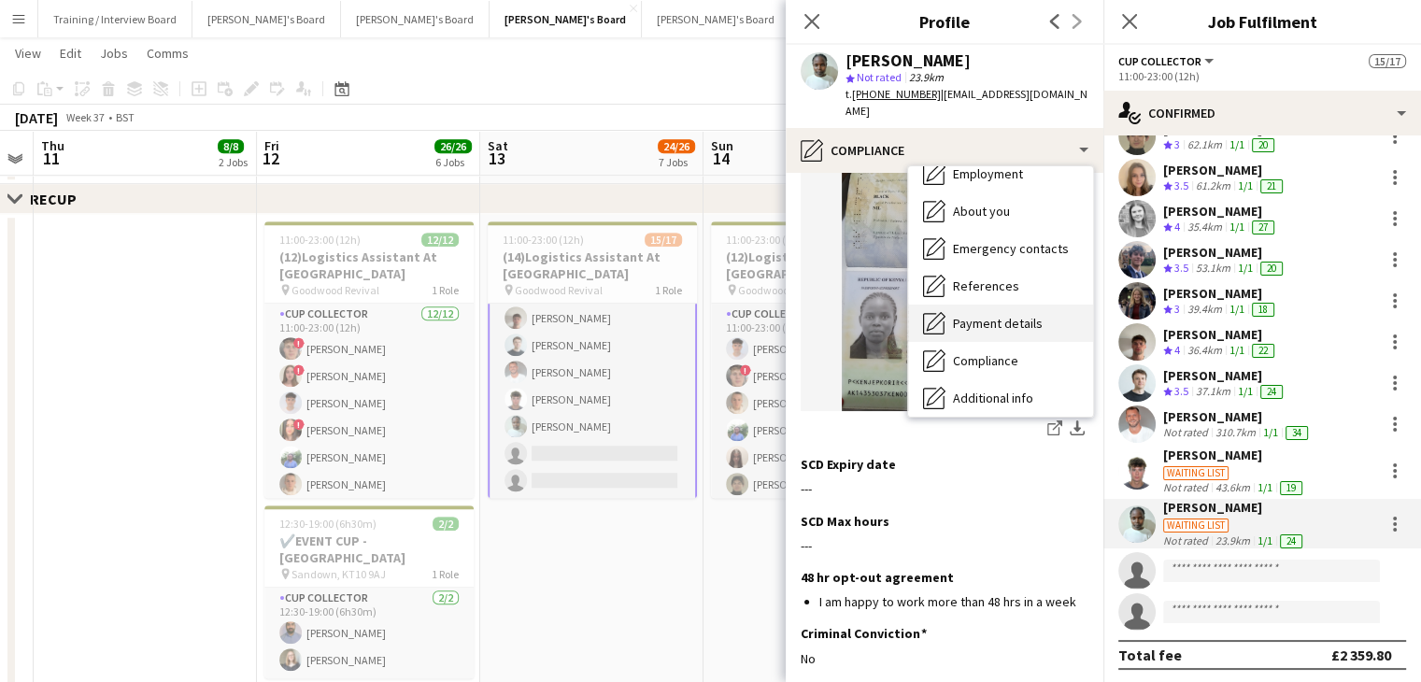
click at [1005, 315] on span "Payment details" at bounding box center [998, 323] width 90 height 17
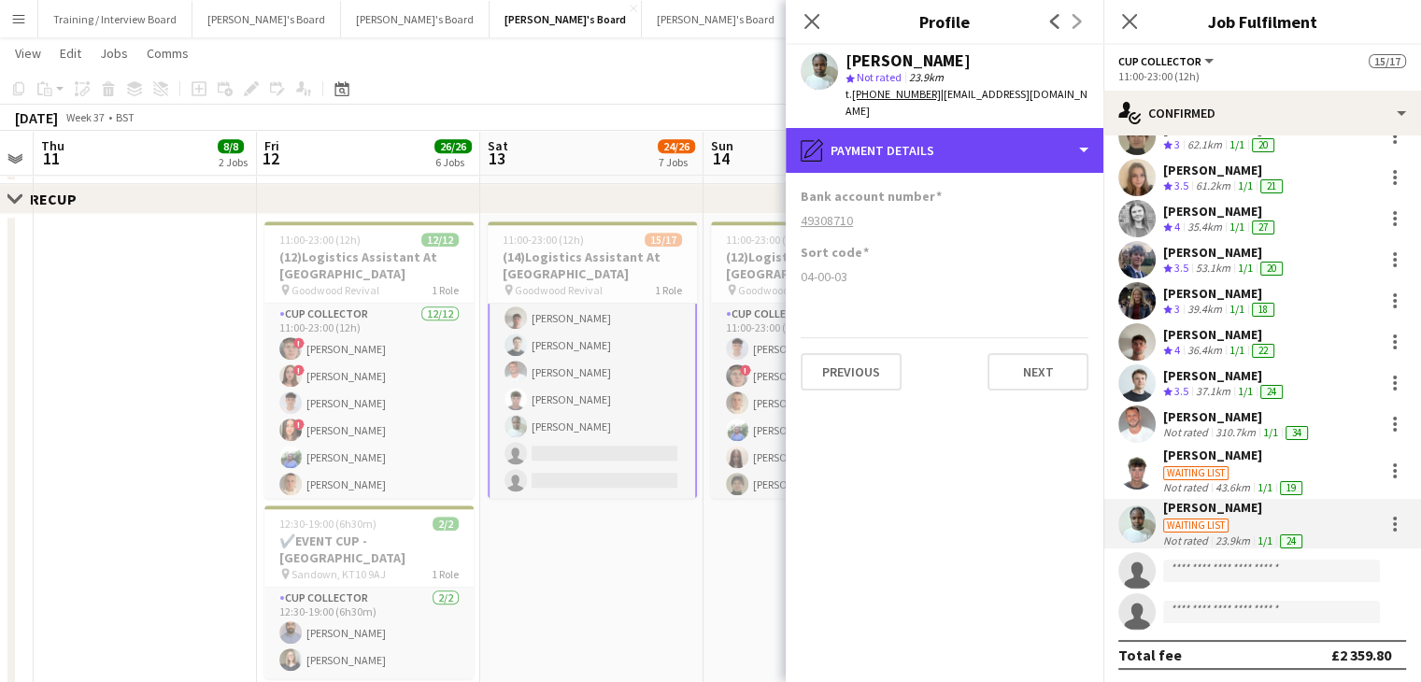
click at [997, 143] on div "pencil4 Payment details" at bounding box center [945, 150] width 318 height 45
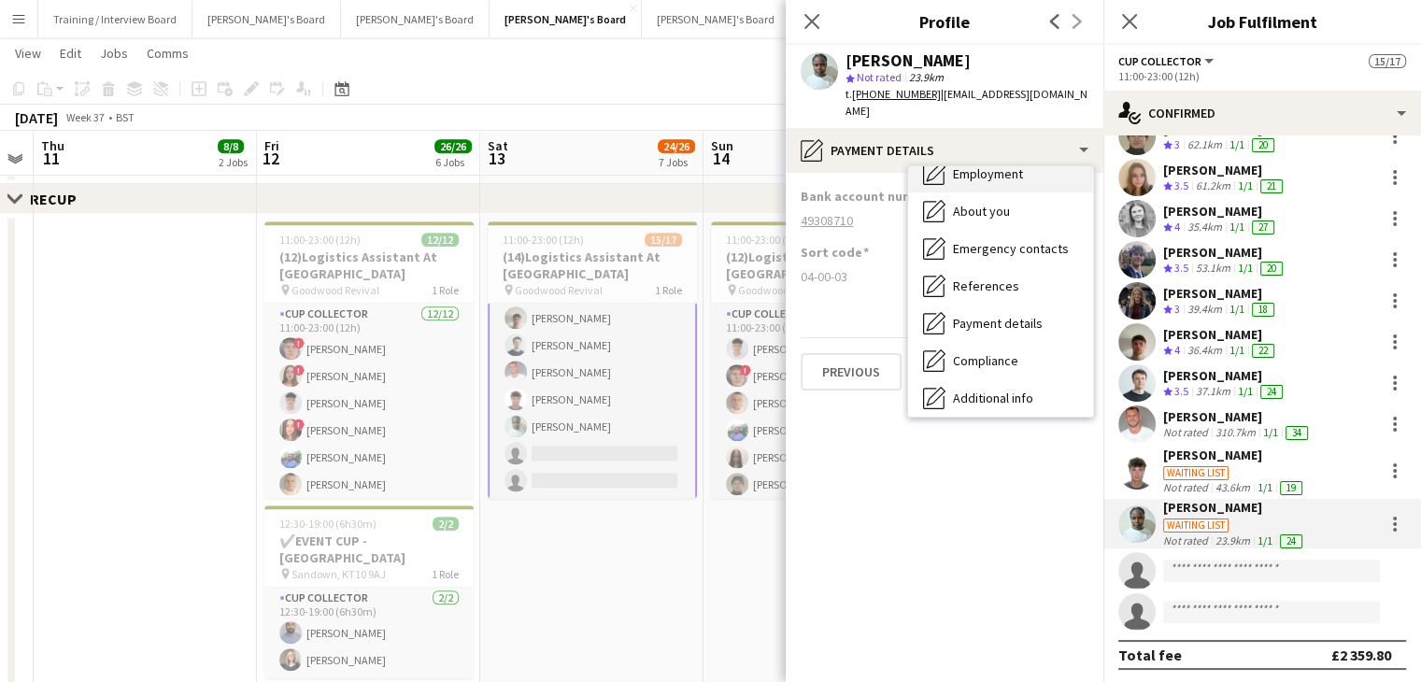
click at [1001, 171] on div "Employment Employment" at bounding box center [1000, 173] width 185 height 37
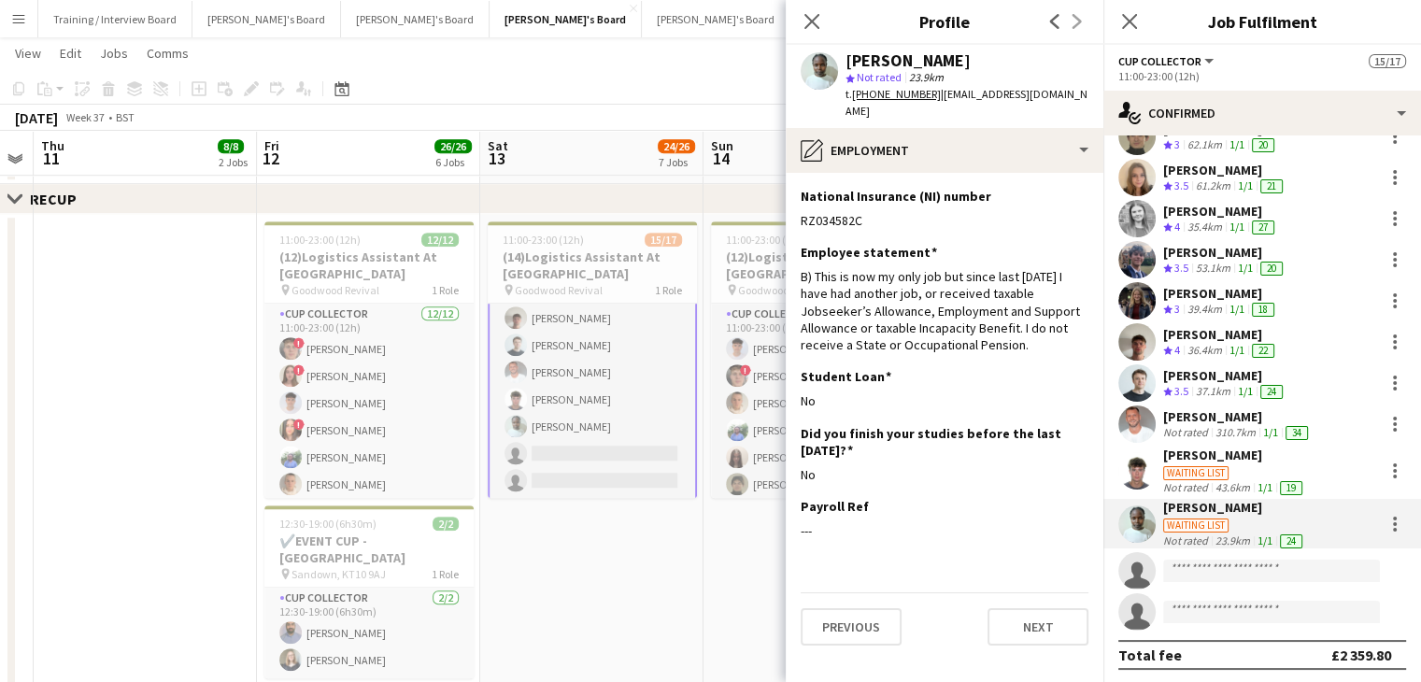
drag, startPoint x: 814, startPoint y: 20, endPoint x: 1108, endPoint y: 35, distance: 293.7
click at [816, 20] on icon "Close pop-in" at bounding box center [811, 21] width 15 height 15
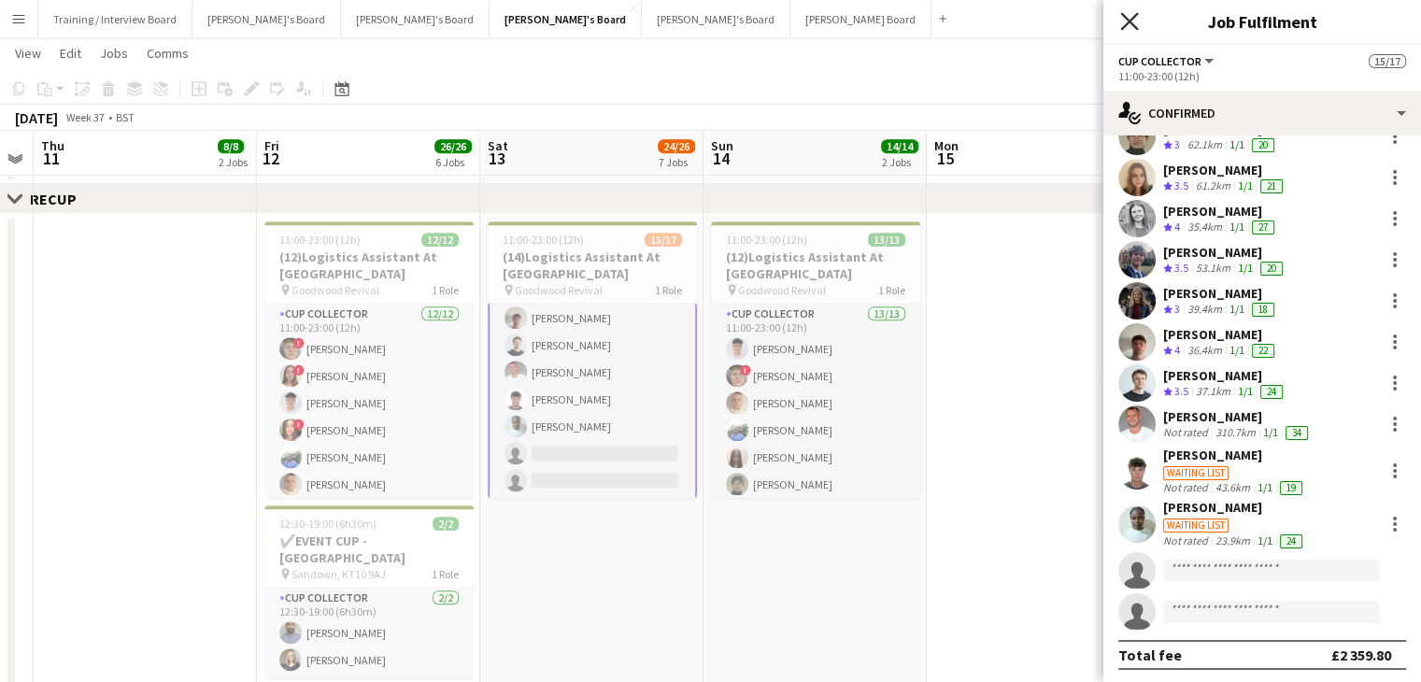
drag, startPoint x: 1136, startPoint y: 20, endPoint x: 919, endPoint y: 61, distance: 220.6
click at [1136, 20] on icon "Close pop-in" at bounding box center [1129, 21] width 15 height 15
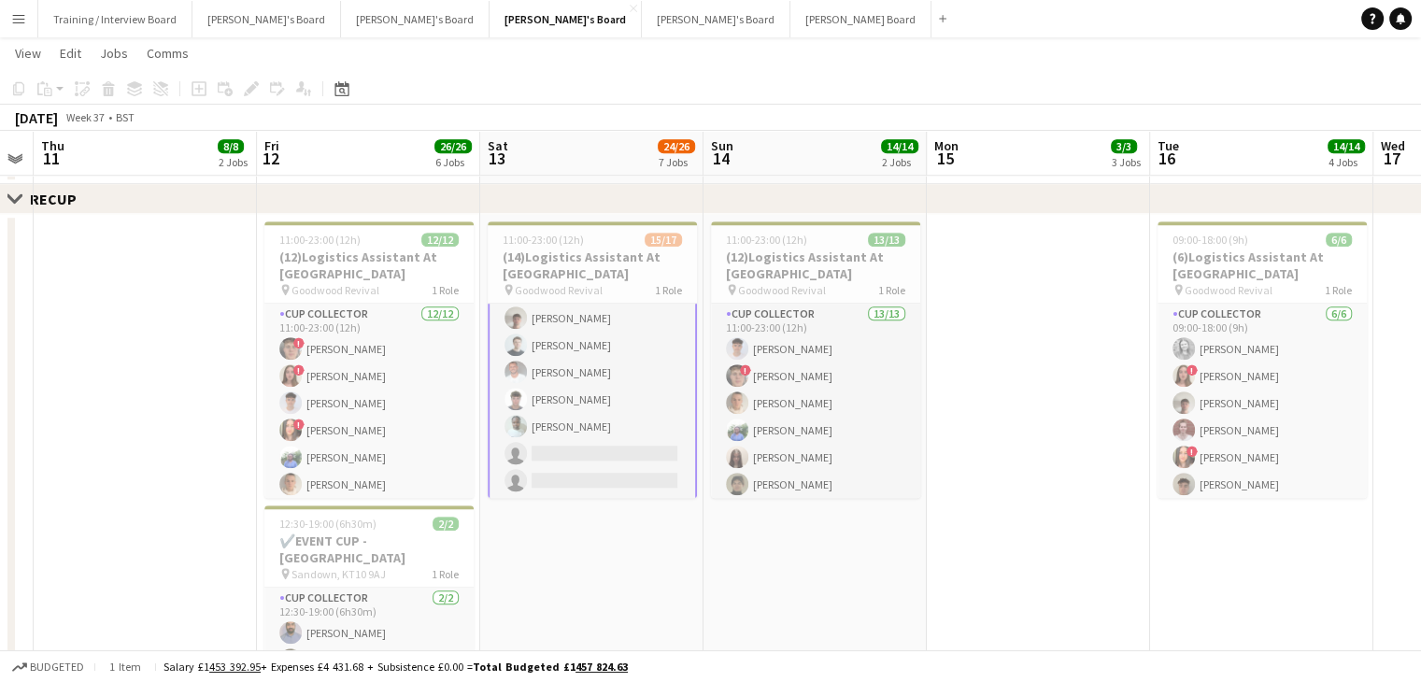
click at [23, 20] on app-icon "Menu" at bounding box center [18, 18] width 15 height 15
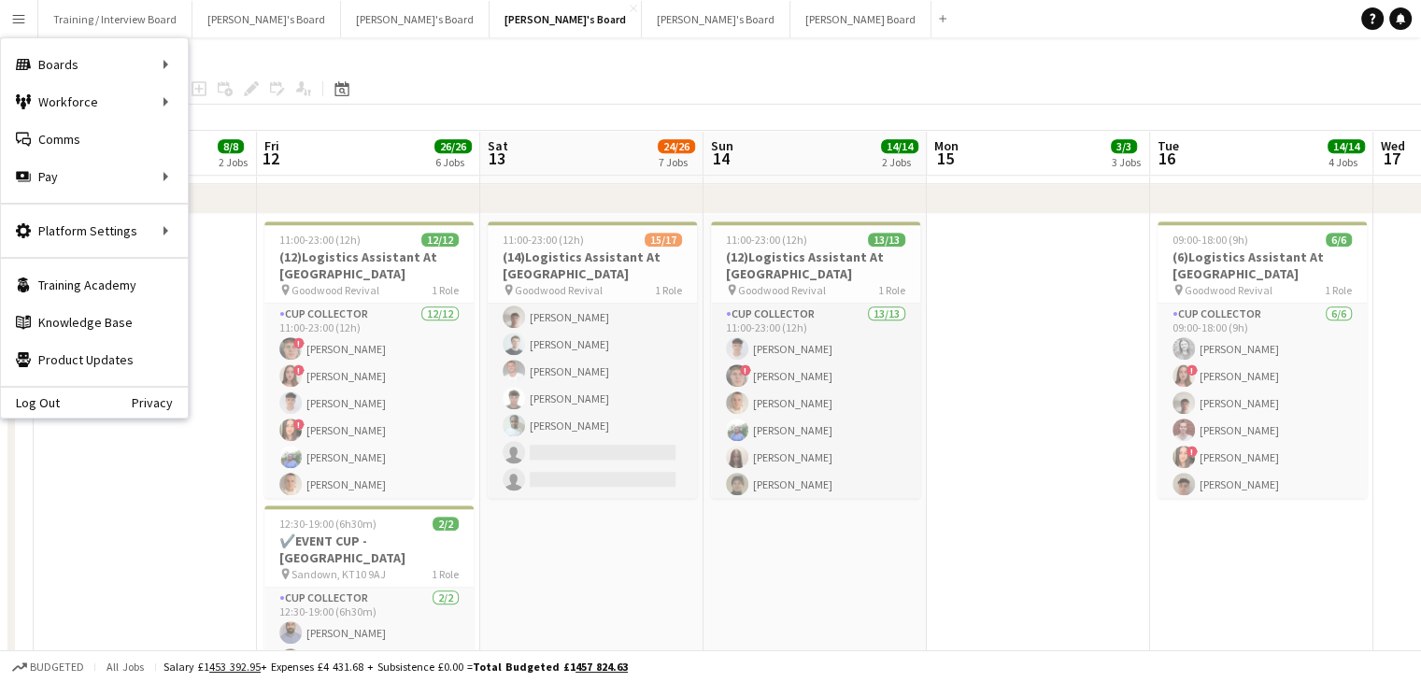
scroll to position [303, 0]
click at [287, 96] on link "My Workforce" at bounding box center [282, 101] width 187 height 37
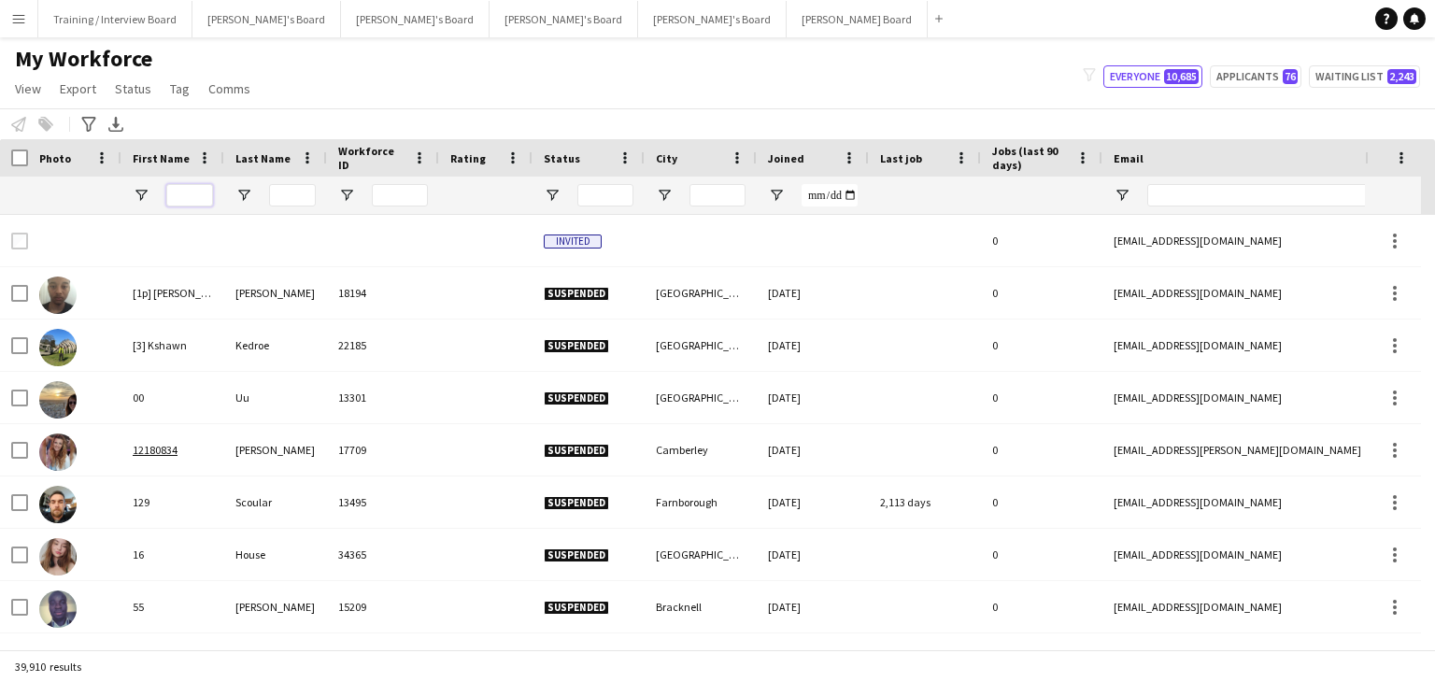
drag, startPoint x: 187, startPoint y: 195, endPoint x: 198, endPoint y: 197, distance: 11.4
click at [187, 195] on input "First Name Filter Input" at bounding box center [189, 195] width 47 height 22
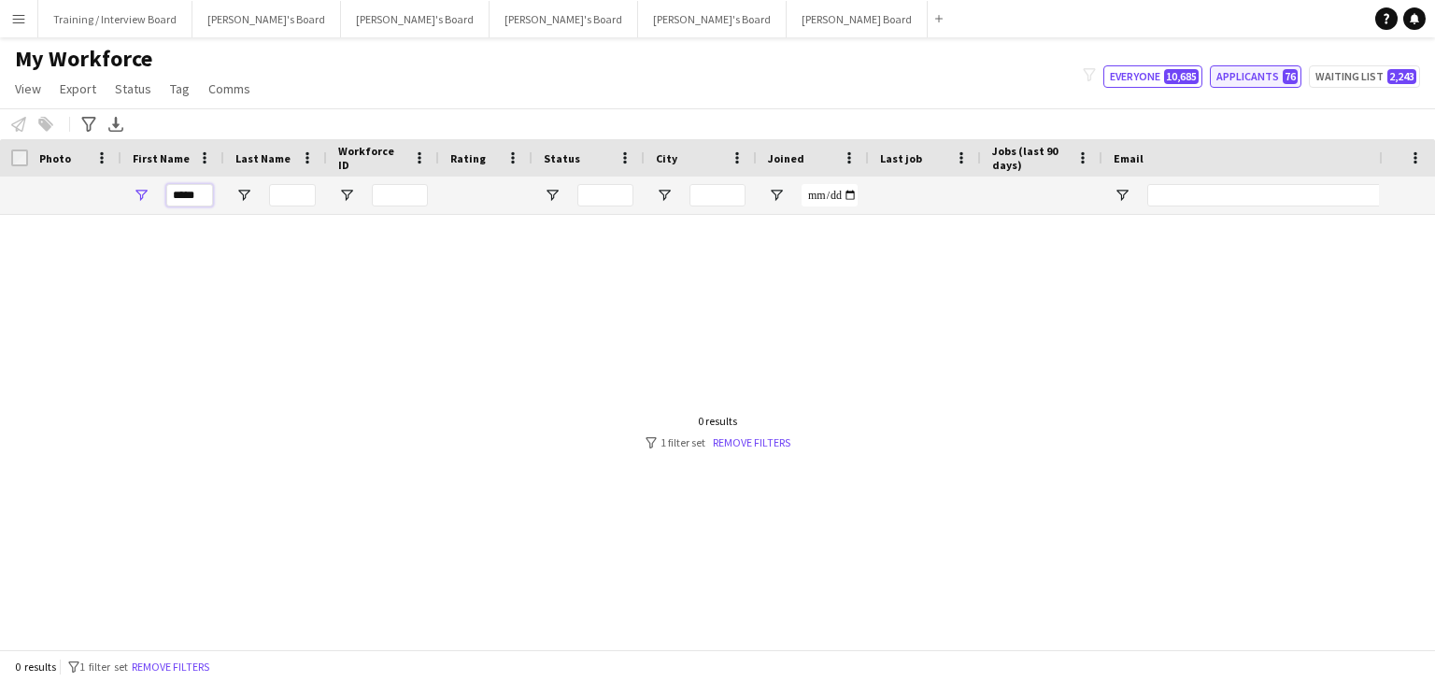
type input "*****"
click at [1237, 80] on button "Applicants 76" at bounding box center [1256, 76] width 92 height 22
type input "**********"
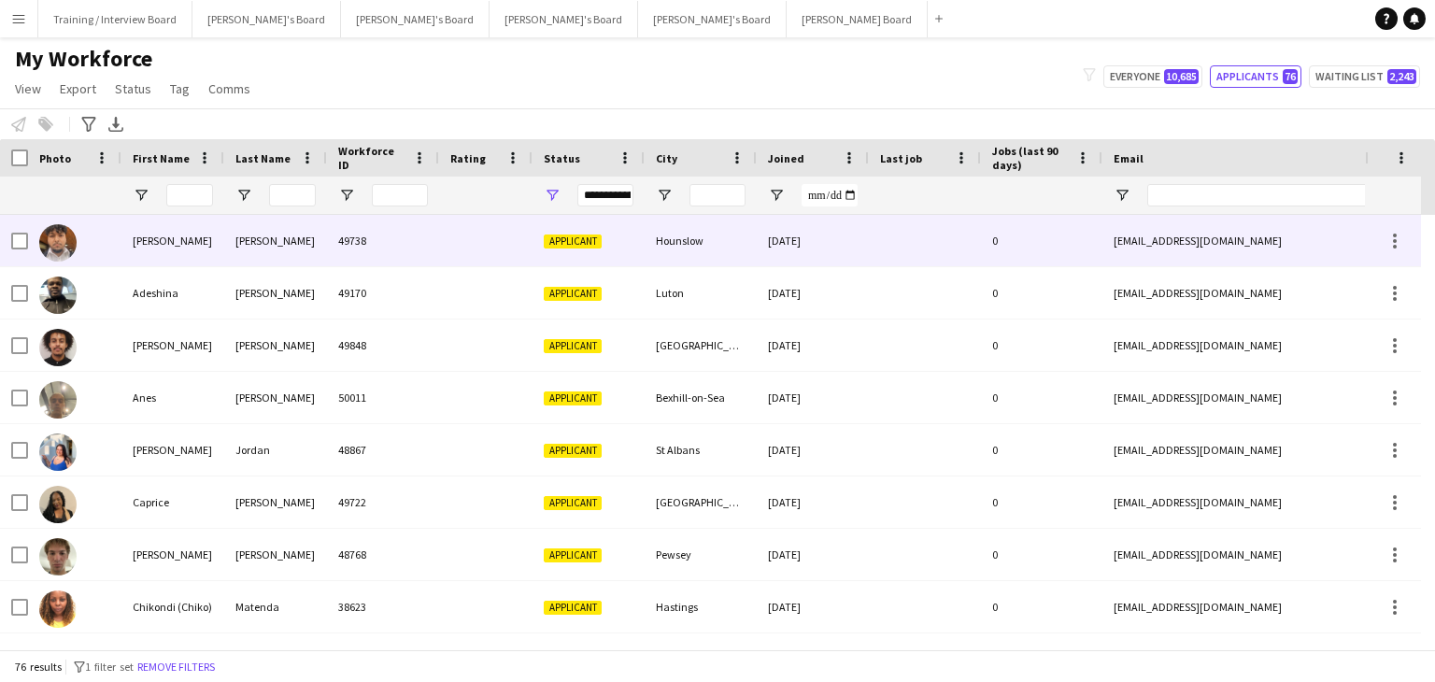
click at [211, 240] on div "[PERSON_NAME]" at bounding box center [172, 240] width 103 height 51
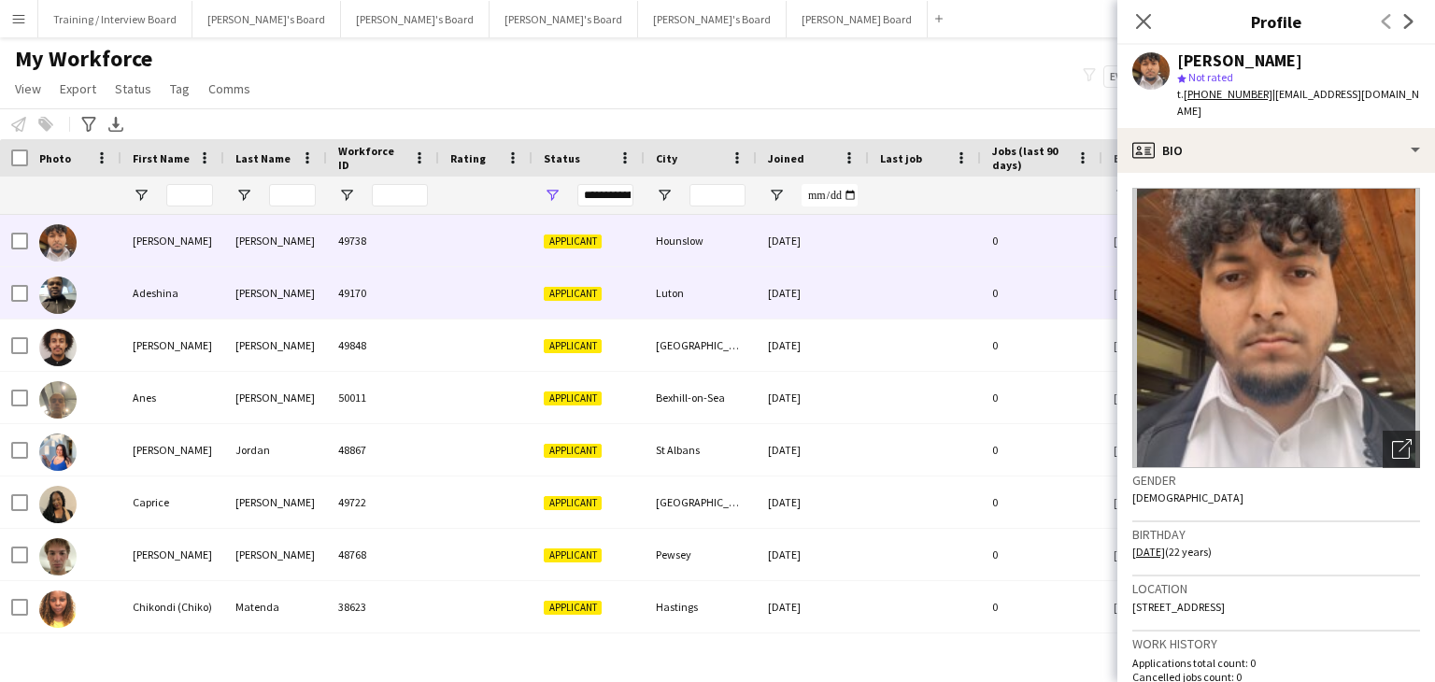
click at [217, 290] on div "Adeshina" at bounding box center [172, 292] width 103 height 51
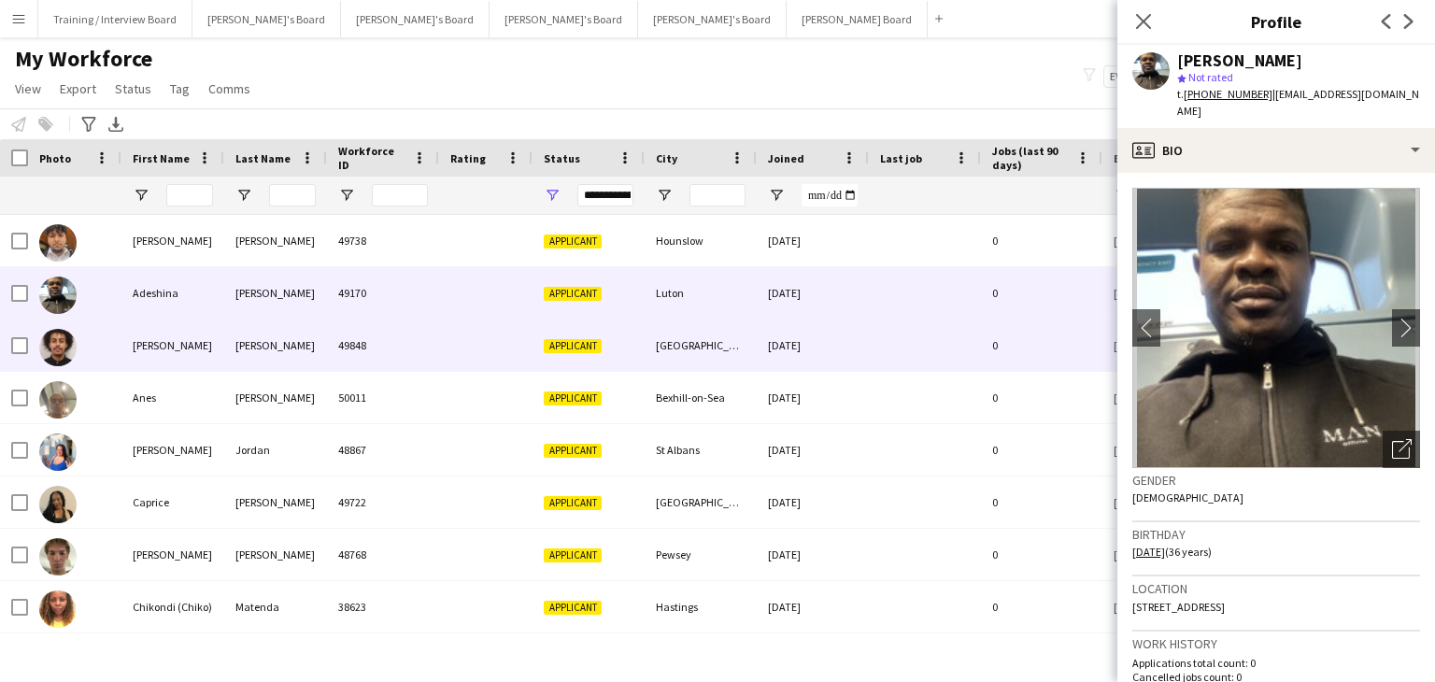
click at [208, 343] on div "[PERSON_NAME]" at bounding box center [172, 344] width 103 height 51
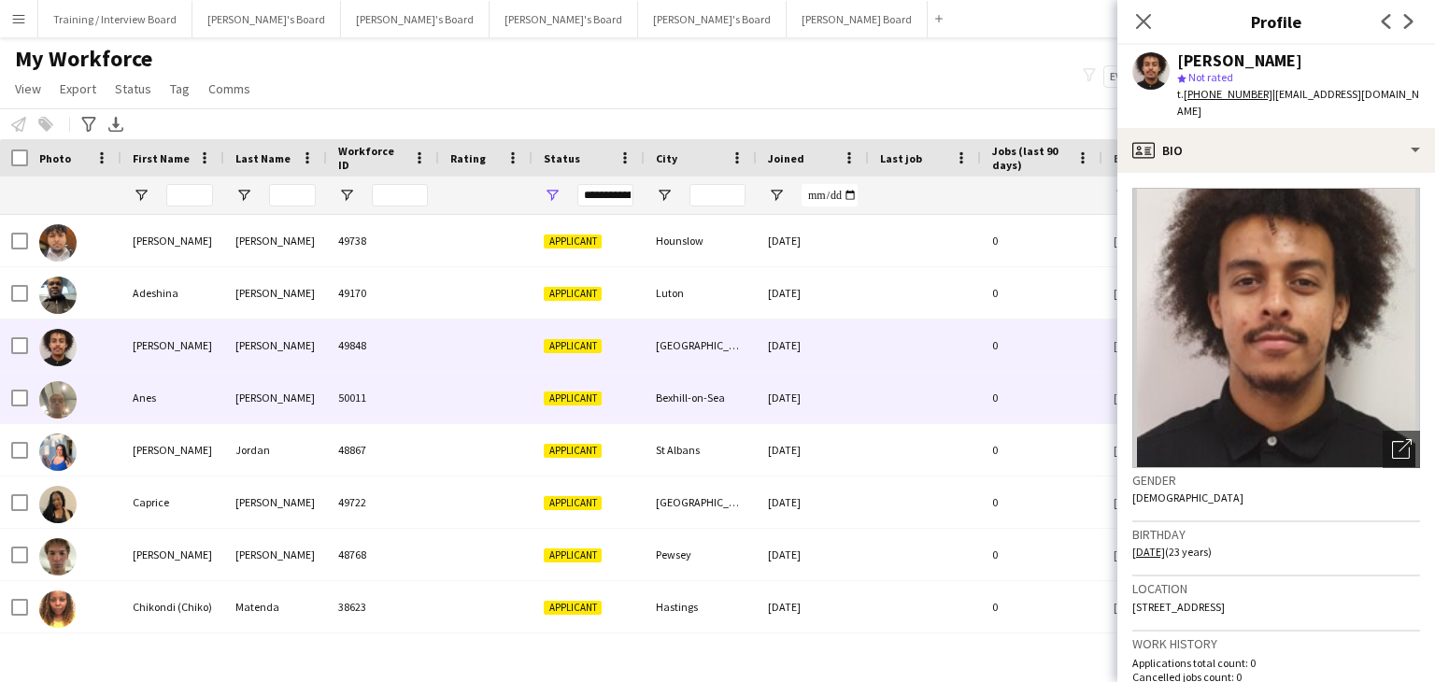
click at [441, 397] on div at bounding box center [485, 397] width 93 height 51
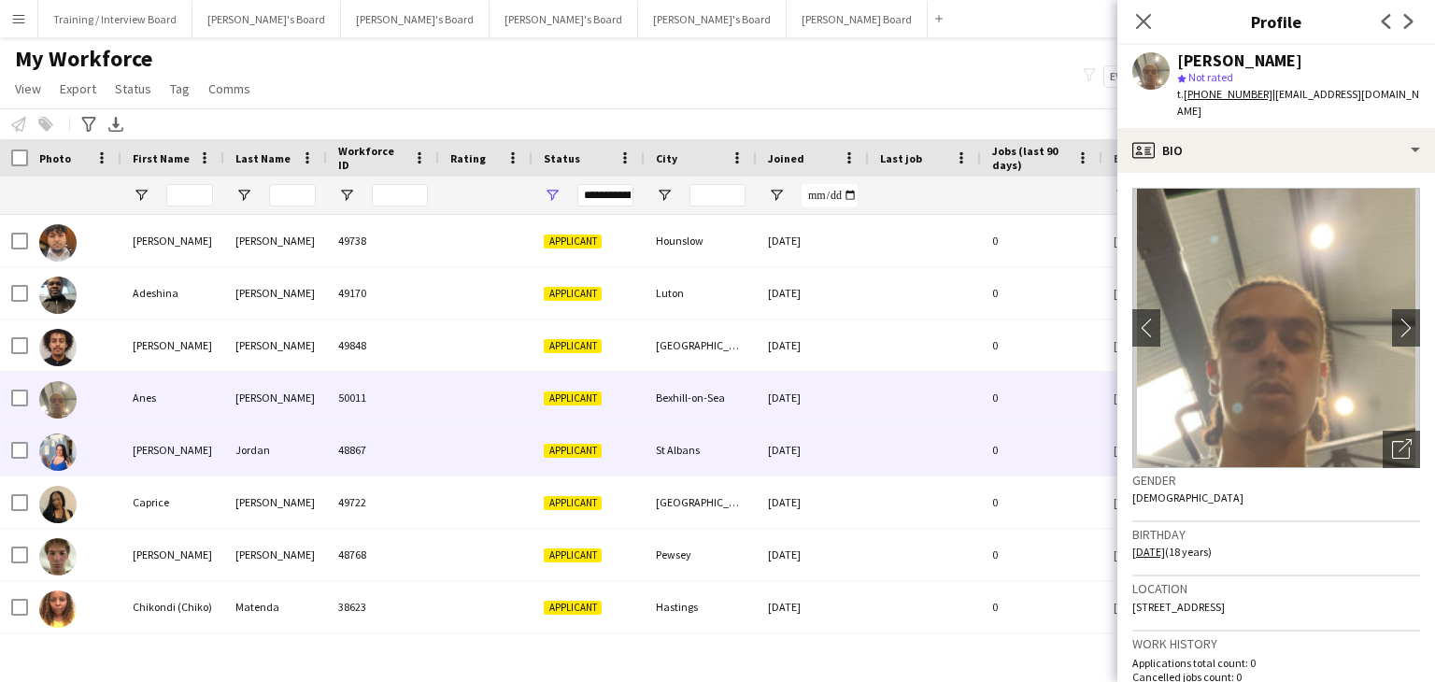
click at [433, 446] on div "48867" at bounding box center [383, 449] width 112 height 51
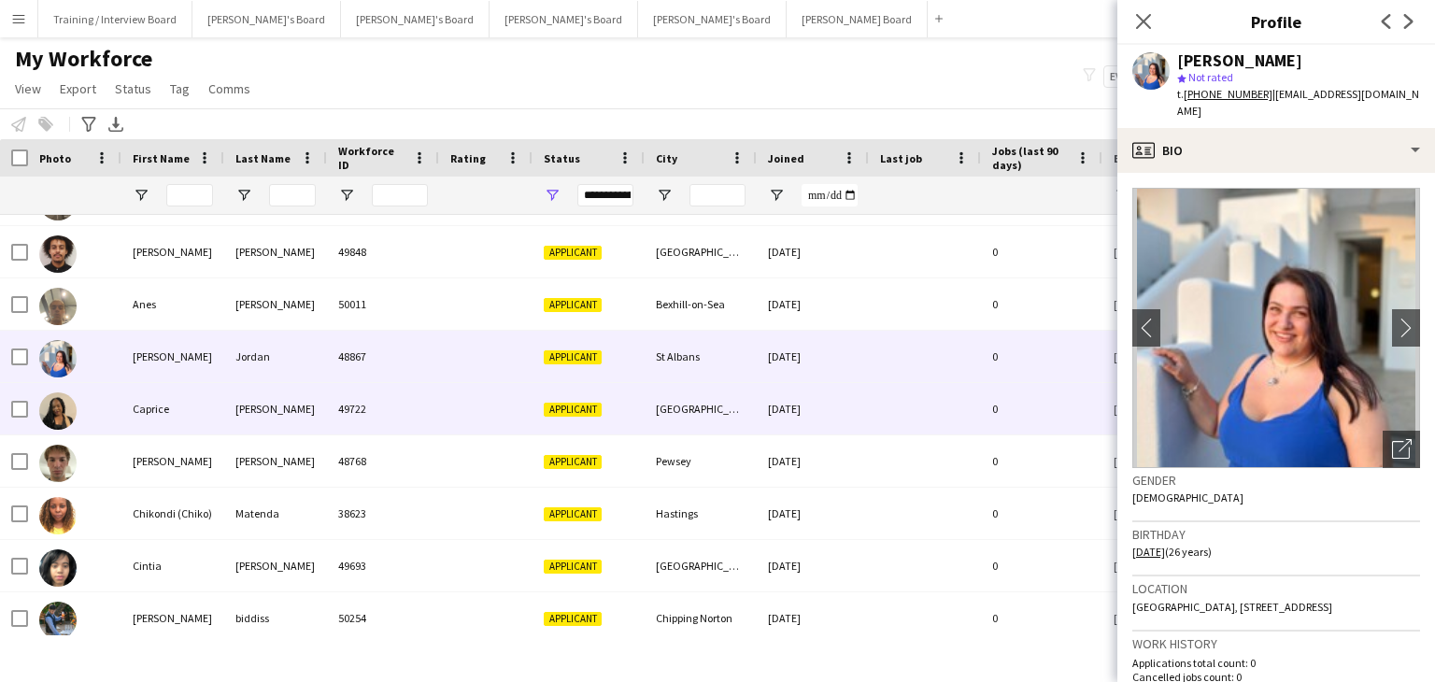
click at [437, 414] on div "49722" at bounding box center [383, 408] width 112 height 51
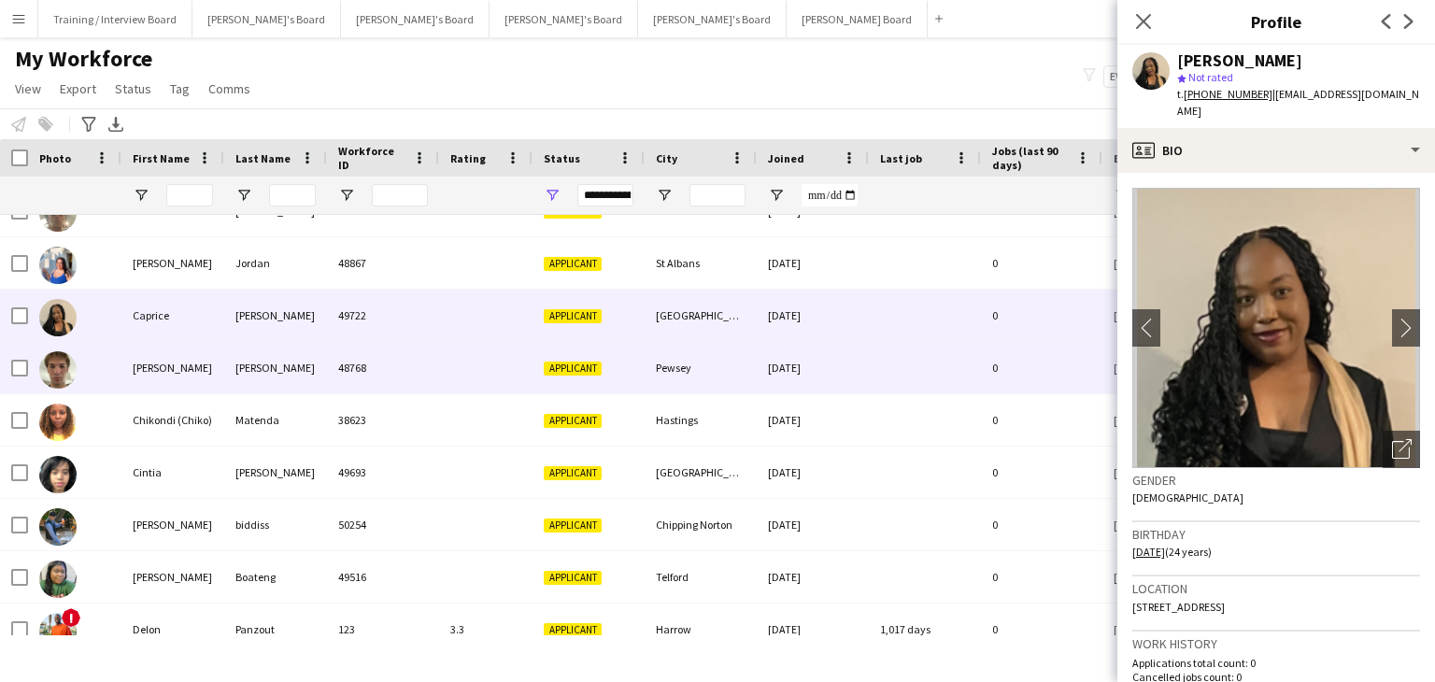
click at [446, 373] on div at bounding box center [485, 367] width 93 height 51
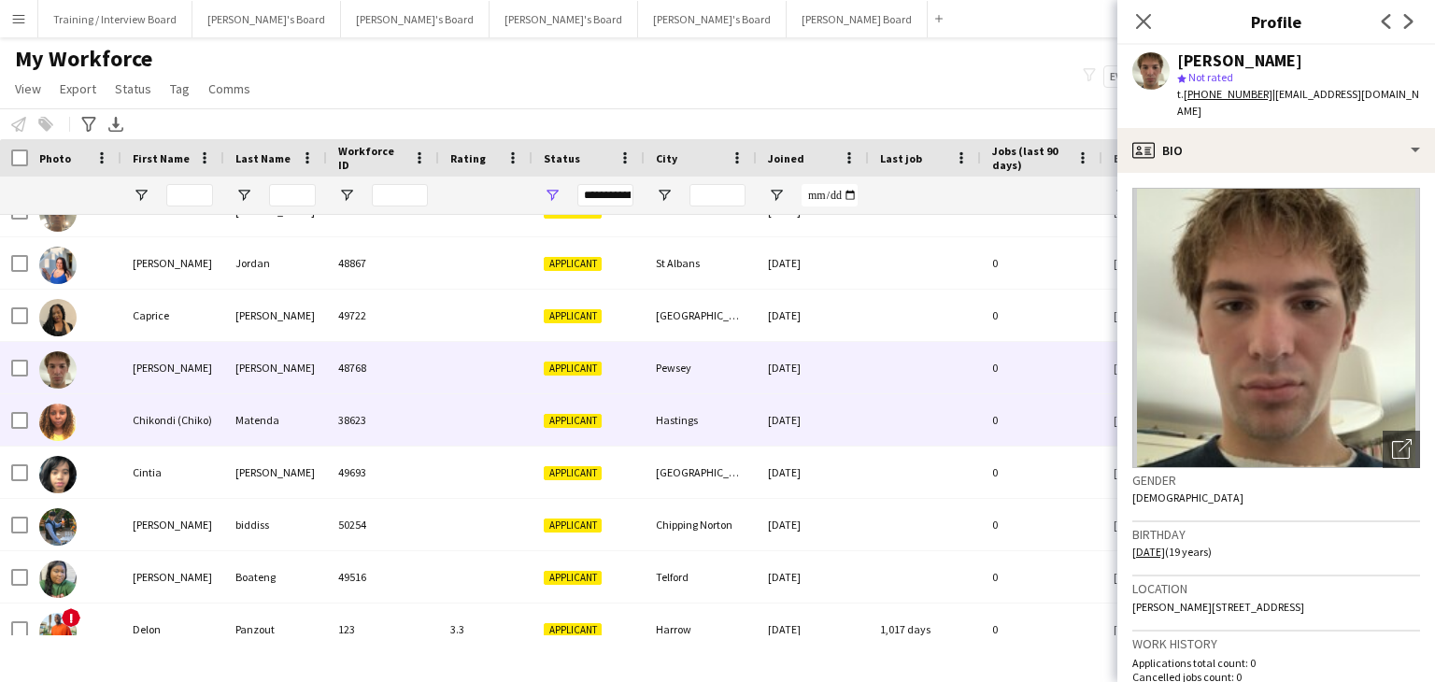
click at [439, 419] on div at bounding box center [485, 419] width 93 height 51
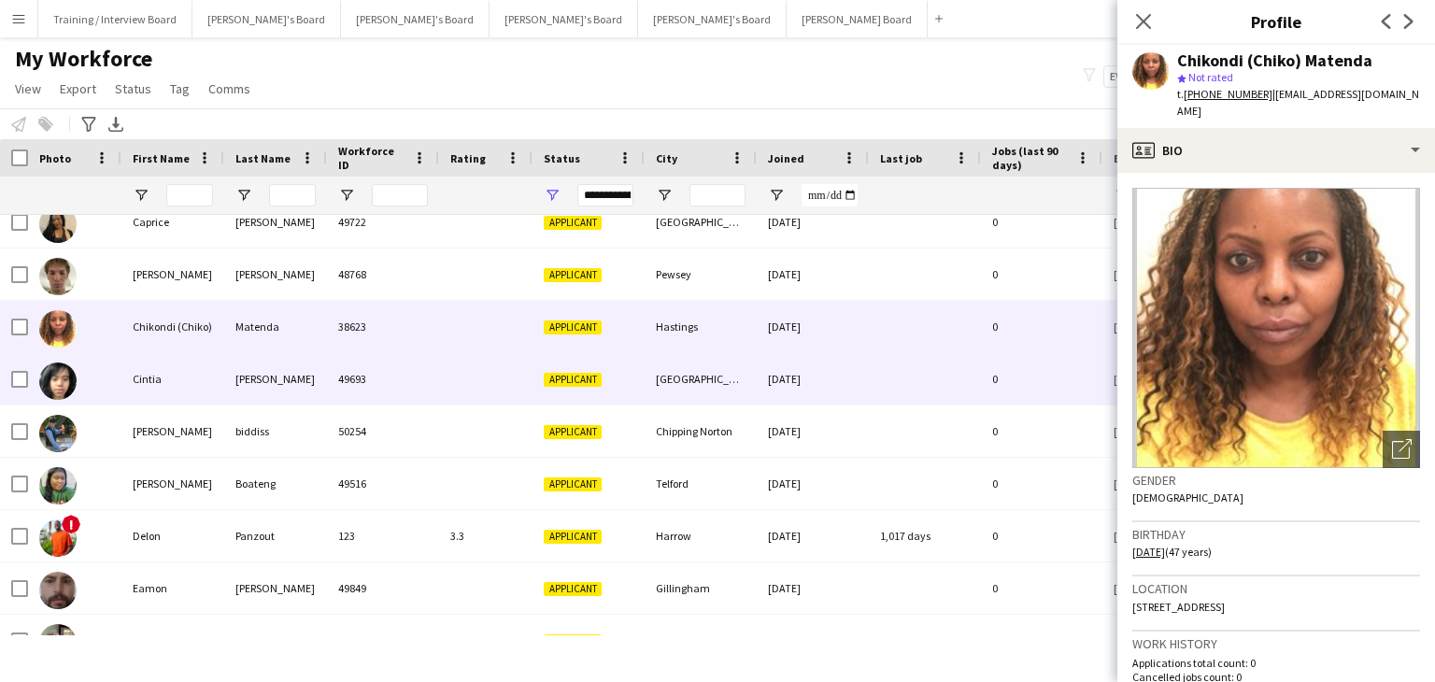
click at [430, 386] on div "49693" at bounding box center [383, 378] width 112 height 51
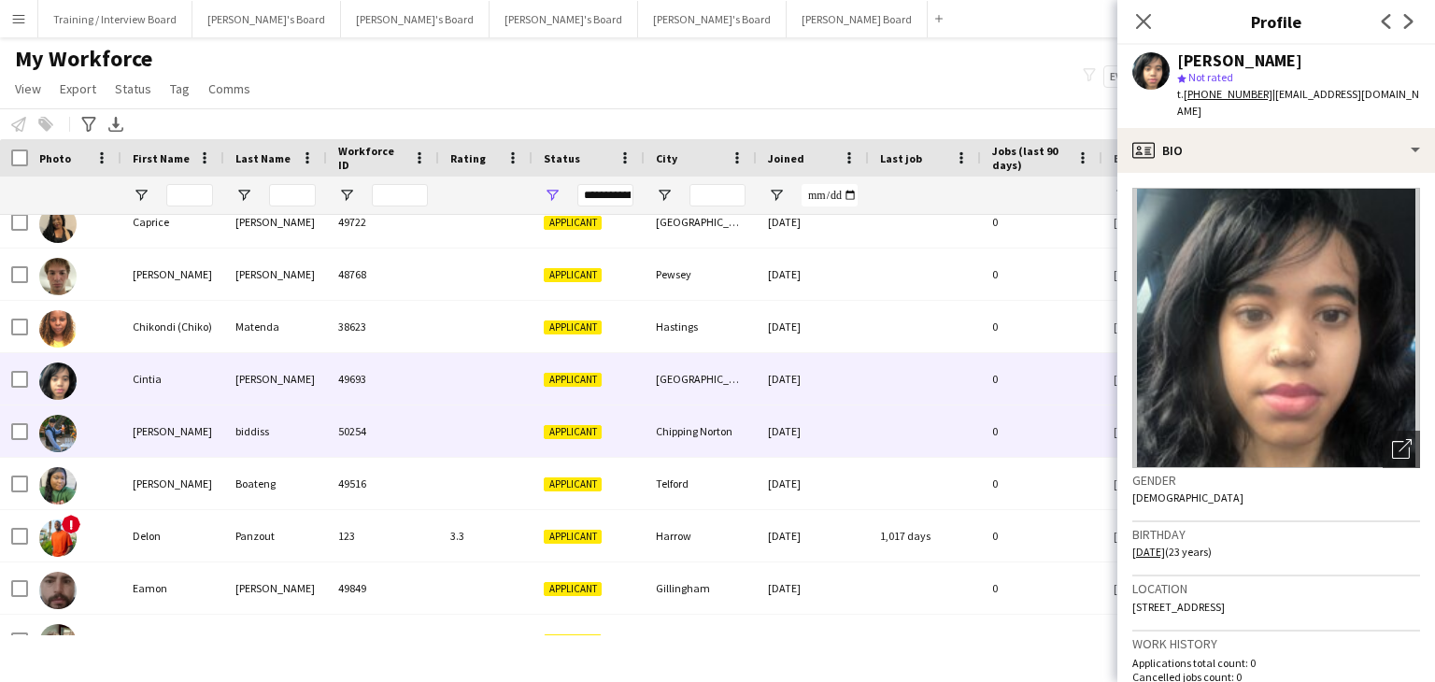
click at [430, 425] on div "50254" at bounding box center [383, 430] width 112 height 51
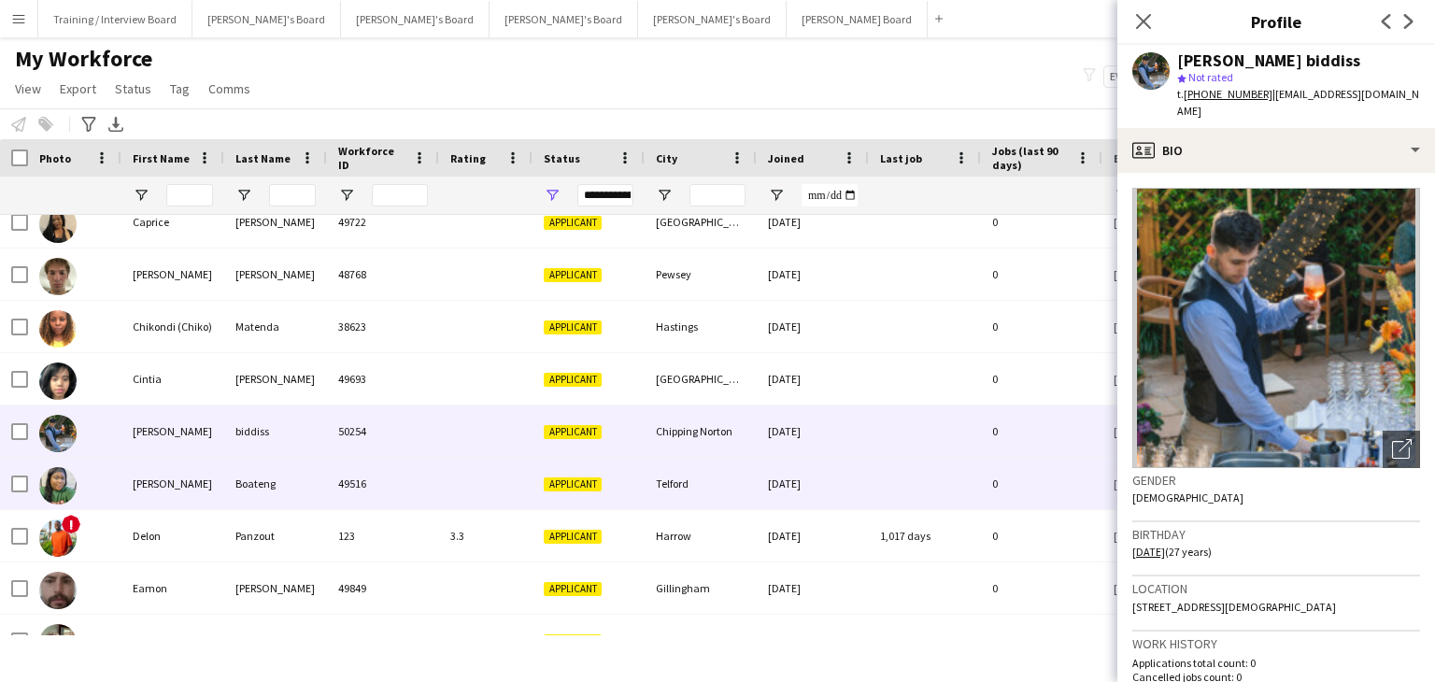
click at [435, 479] on div "49516" at bounding box center [383, 483] width 112 height 51
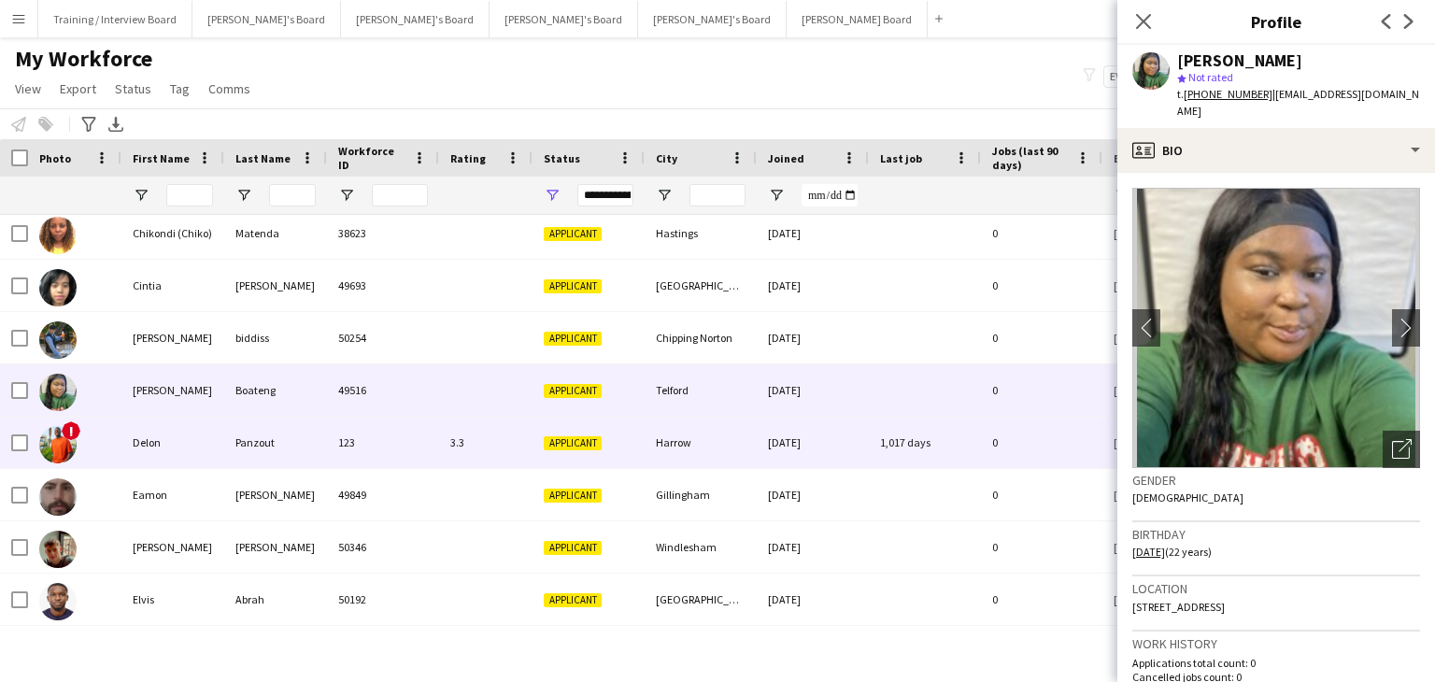
click at [408, 446] on div "123" at bounding box center [383, 442] width 112 height 51
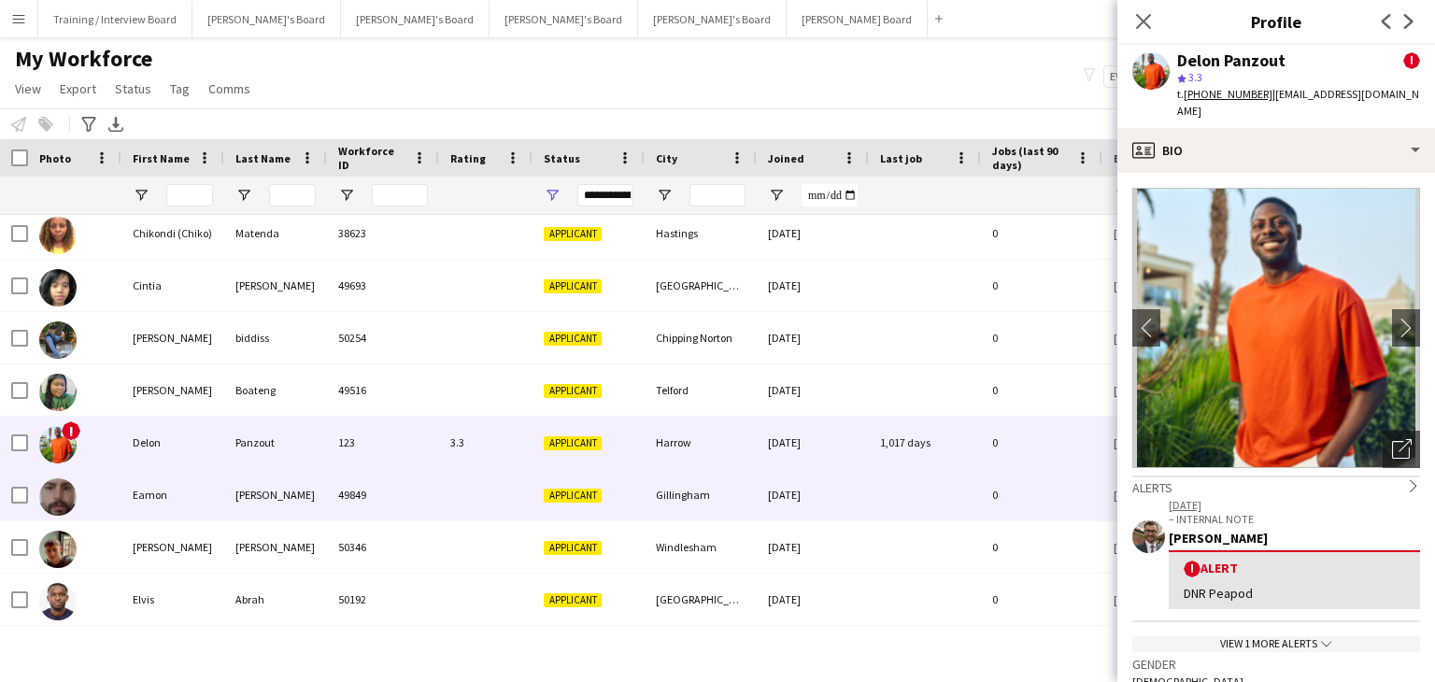
click at [437, 494] on div "49849" at bounding box center [383, 494] width 112 height 51
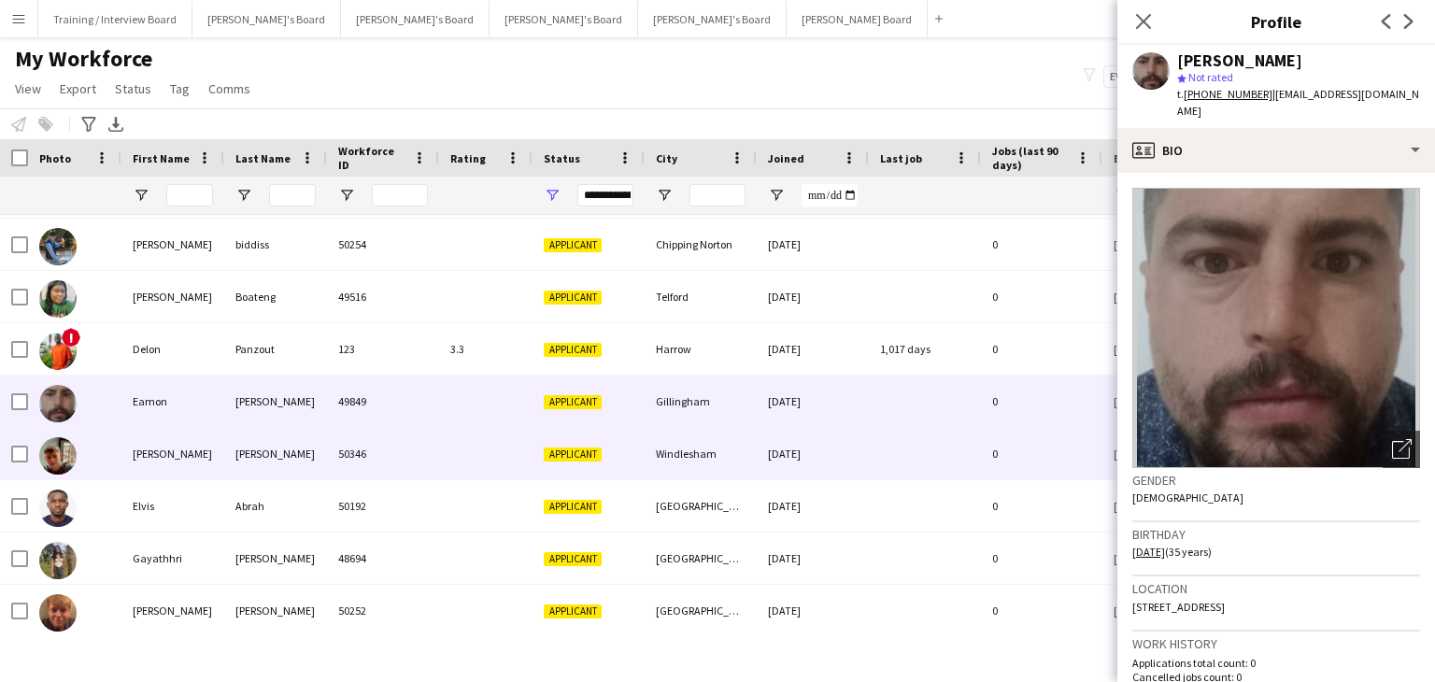
click at [440, 460] on div at bounding box center [485, 453] width 93 height 51
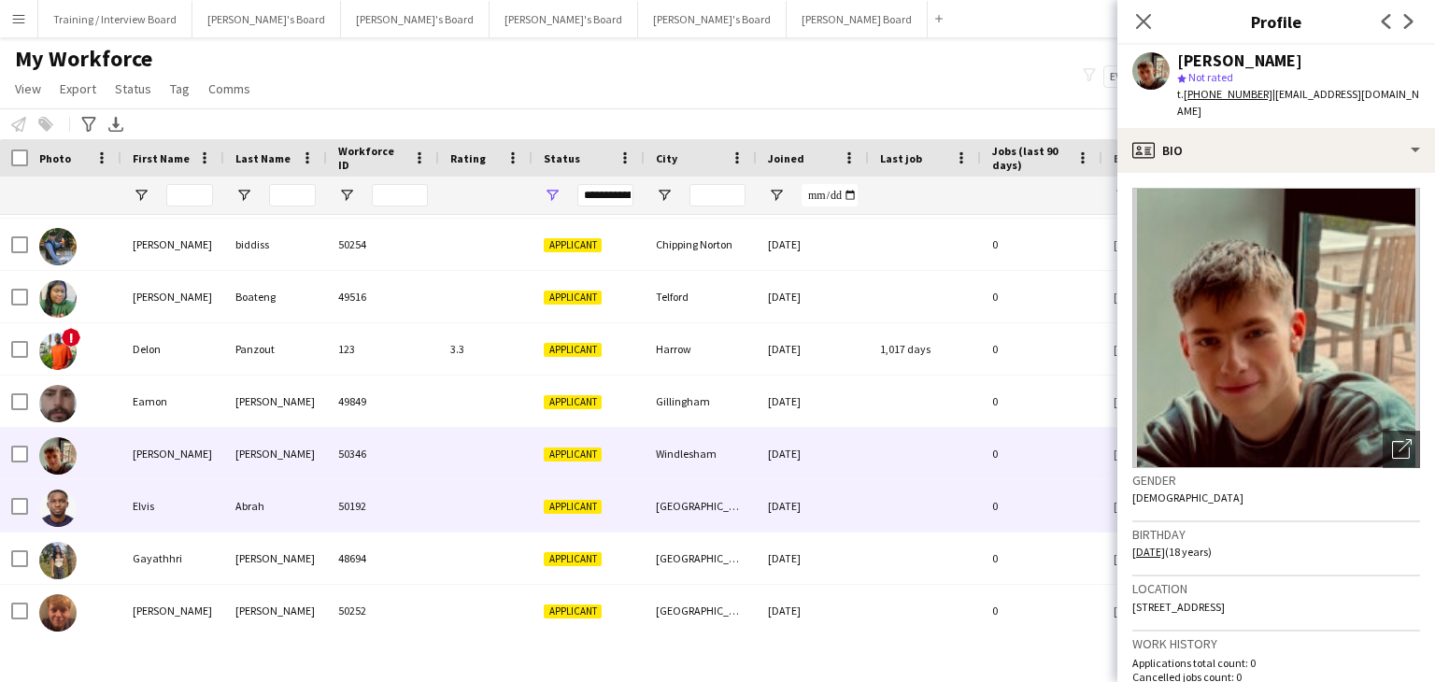
click at [454, 494] on div at bounding box center [485, 505] width 93 height 51
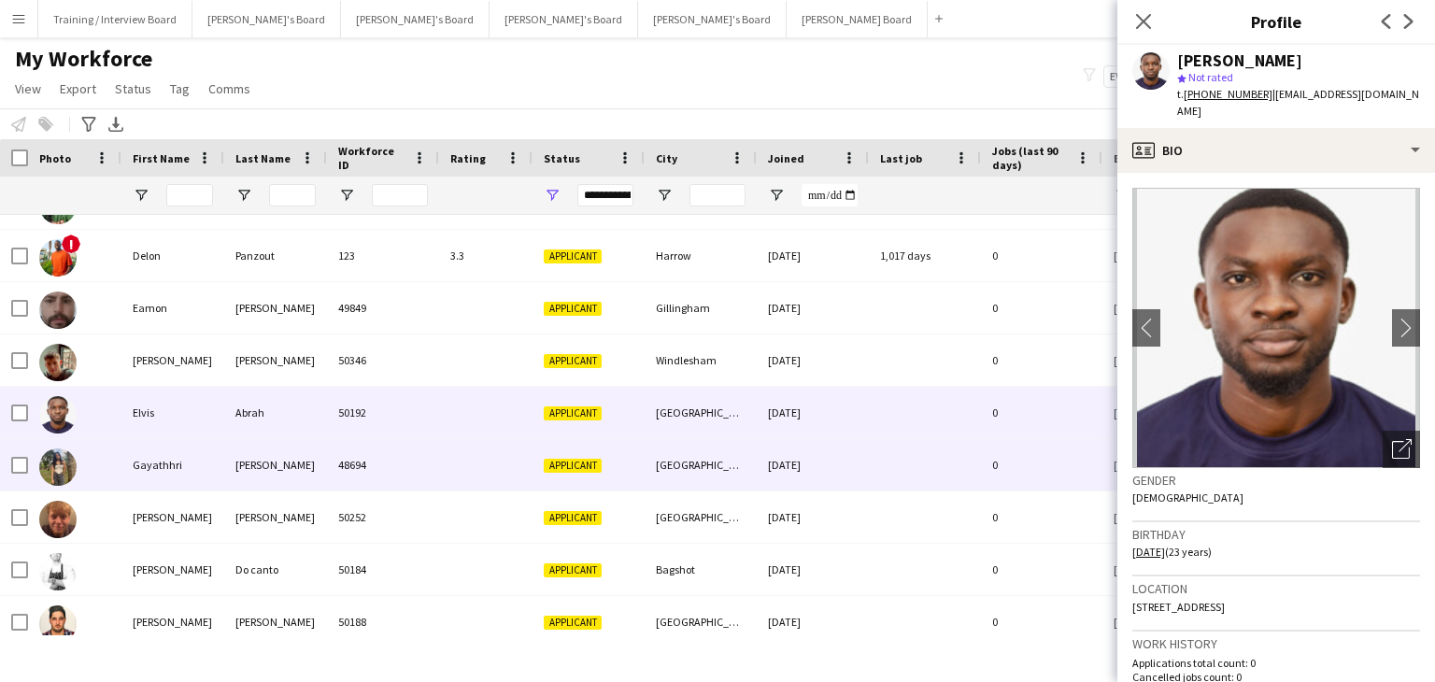
click at [460, 466] on div at bounding box center [485, 464] width 93 height 51
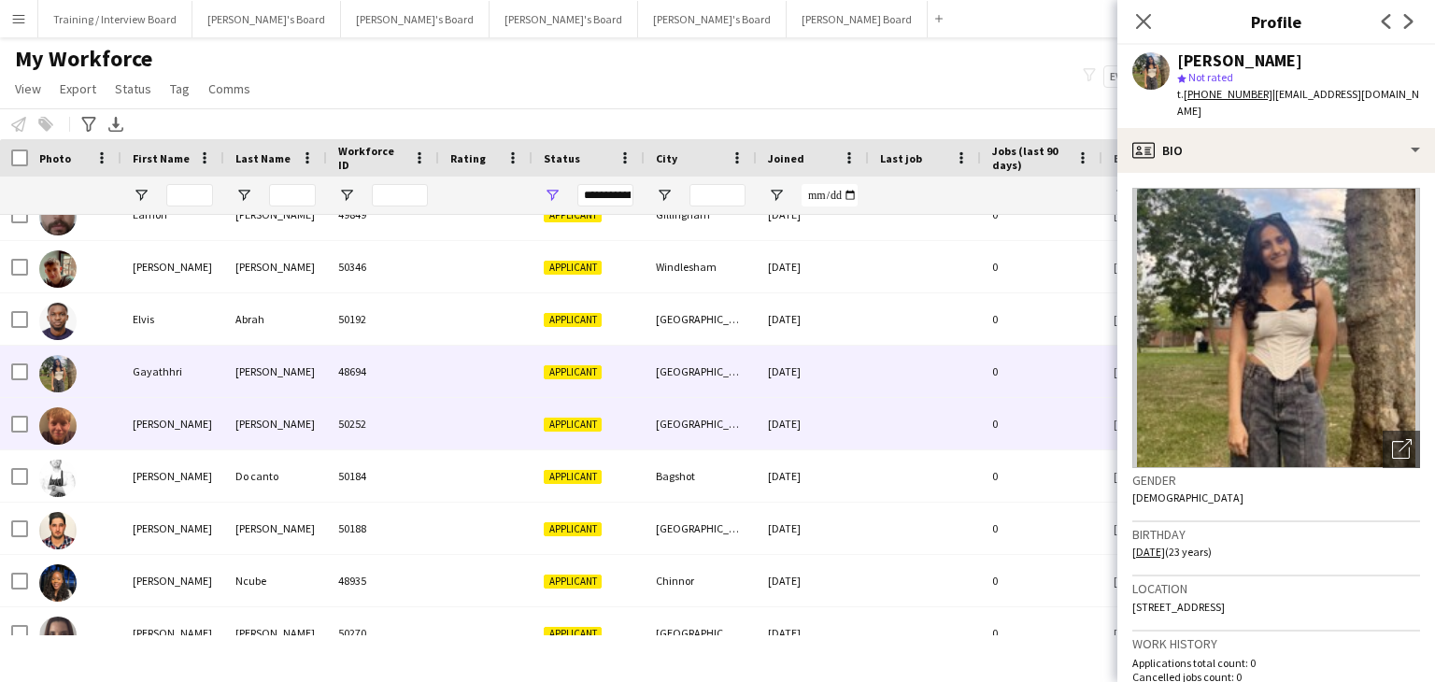
click at [451, 434] on div at bounding box center [485, 423] width 93 height 51
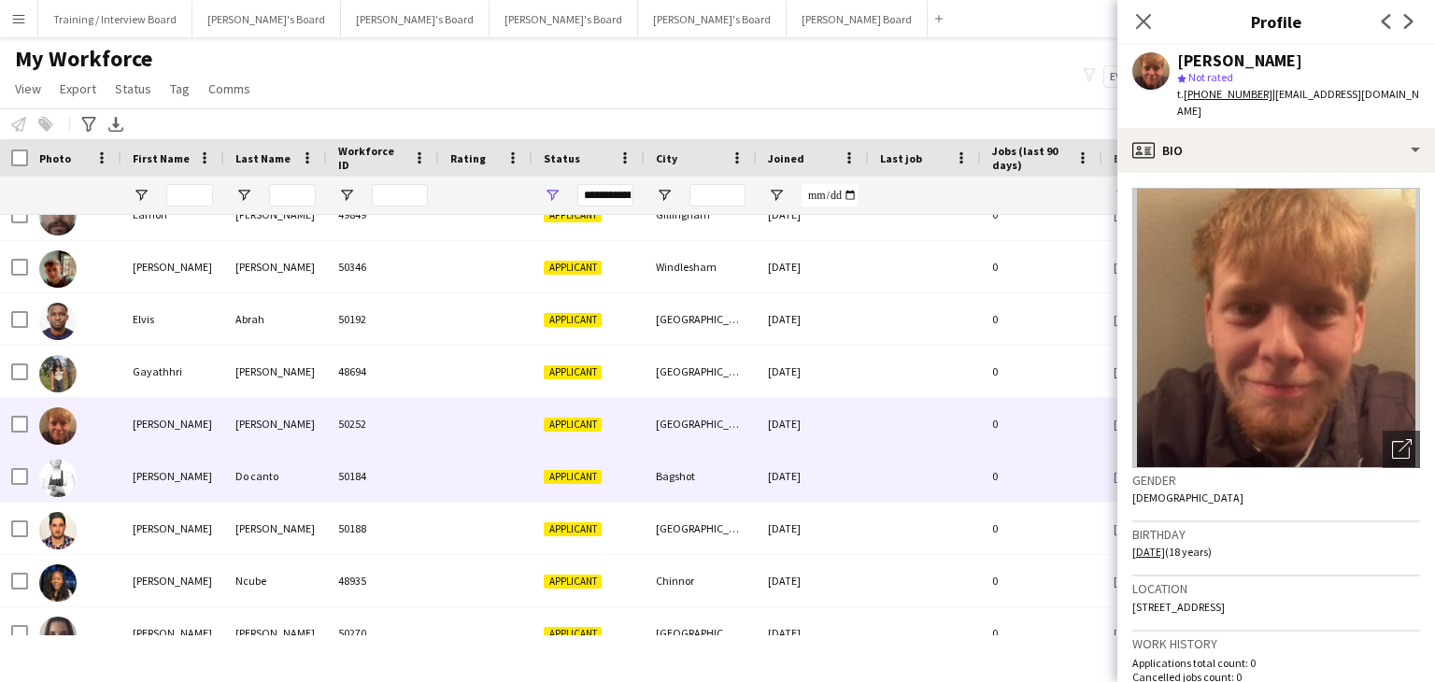
click at [446, 474] on div at bounding box center [485, 475] width 93 height 51
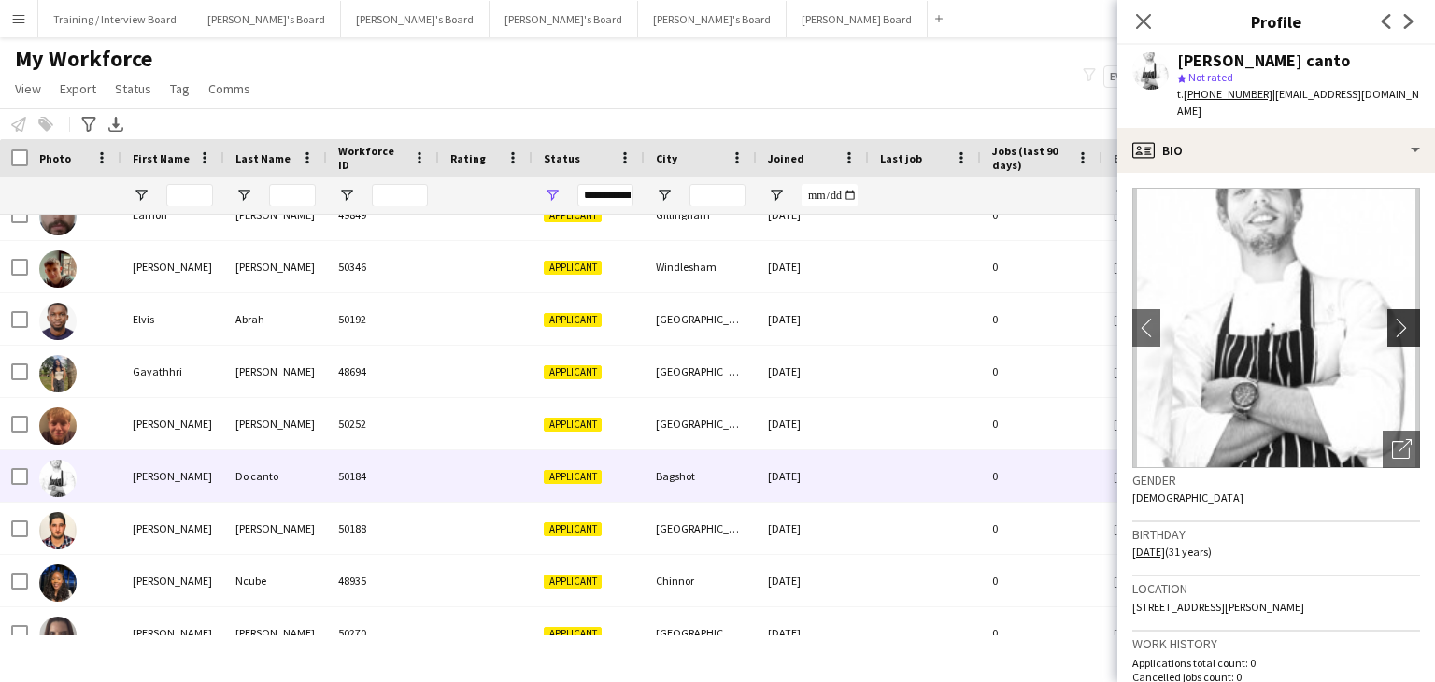
click at [1392, 318] on app-icon "chevron-right" at bounding box center [1406, 328] width 29 height 20
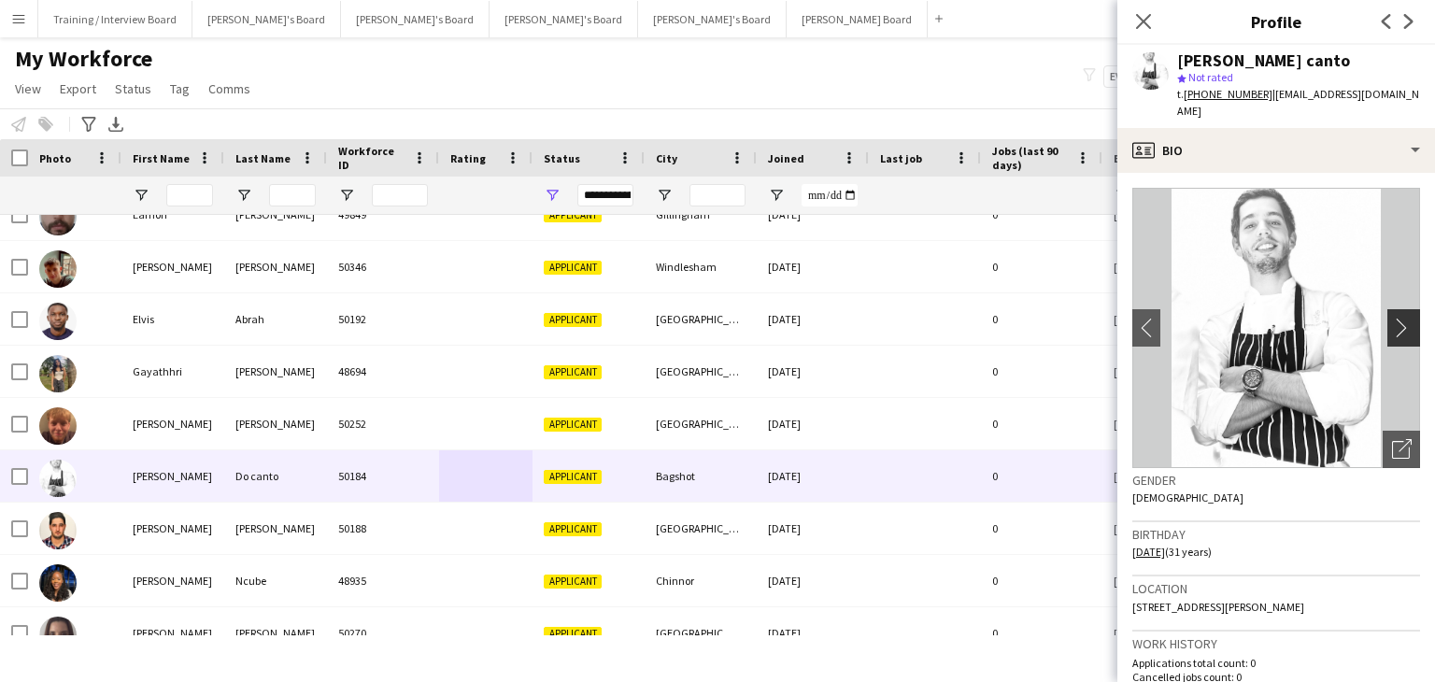
click at [1392, 318] on app-icon "chevron-right" at bounding box center [1406, 328] width 29 height 20
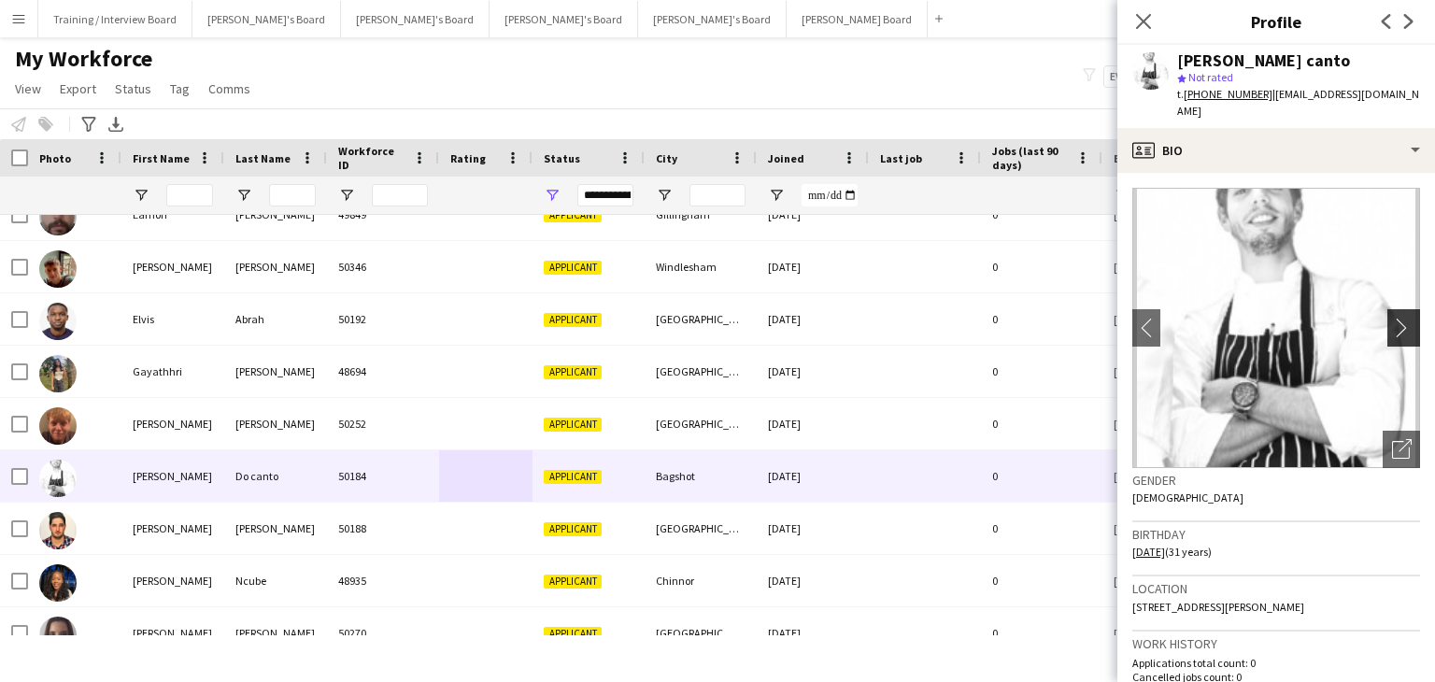
click at [1392, 318] on app-icon "chevron-right" at bounding box center [1406, 328] width 29 height 20
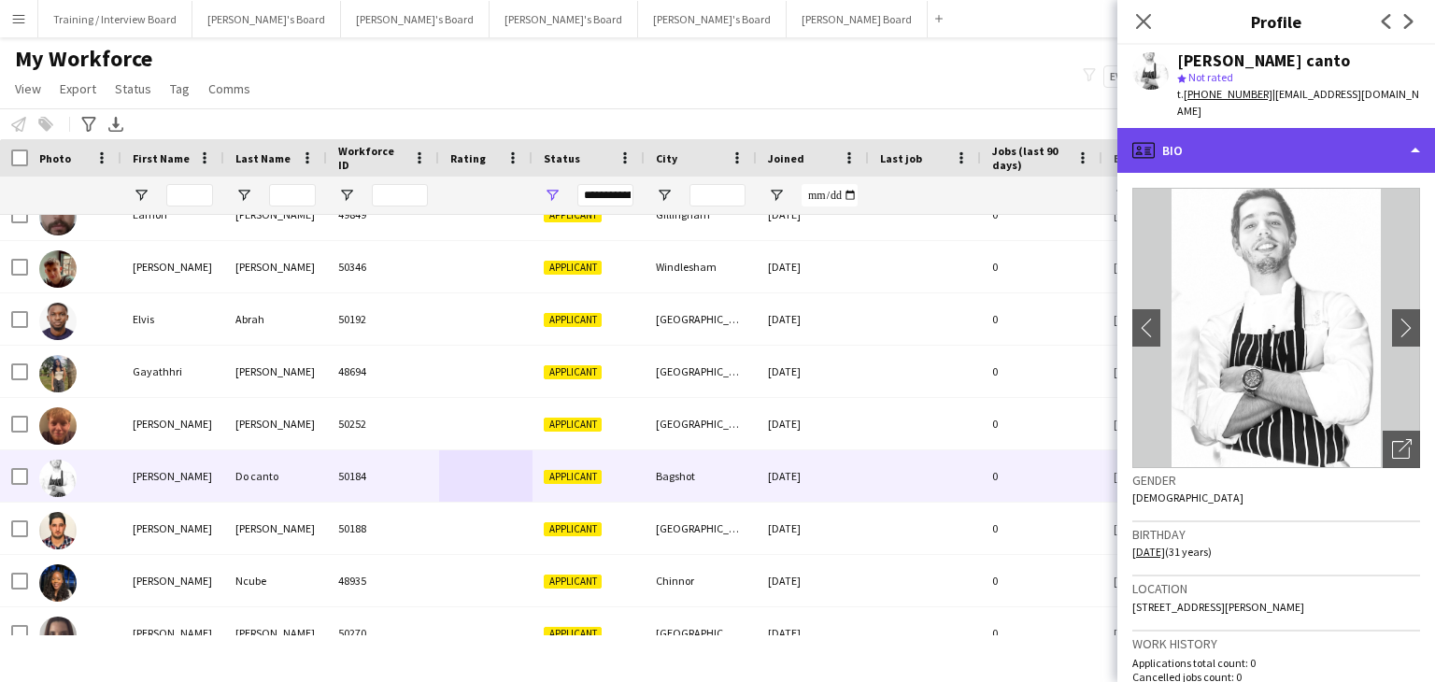
click at [1244, 142] on div "profile Bio" at bounding box center [1276, 150] width 318 height 45
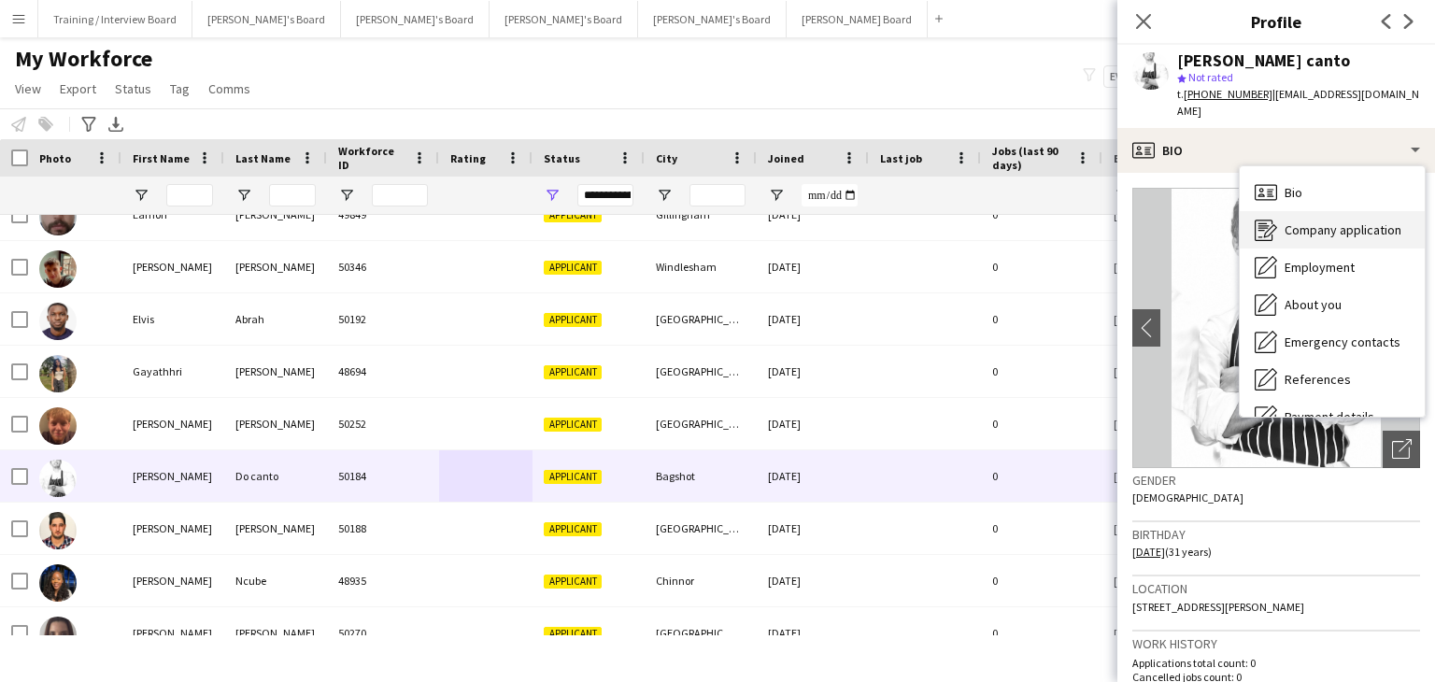
click at [1319, 221] on span "Company application" at bounding box center [1342, 229] width 117 height 17
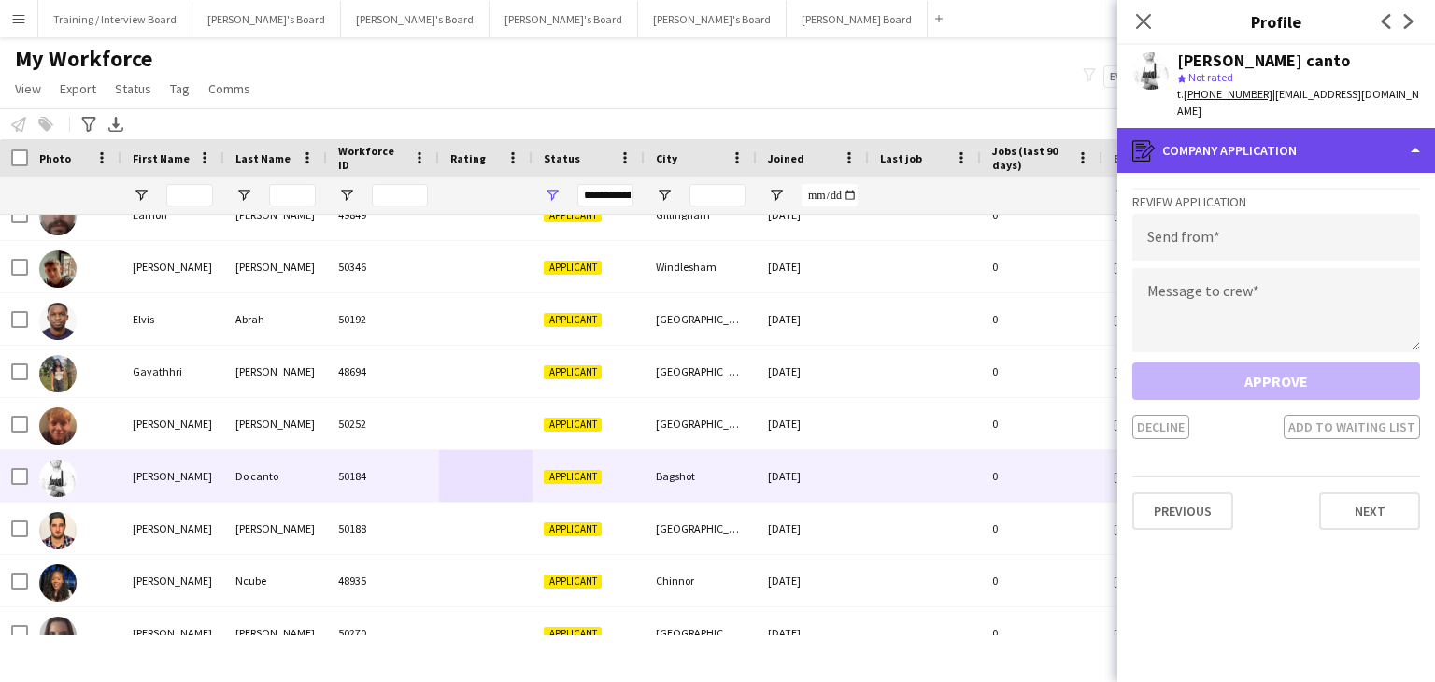
click at [1310, 144] on div "register Company application" at bounding box center [1276, 150] width 318 height 45
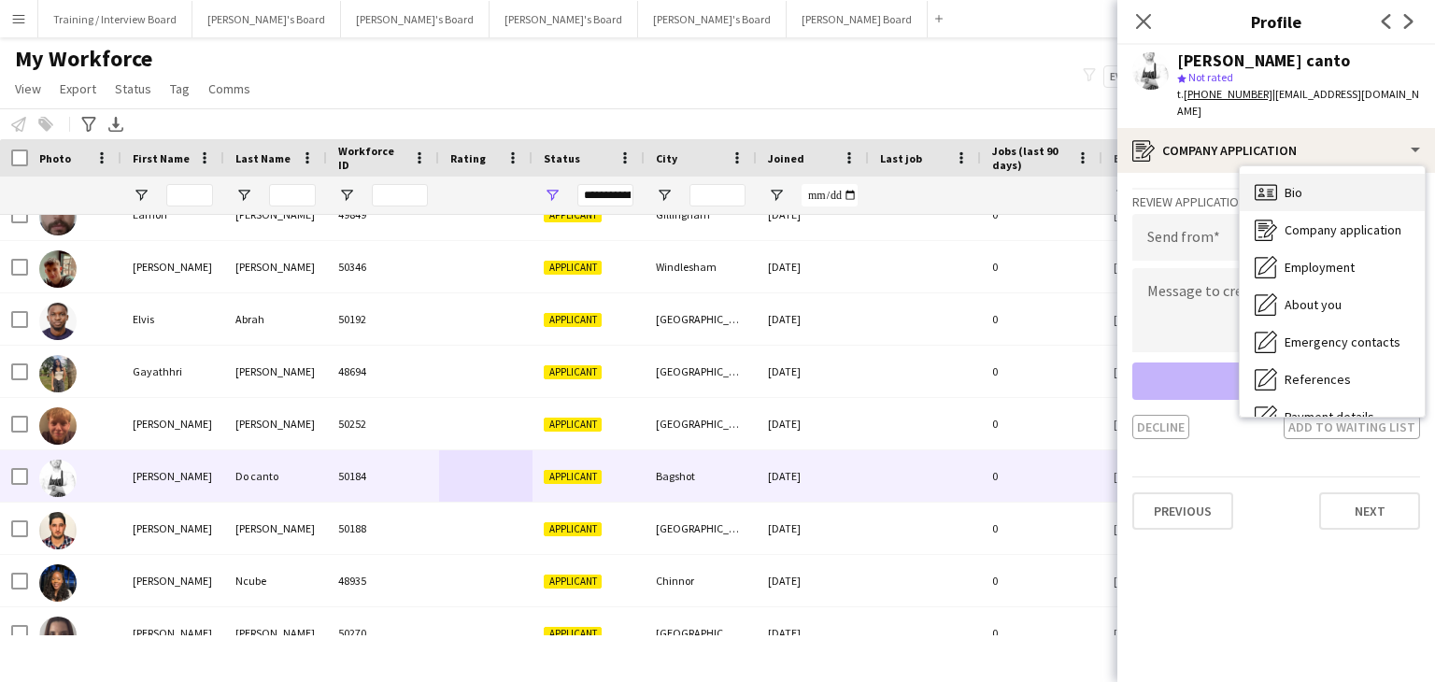
click at [1330, 174] on div "Bio Bio" at bounding box center [1331, 192] width 185 height 37
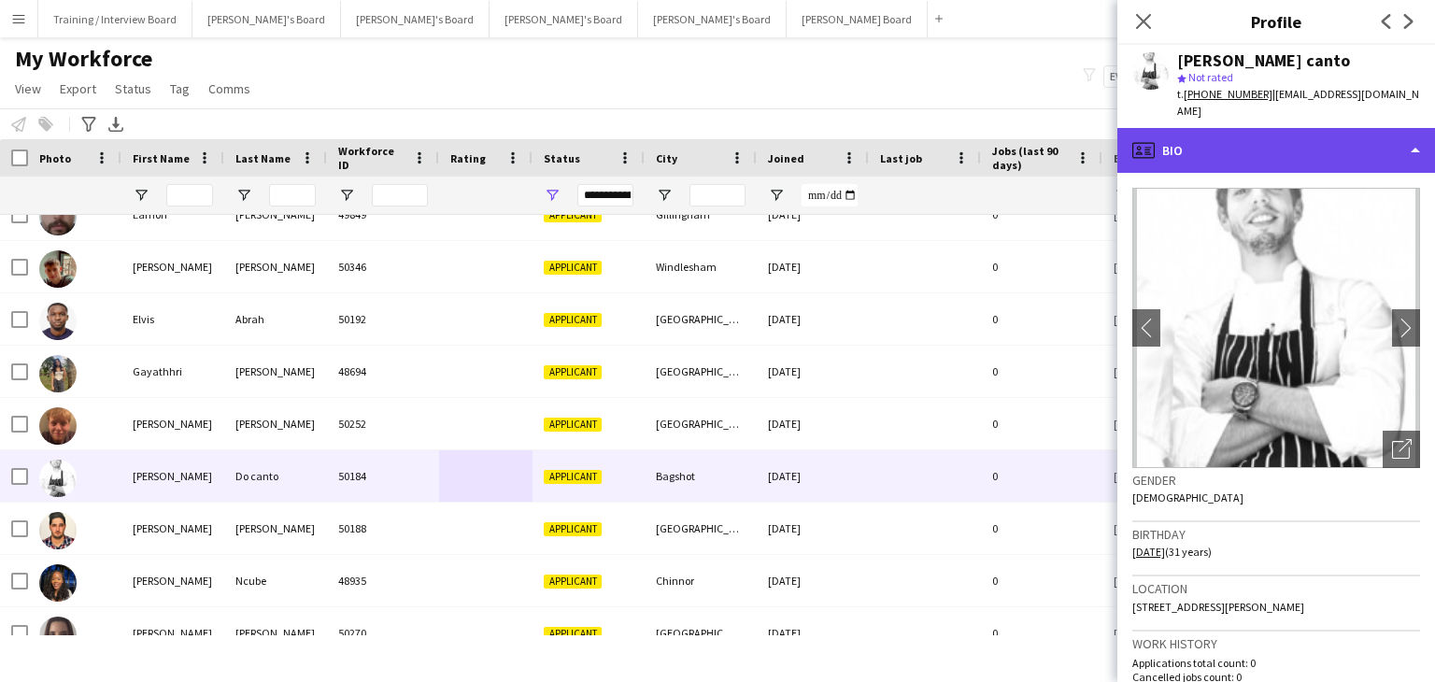
click at [1311, 138] on div "profile Bio" at bounding box center [1276, 150] width 318 height 45
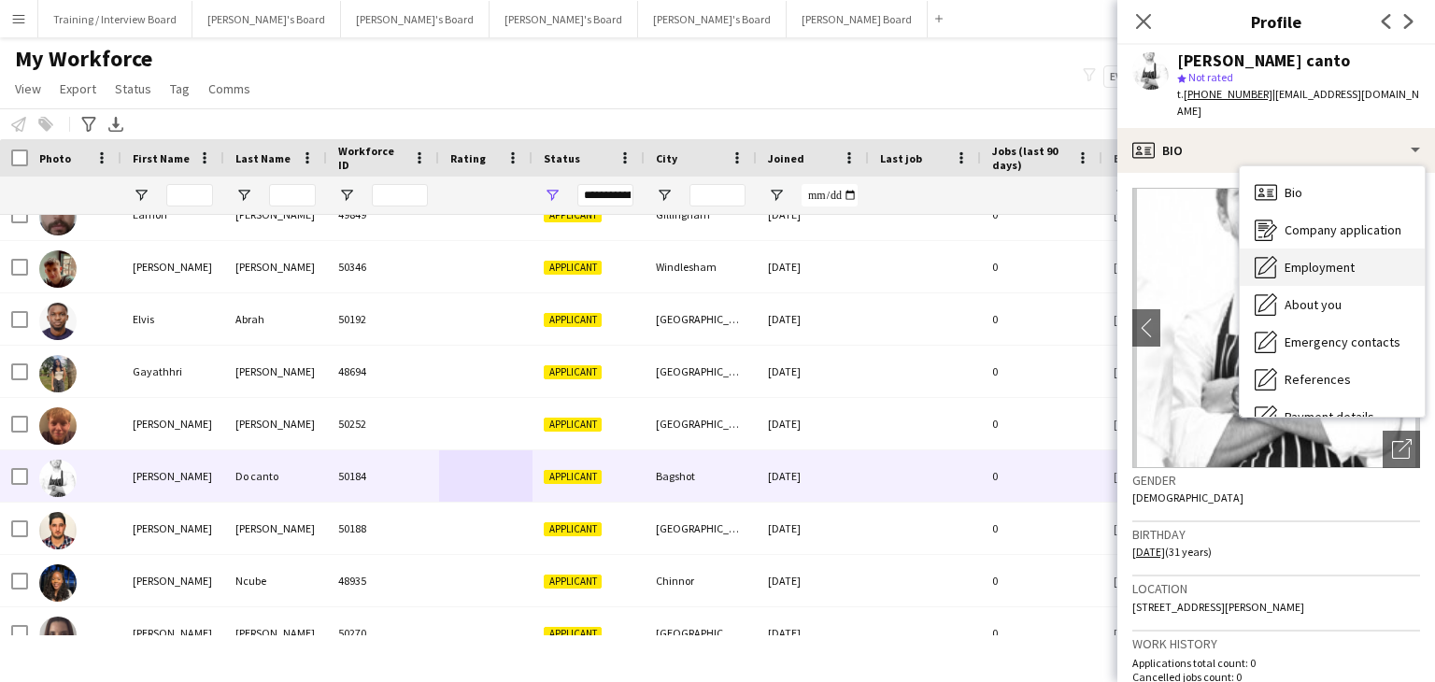
click at [1355, 254] on div "Employment Employment" at bounding box center [1331, 266] width 185 height 37
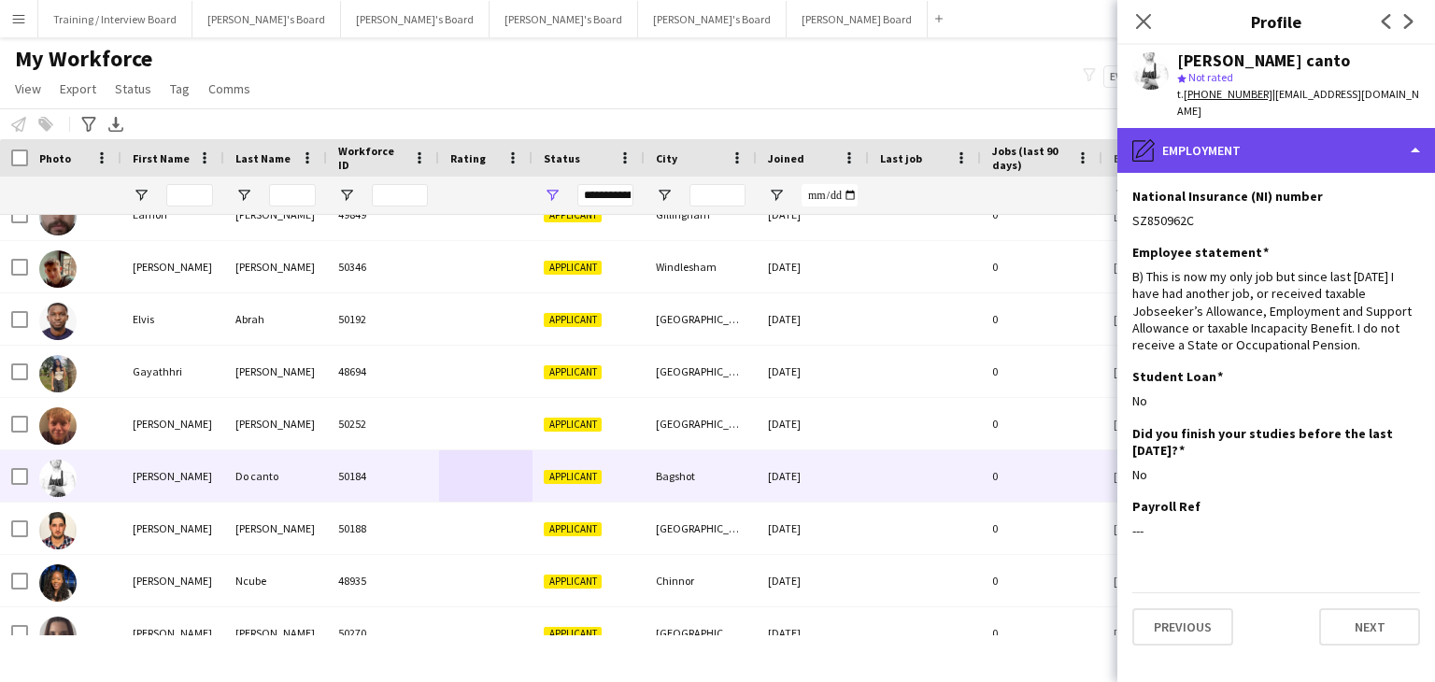
click at [1284, 130] on div "pencil4 Employment" at bounding box center [1276, 150] width 318 height 45
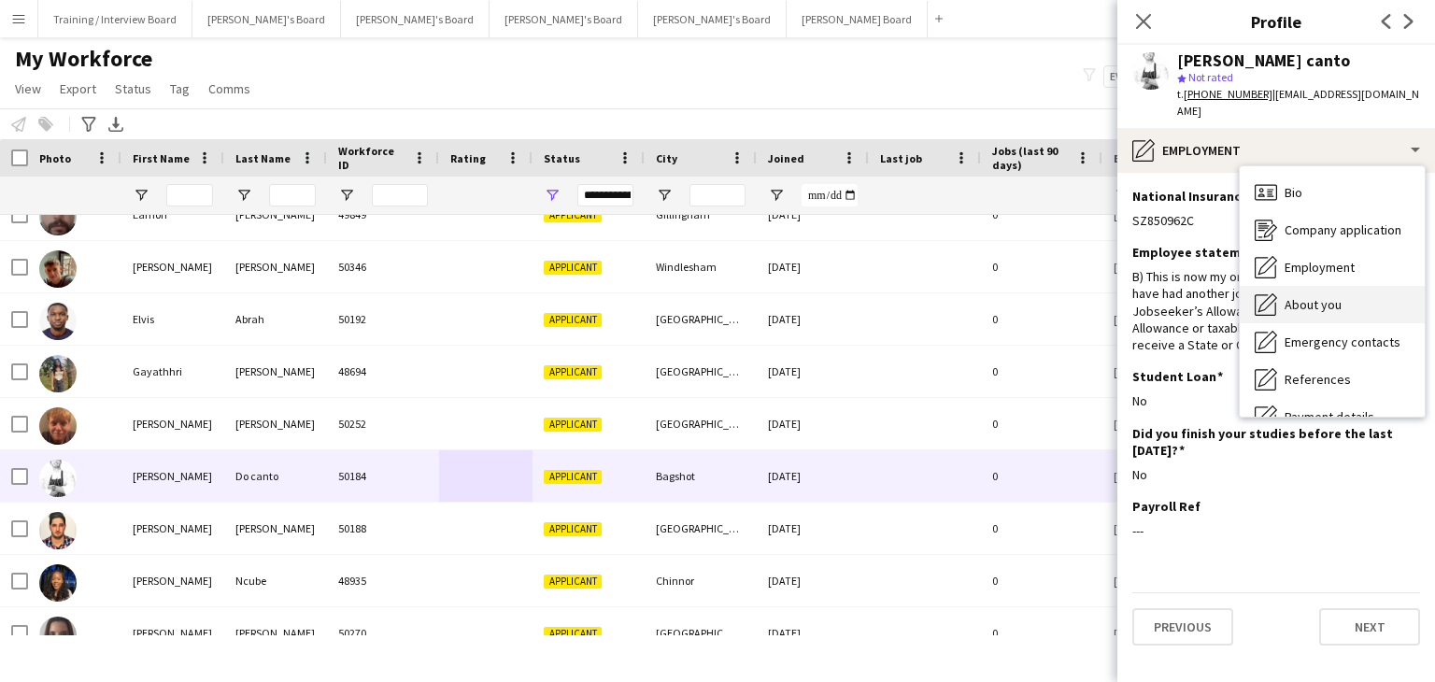
click at [1321, 296] on span "About you" at bounding box center [1312, 304] width 57 height 17
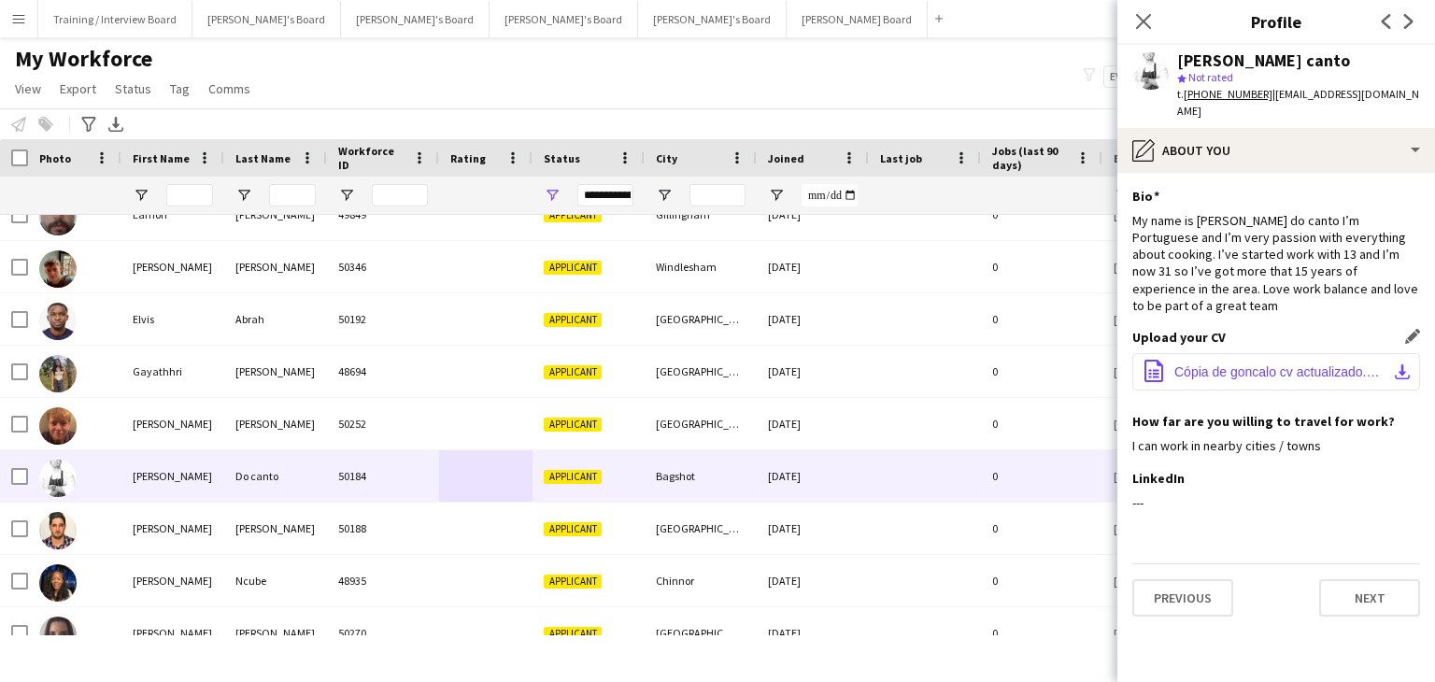
click at [1264, 364] on span "Cópia de goncalo cv actualizado.docx" at bounding box center [1279, 371] width 211 height 15
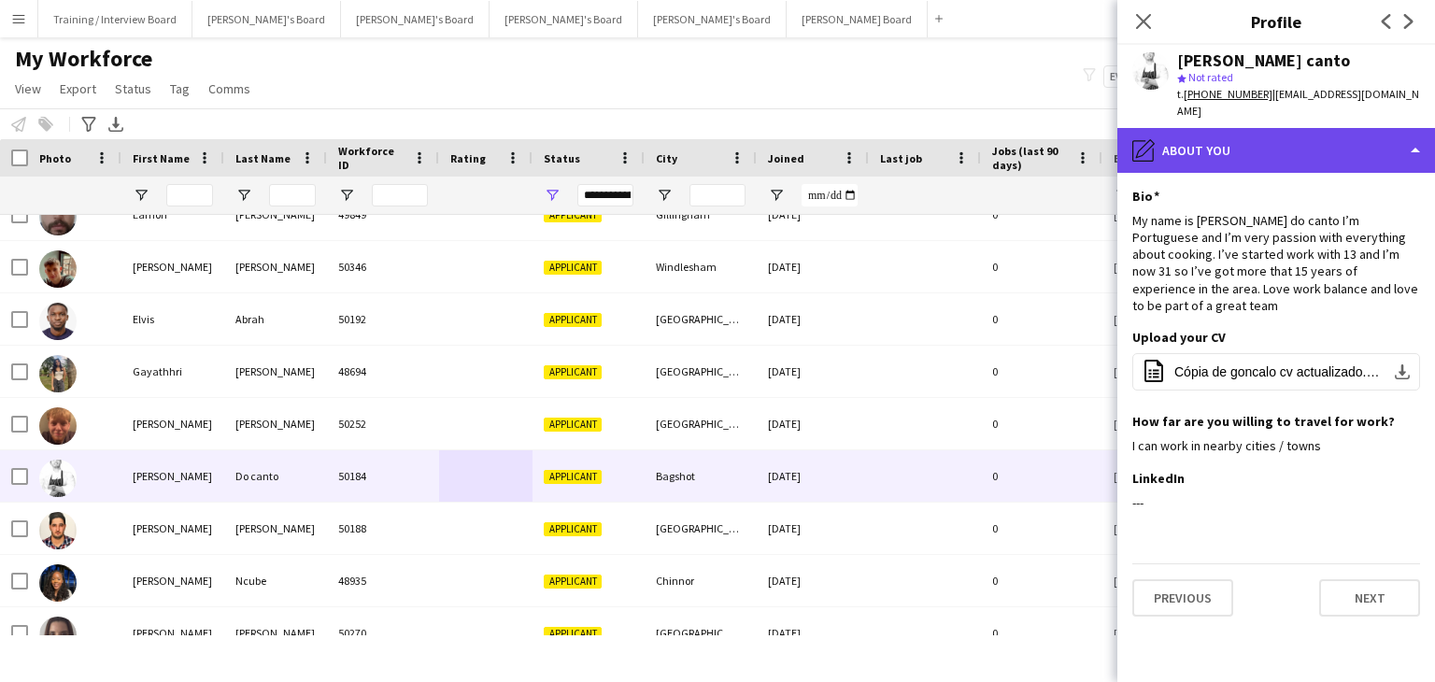
click at [1203, 137] on div "pencil4 About you" at bounding box center [1276, 150] width 318 height 45
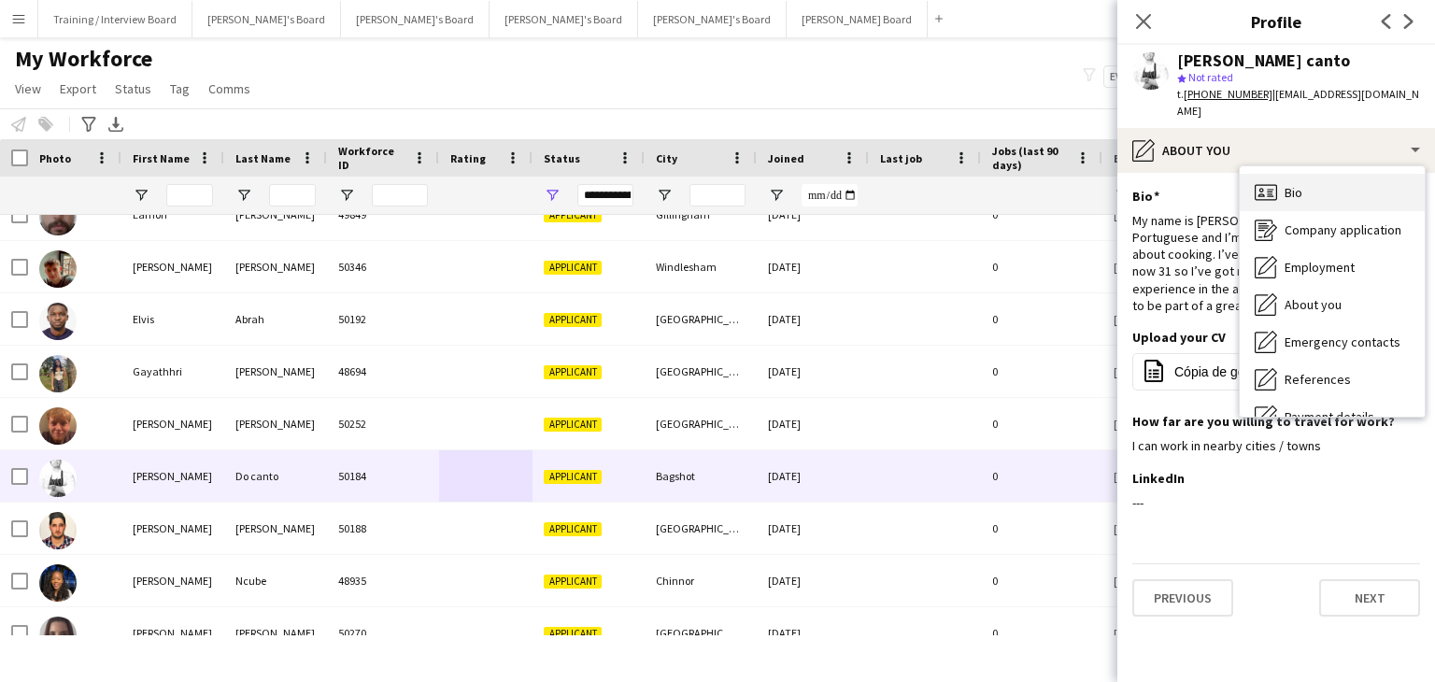
click at [1269, 181] on icon "Bio" at bounding box center [1265, 192] width 22 height 22
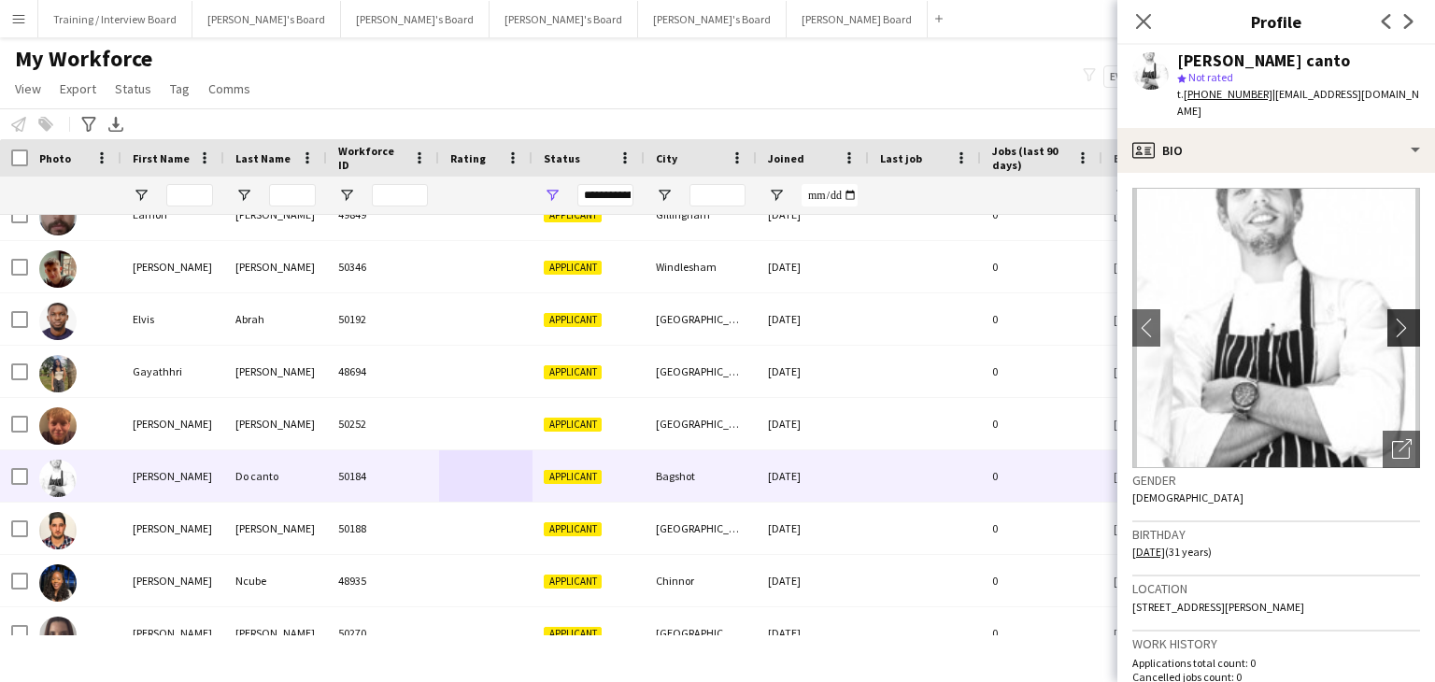
click at [1396, 318] on app-icon "chevron-right" at bounding box center [1406, 328] width 29 height 20
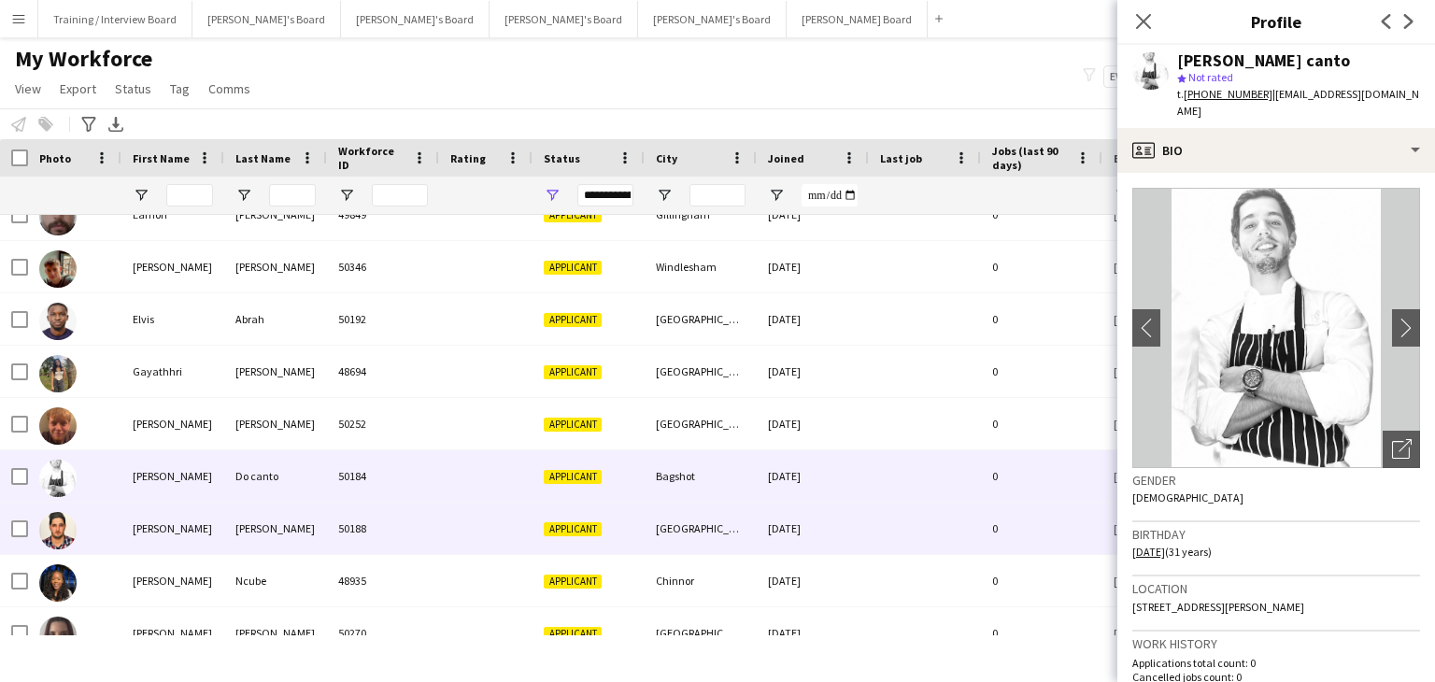
click at [419, 529] on div "50188" at bounding box center [383, 528] width 112 height 51
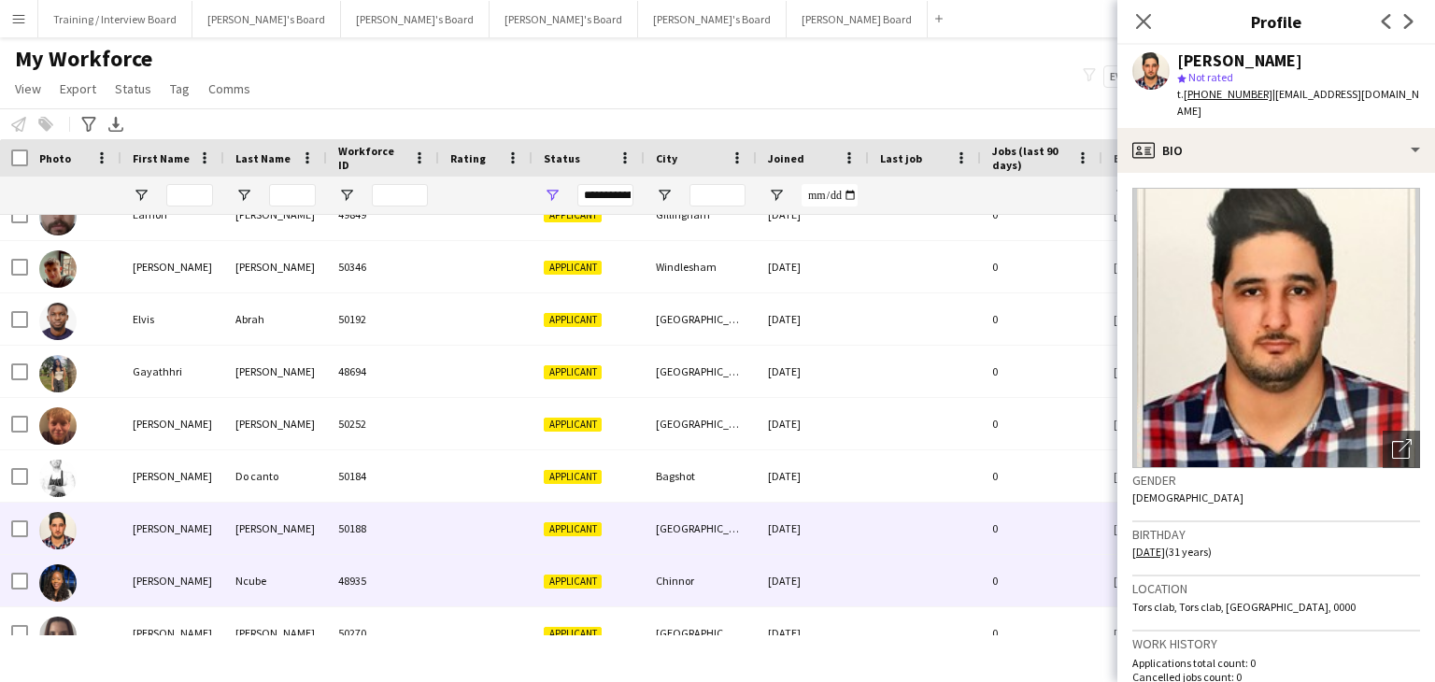
click at [452, 579] on div at bounding box center [485, 580] width 93 height 51
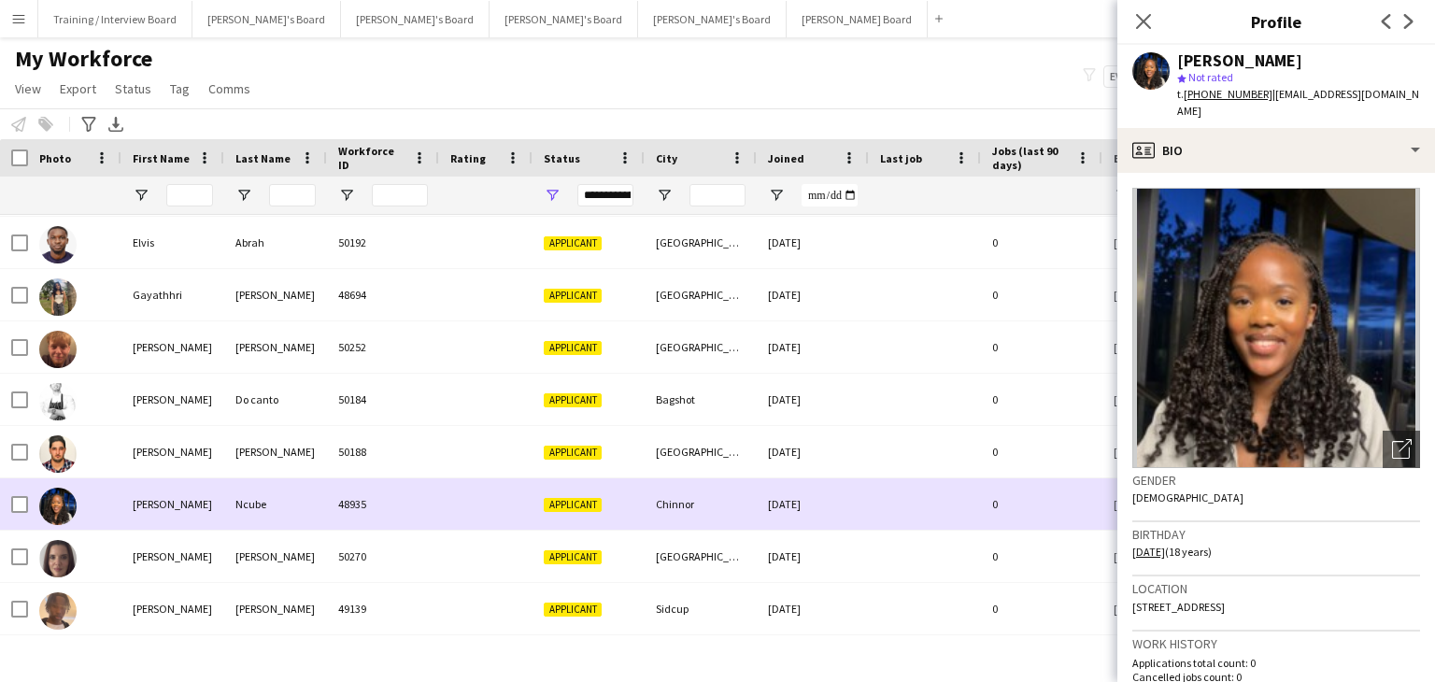
scroll to position [841, 0]
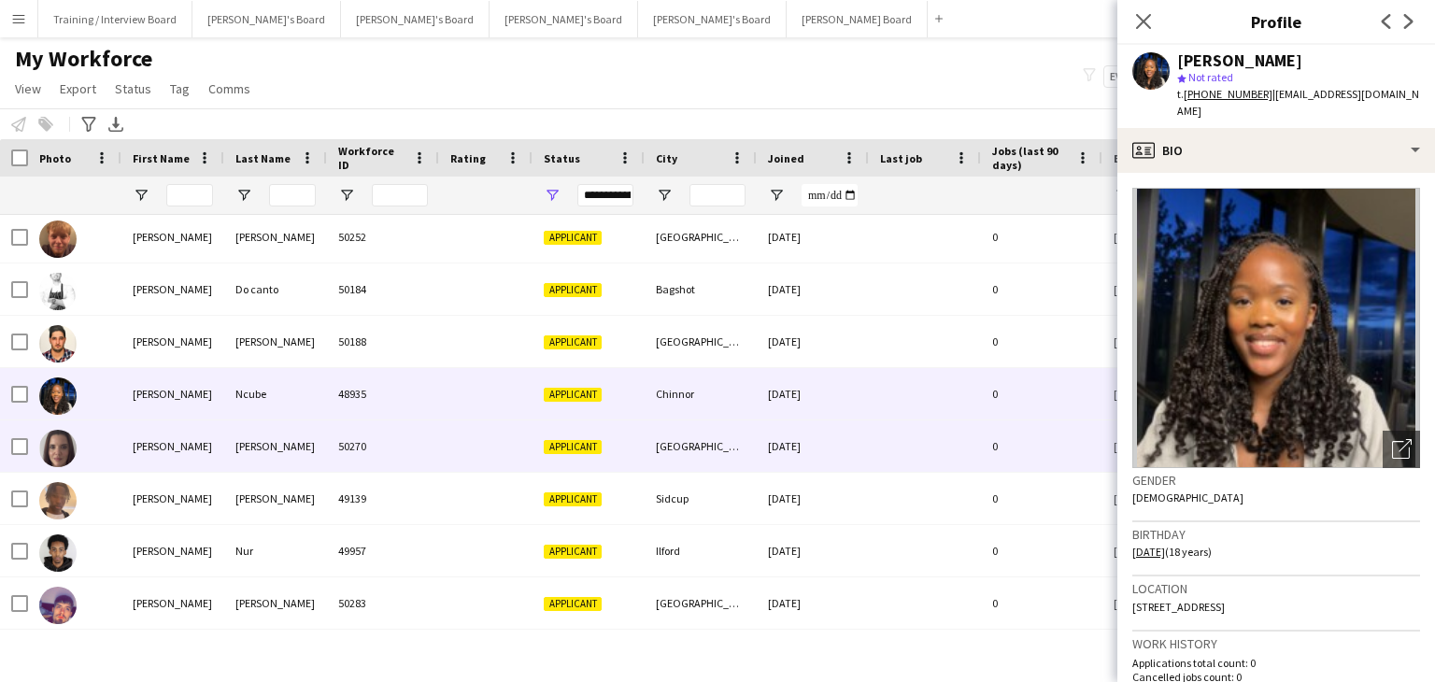
click at [446, 449] on div at bounding box center [485, 445] width 93 height 51
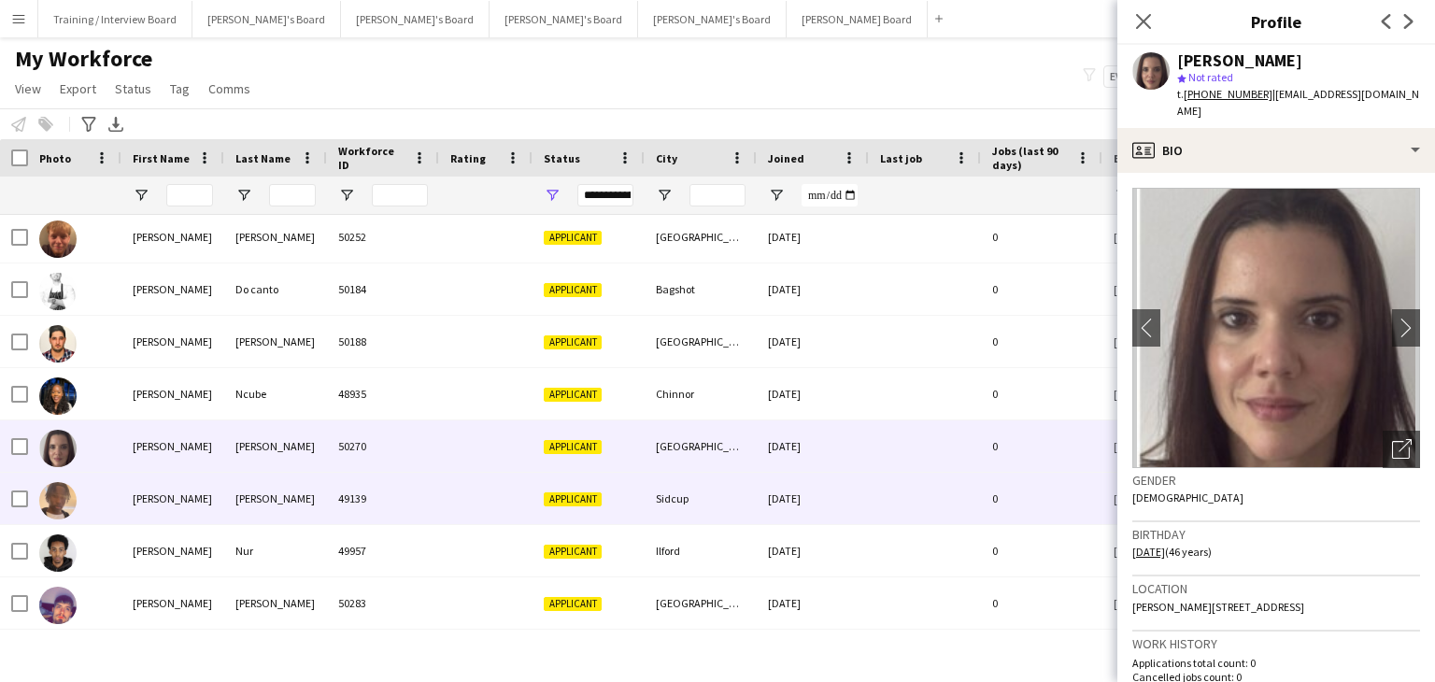
click at [445, 490] on div at bounding box center [485, 498] width 93 height 51
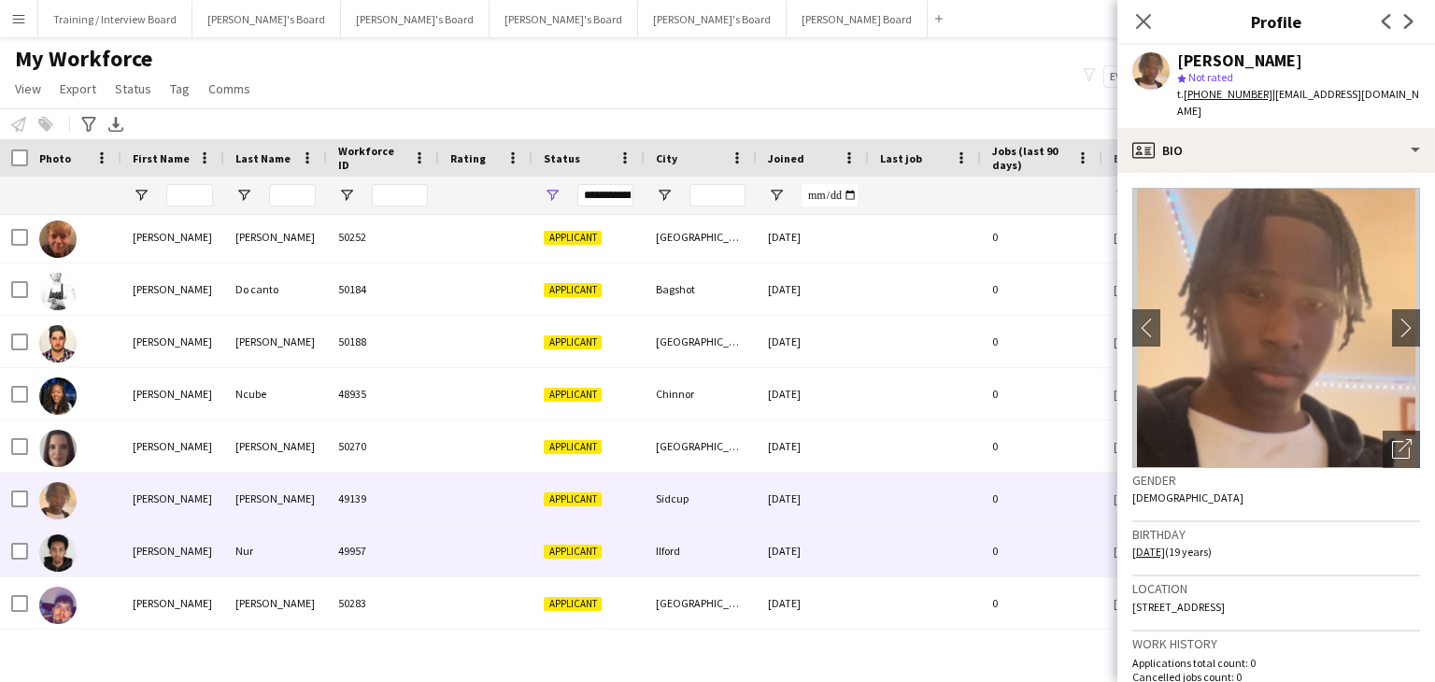
click at [446, 534] on div at bounding box center [485, 550] width 93 height 51
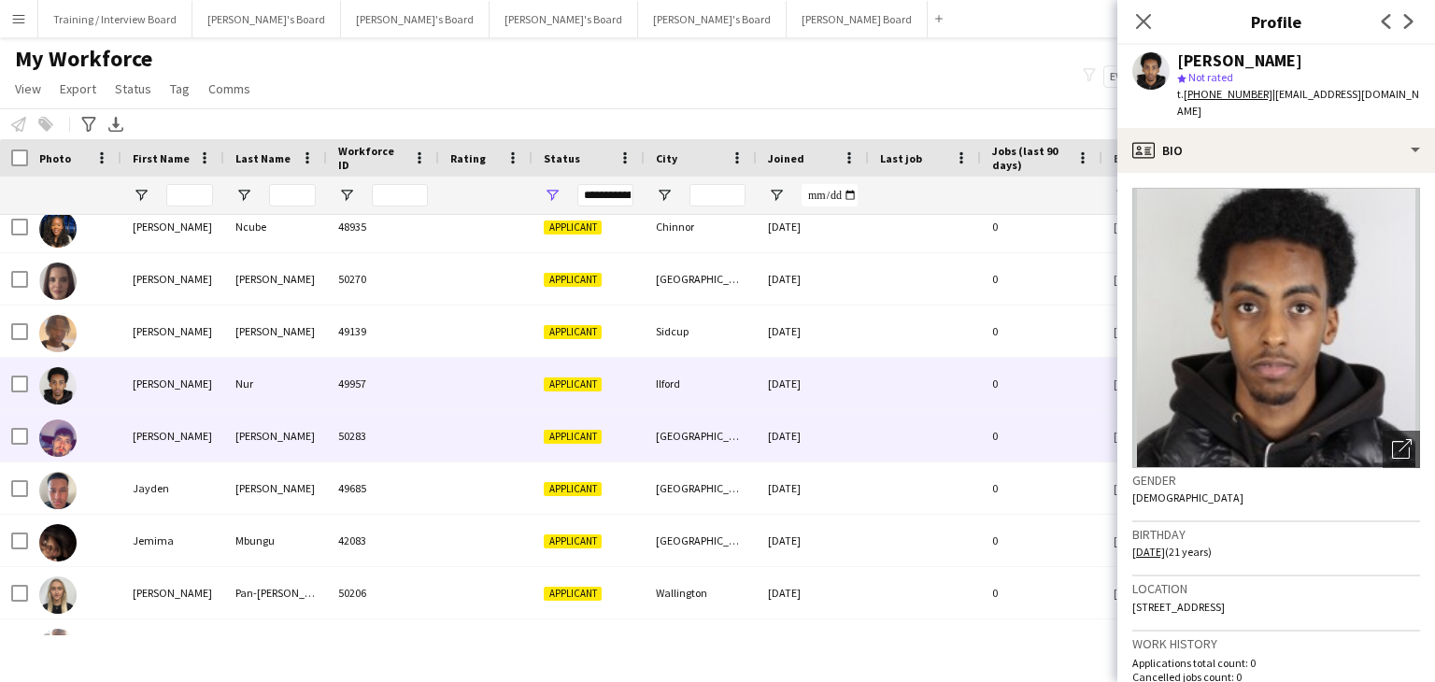
scroll to position [1027, 0]
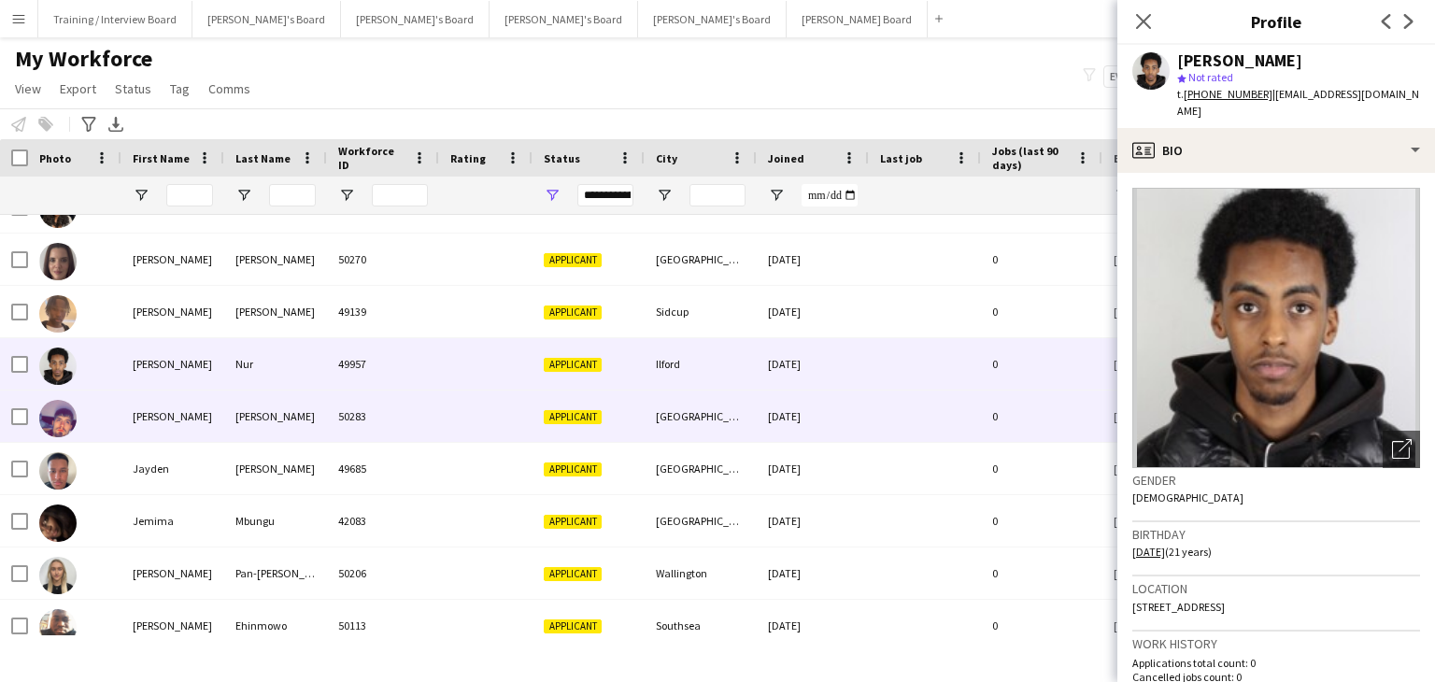
click at [439, 422] on div at bounding box center [485, 415] width 93 height 51
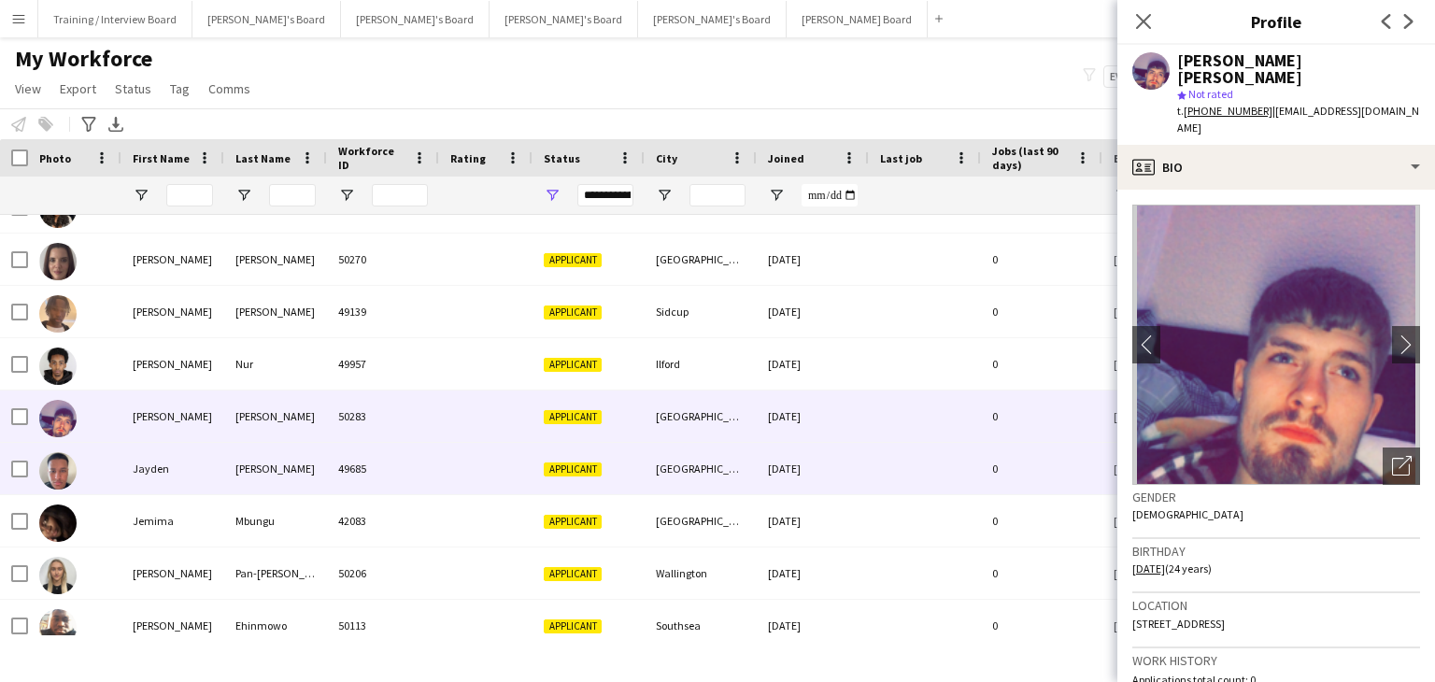
click at [436, 464] on div "49685" at bounding box center [383, 468] width 112 height 51
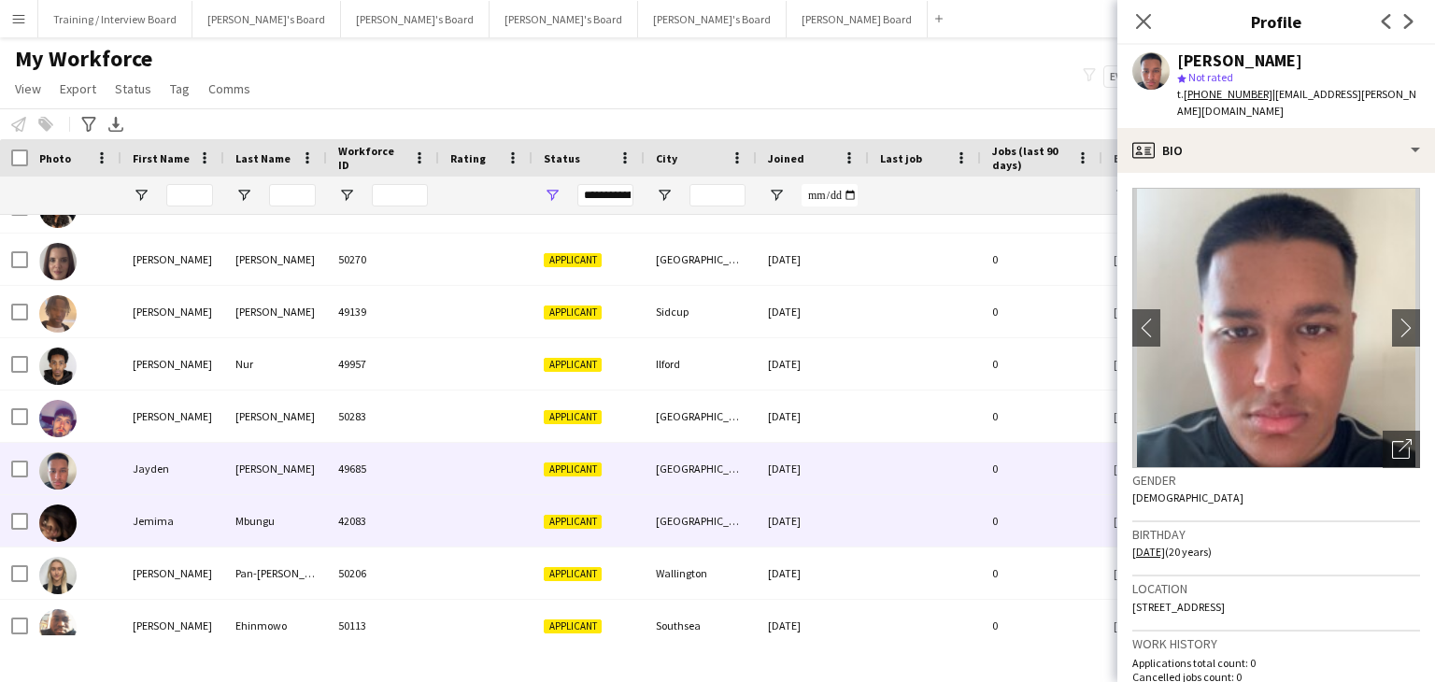
click at [439, 516] on div at bounding box center [485, 520] width 93 height 51
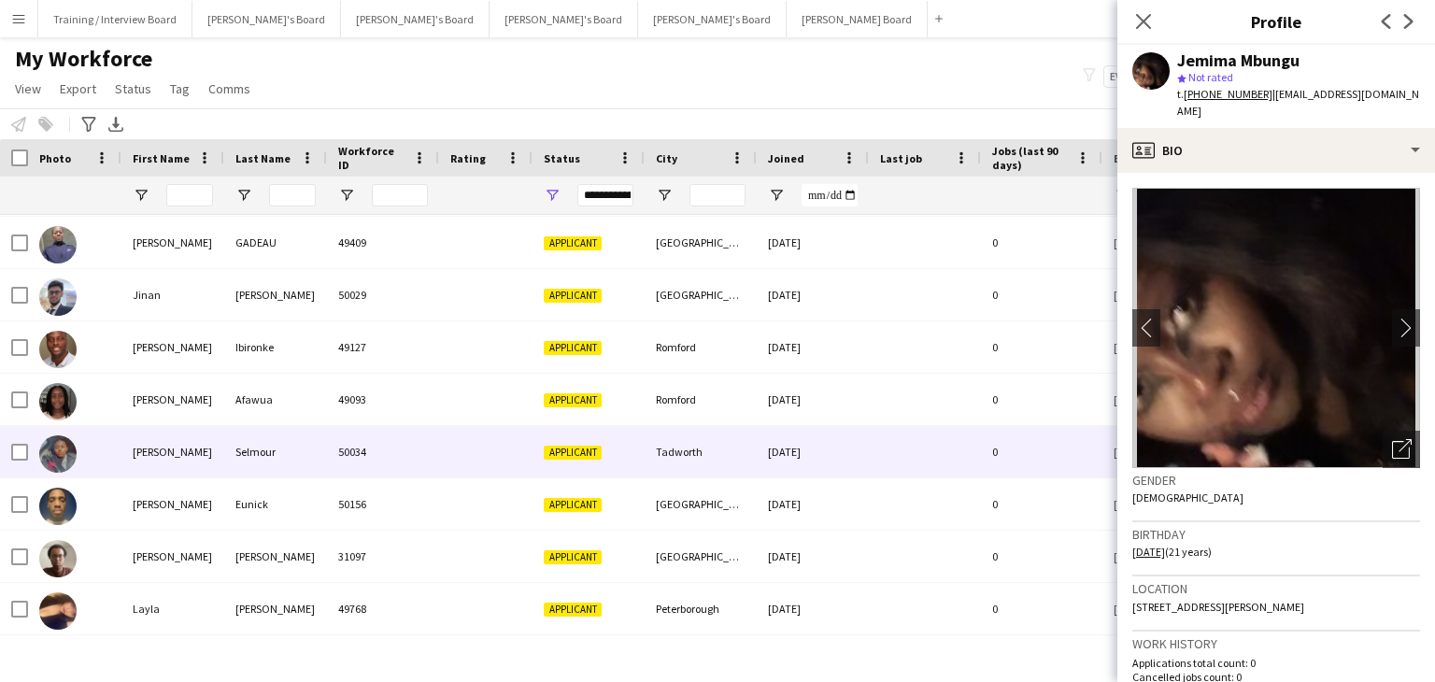
scroll to position [1588, 0]
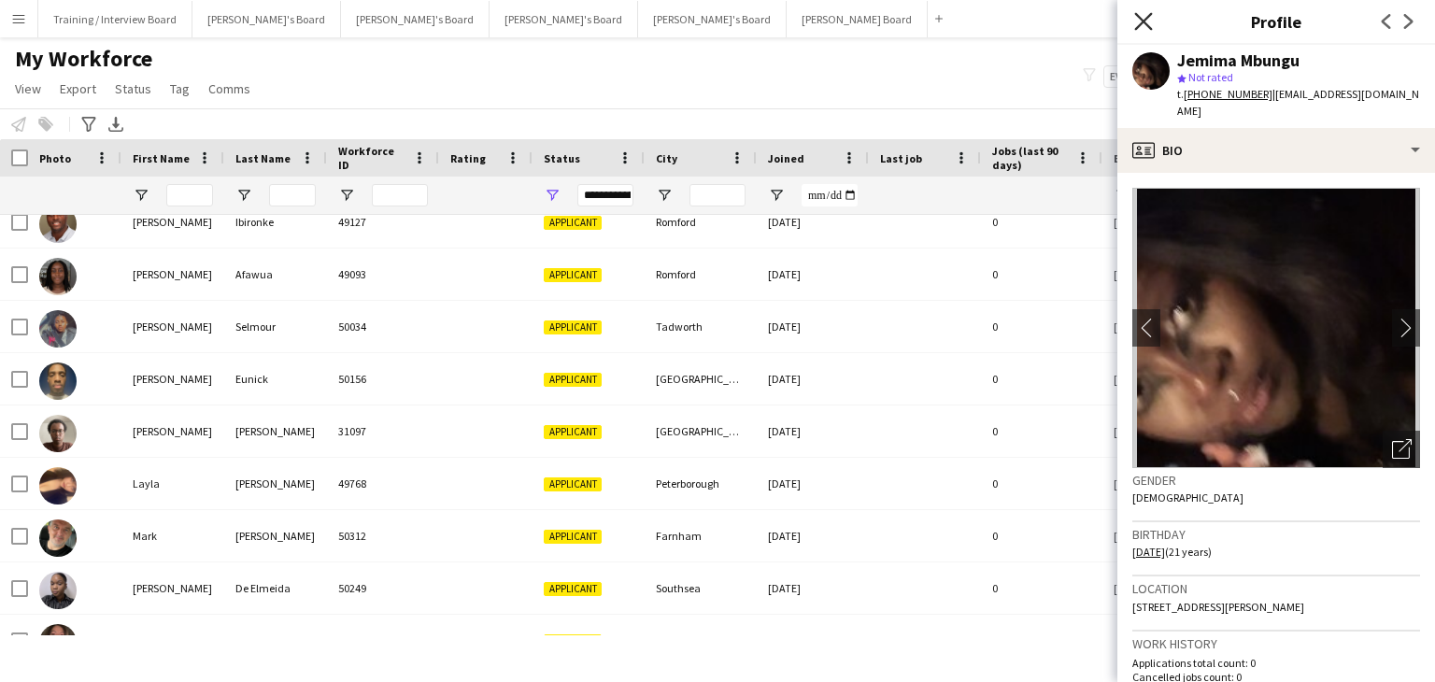
click at [1150, 20] on icon "Close pop-in" at bounding box center [1143, 21] width 18 height 18
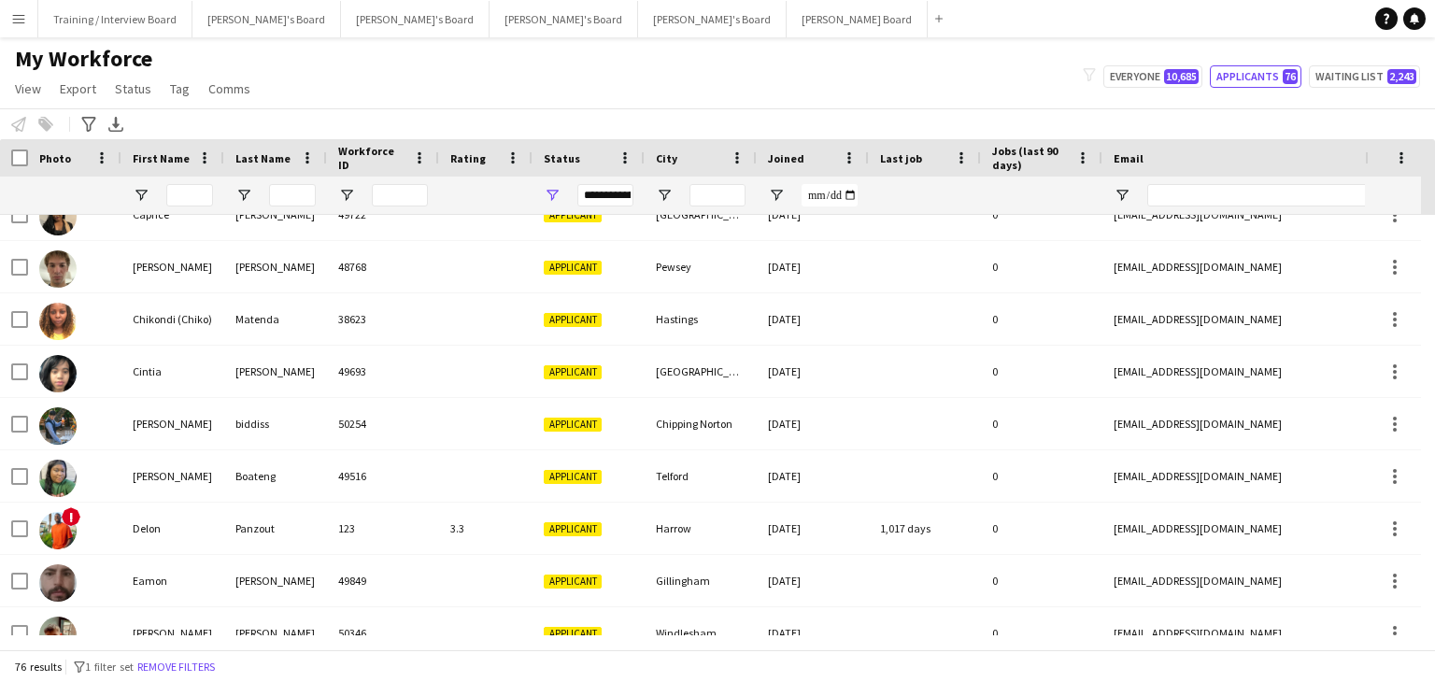
scroll to position [0, 0]
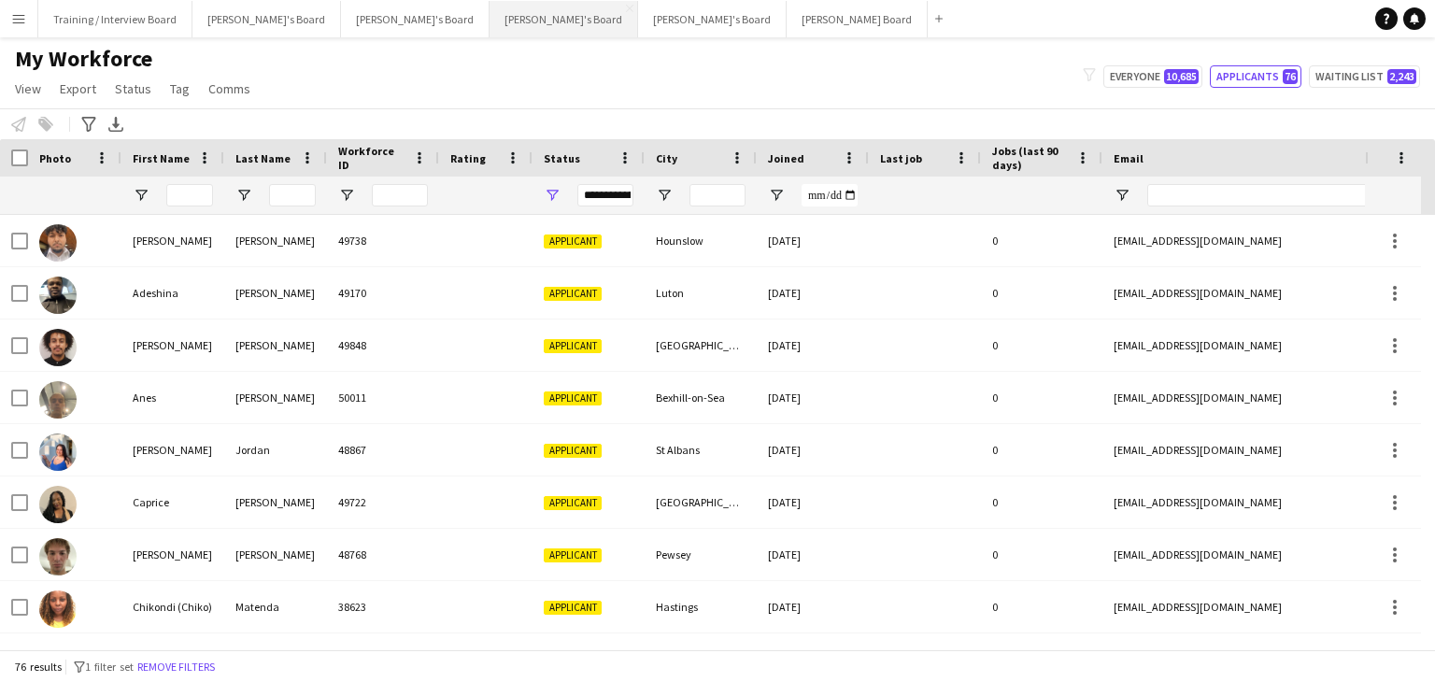
click at [489, 23] on button "[PERSON_NAME]'s Board Close" at bounding box center [563, 19] width 149 height 36
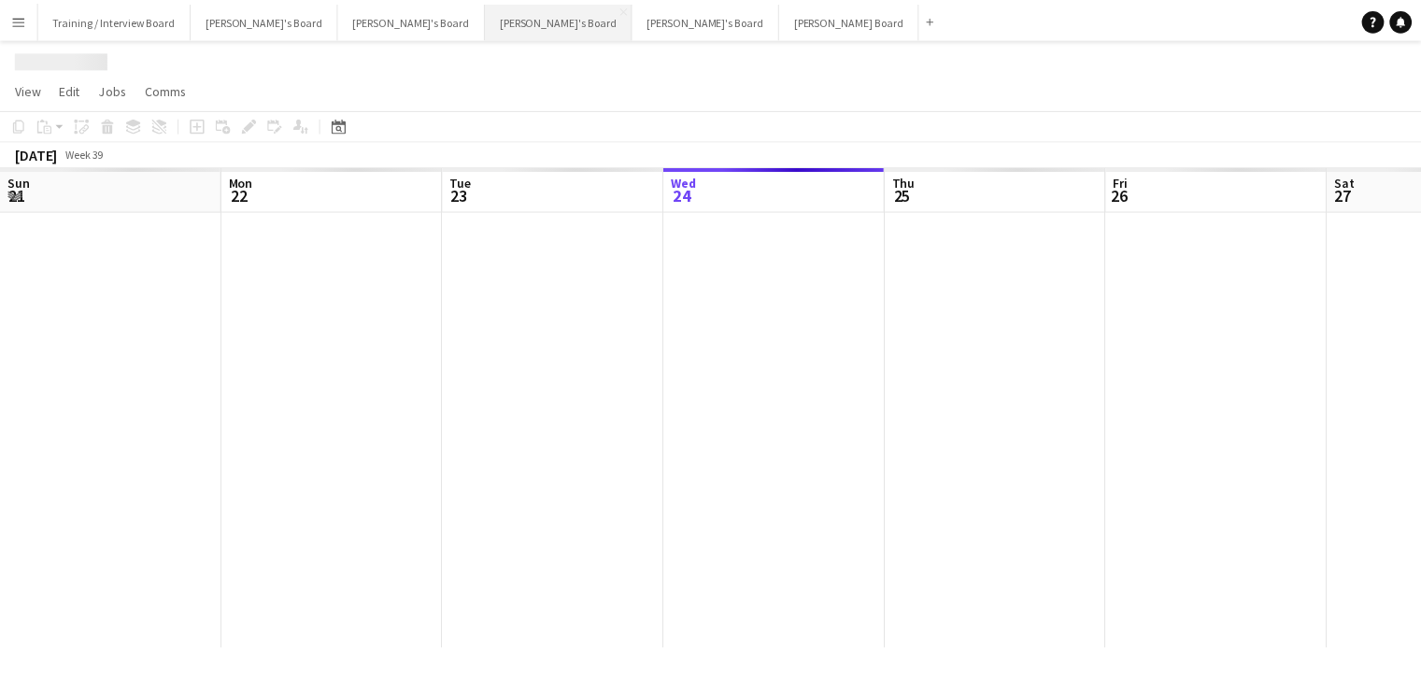
scroll to position [0, 446]
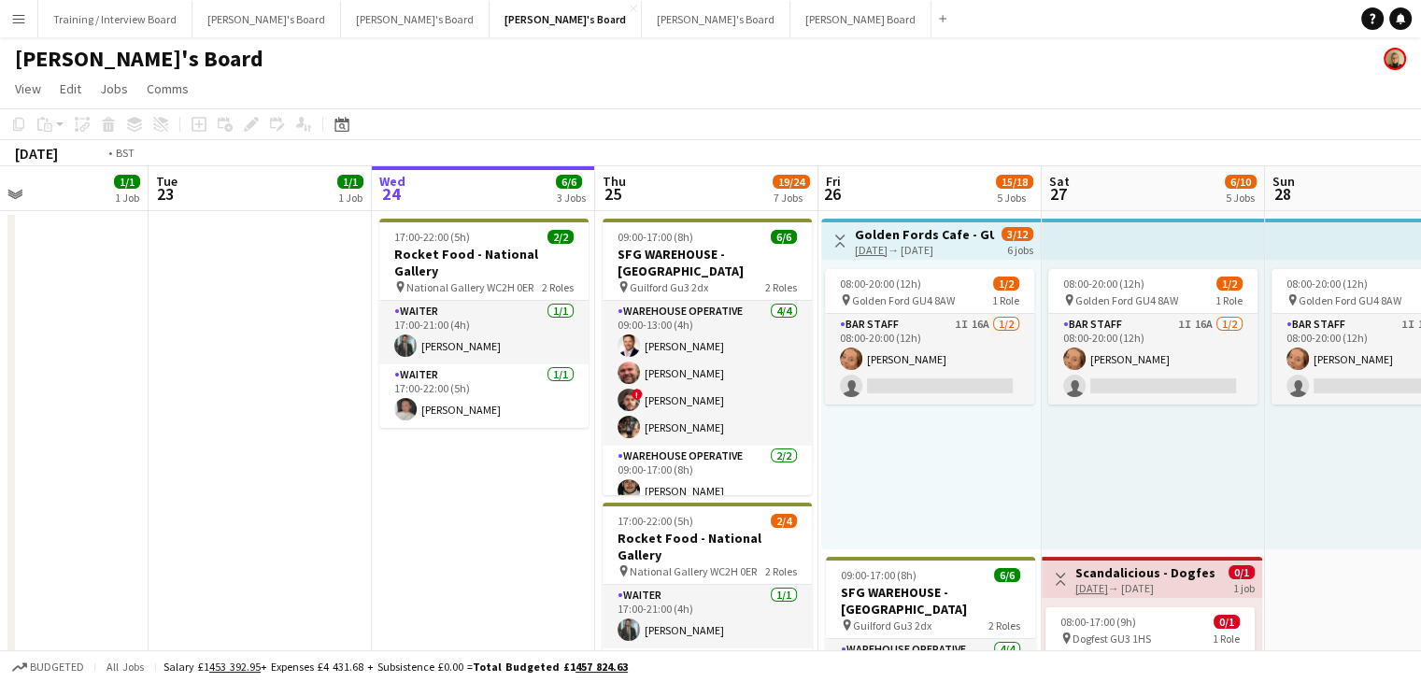
drag, startPoint x: 308, startPoint y: 202, endPoint x: 728, endPoint y: 205, distance: 419.4
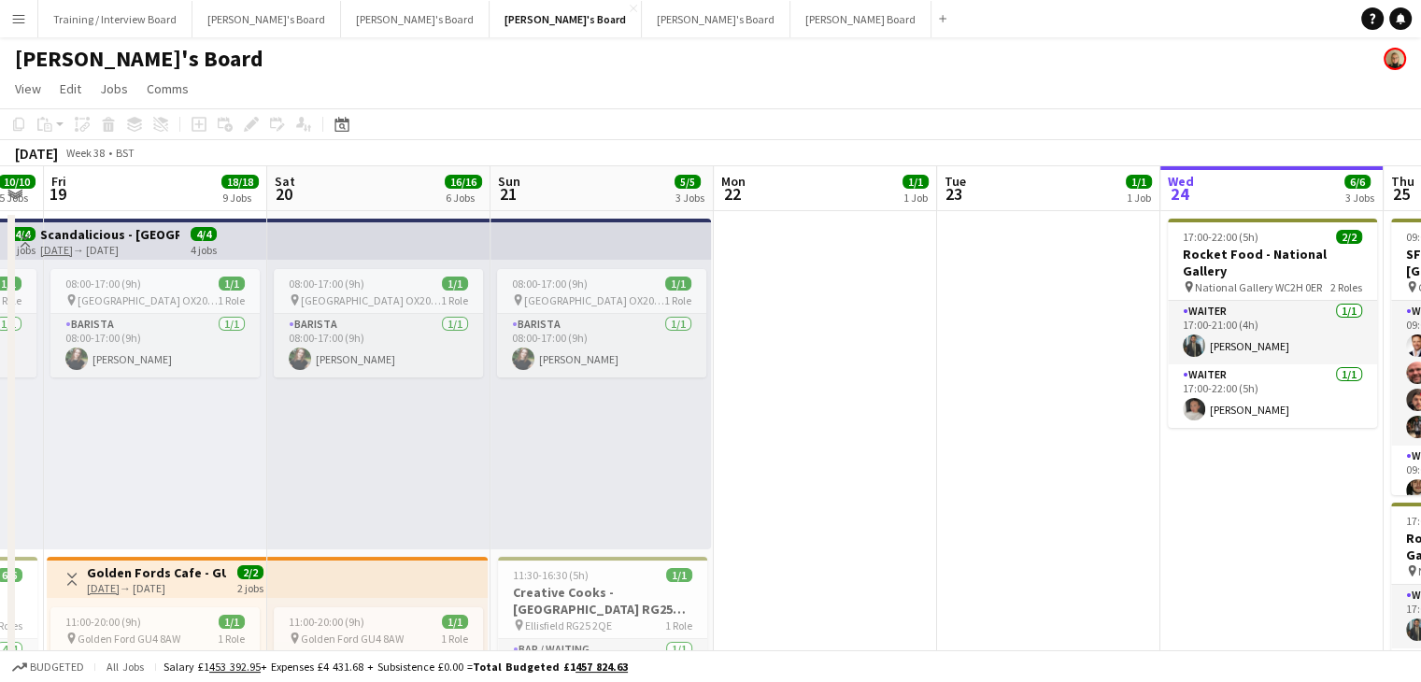
drag, startPoint x: 710, startPoint y: 205, endPoint x: 522, endPoint y: 188, distance: 188.6
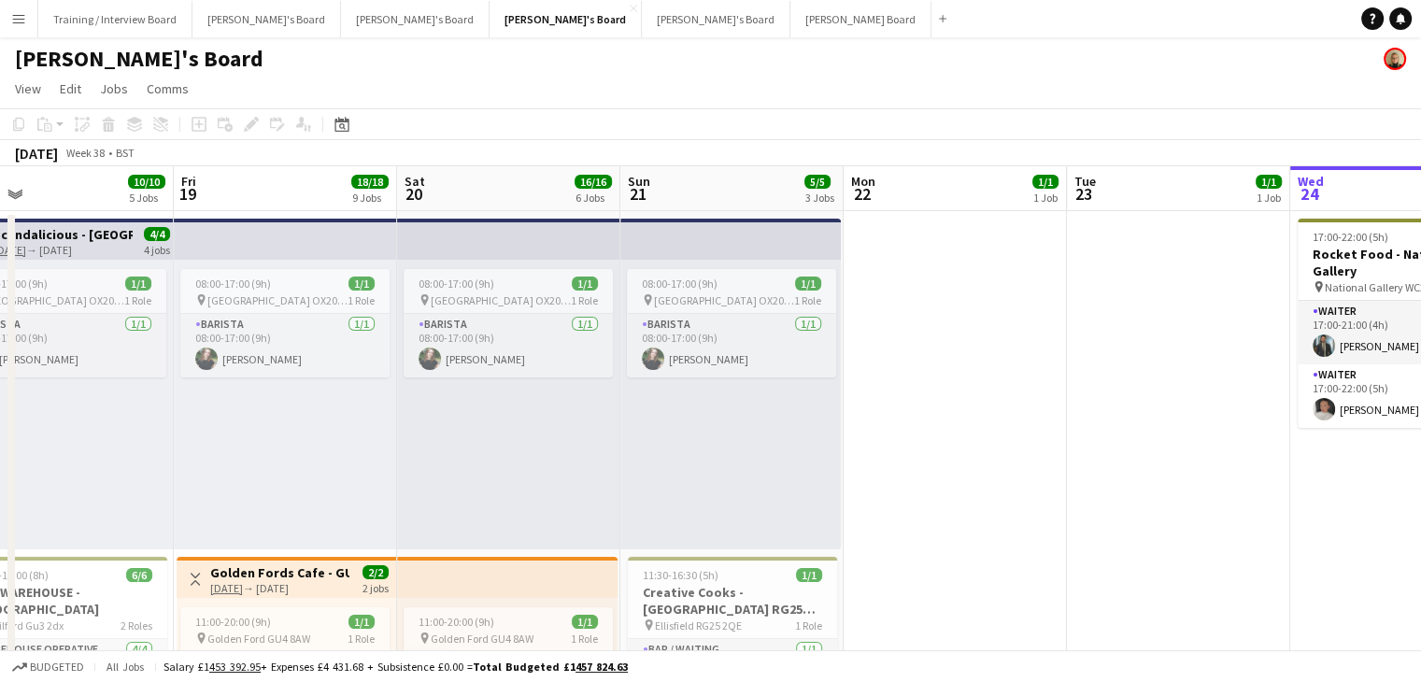
drag, startPoint x: 600, startPoint y: 195, endPoint x: 640, endPoint y: 191, distance: 40.3
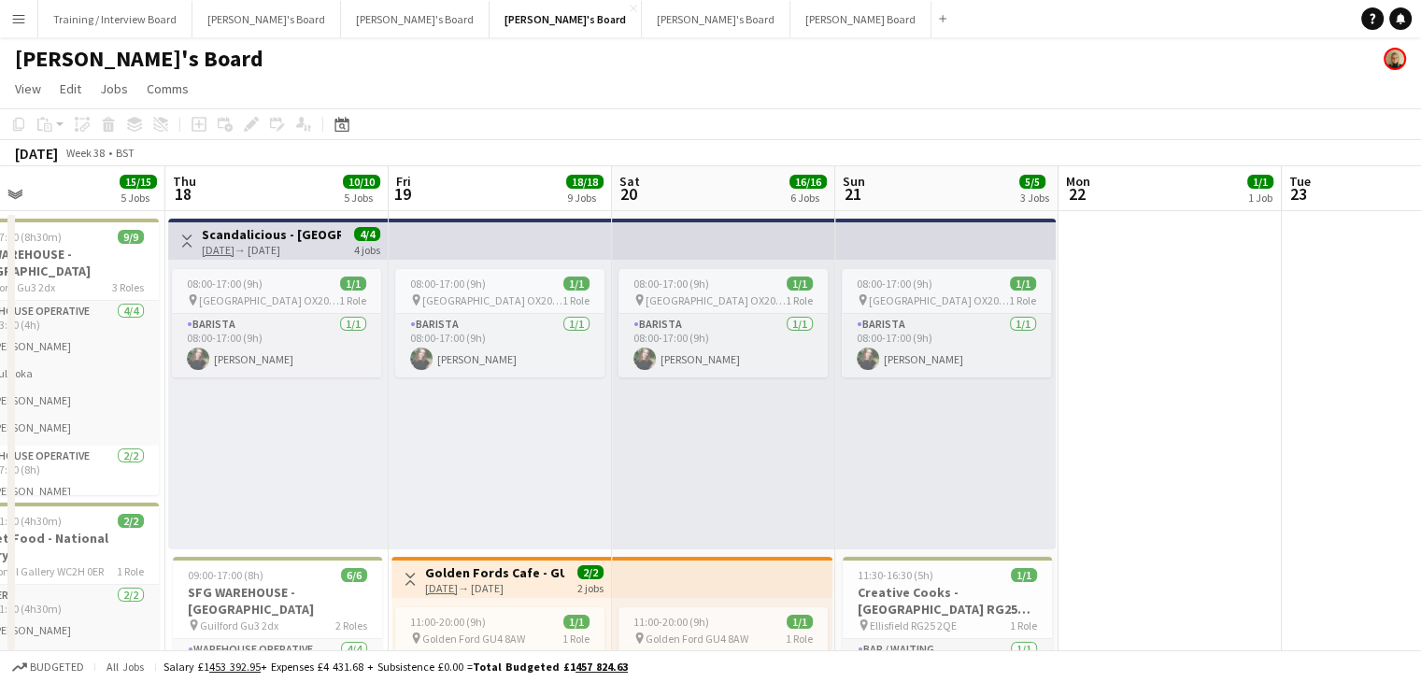
drag, startPoint x: 361, startPoint y: 201, endPoint x: 460, endPoint y: 191, distance: 99.5
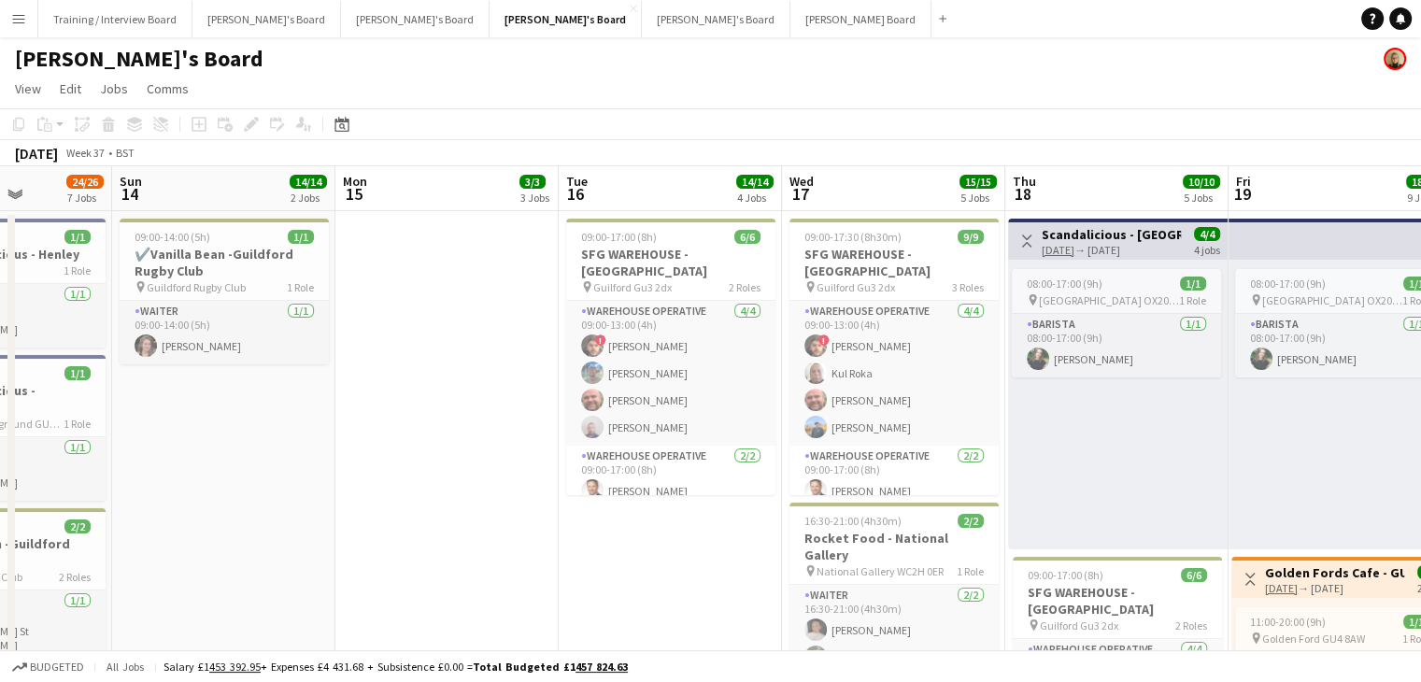
drag, startPoint x: 249, startPoint y: 184, endPoint x: 630, endPoint y: 198, distance: 380.4
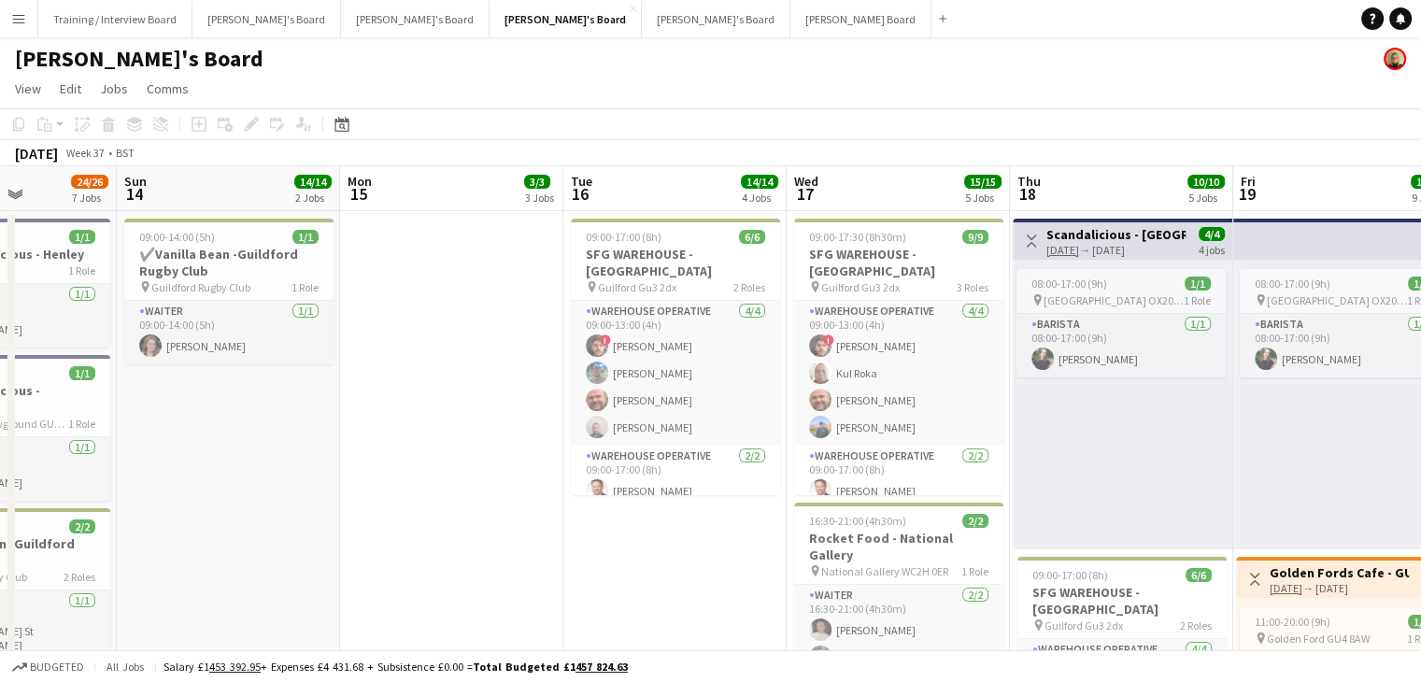
drag, startPoint x: 357, startPoint y: 194, endPoint x: 672, endPoint y: 200, distance: 314.8
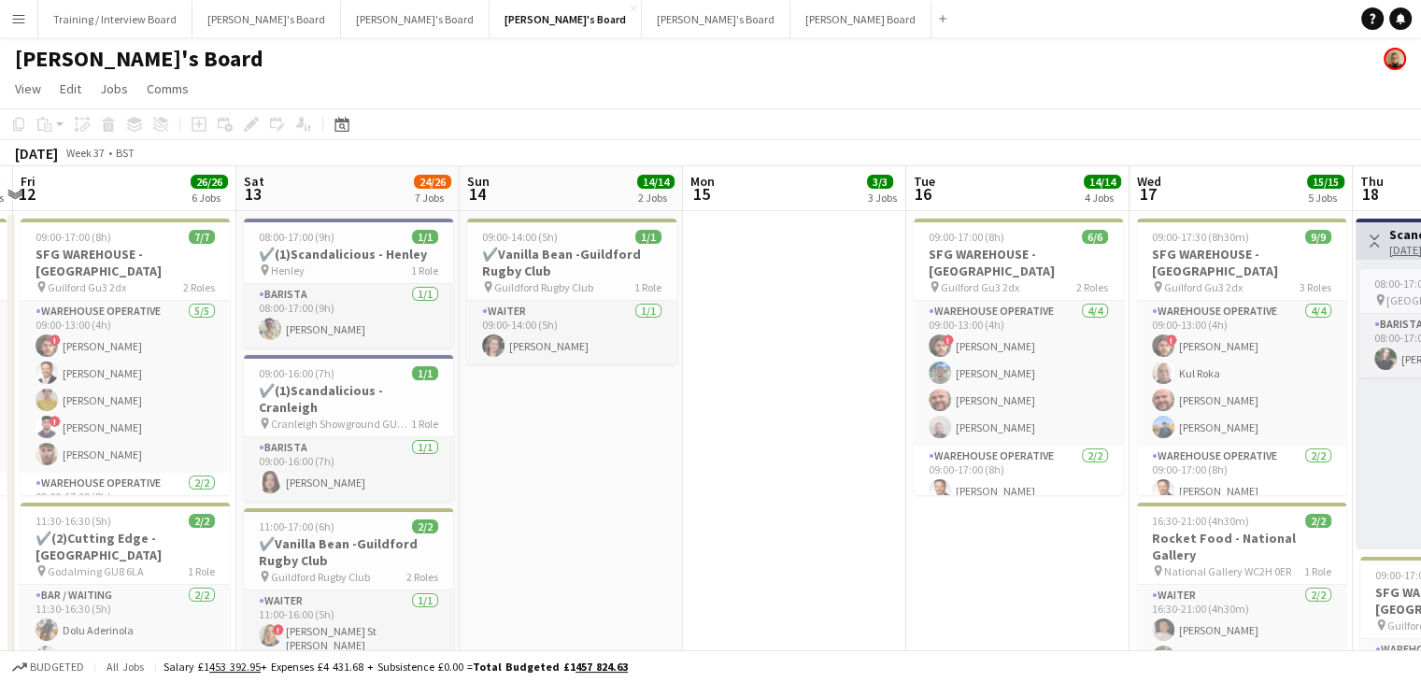
drag, startPoint x: 405, startPoint y: 186, endPoint x: 631, endPoint y: 194, distance: 226.2
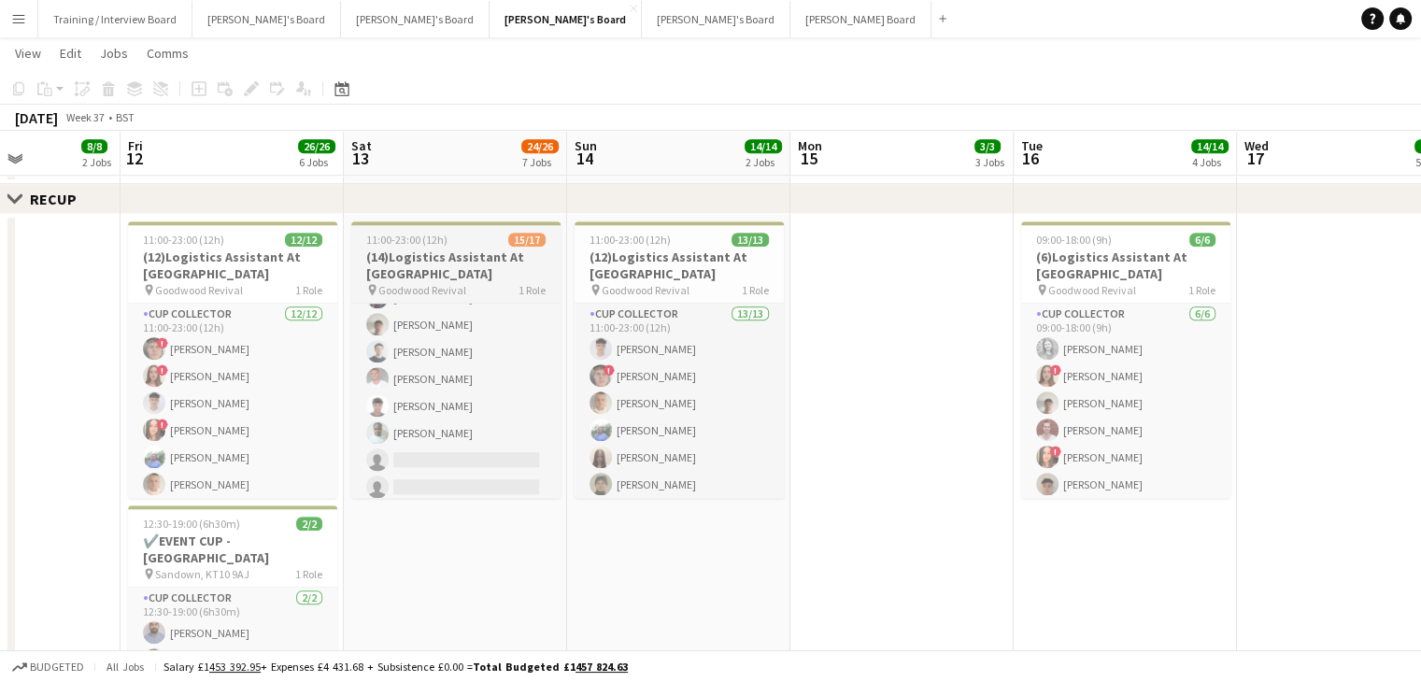
scroll to position [300, 0]
click at [861, 68] on app-page-menu "View Day view expanded Day view collapsed Month view Date picker Jump to [DATE]…" at bounding box center [710, 54] width 1421 height 35
click at [790, 17] on button "[PERSON_NAME] Board Close" at bounding box center [860, 19] width 141 height 36
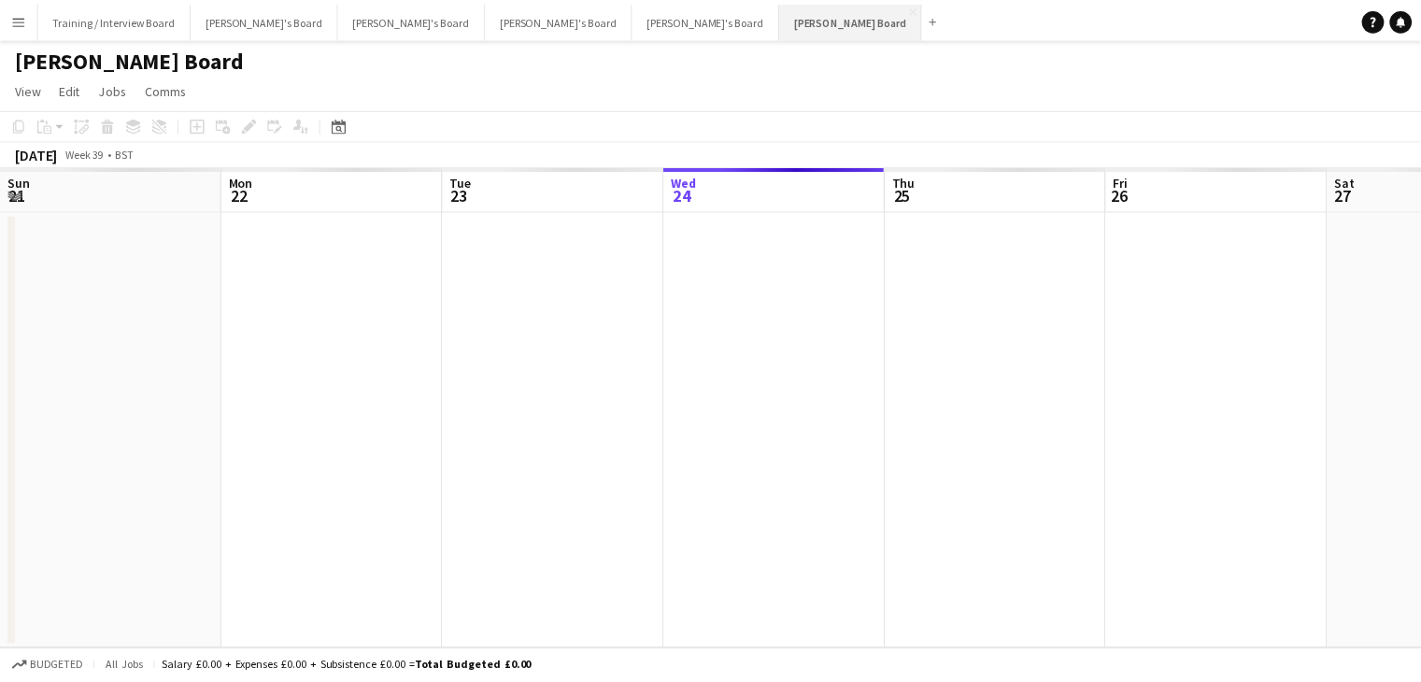
scroll to position [0, 446]
